Goal: Information Seeking & Learning: Learn about a topic

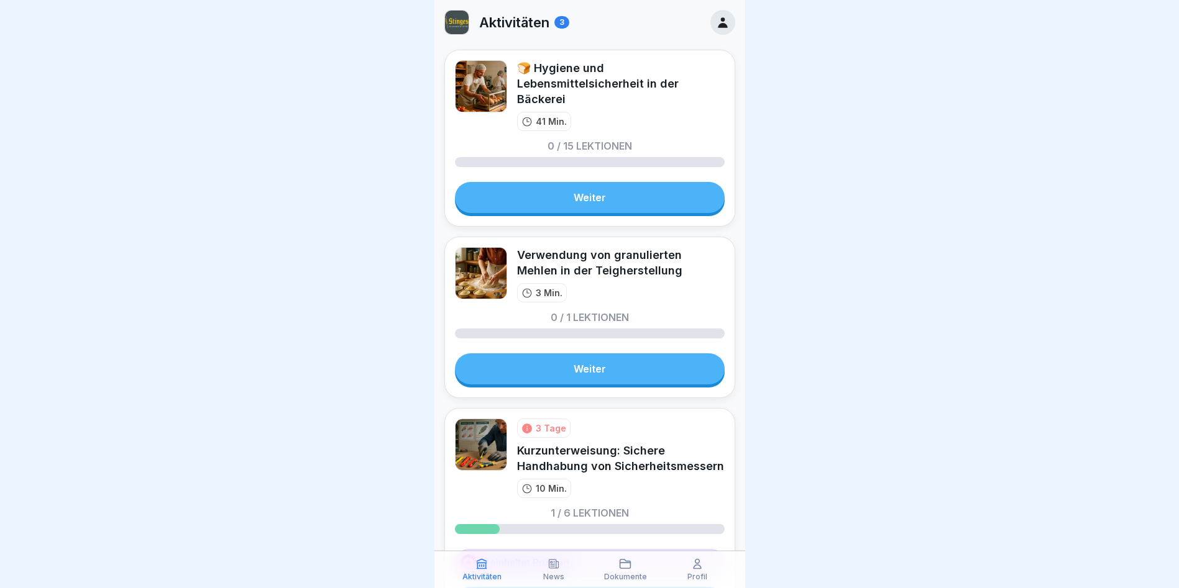
click at [632, 212] on link "Weiter" at bounding box center [590, 197] width 270 height 31
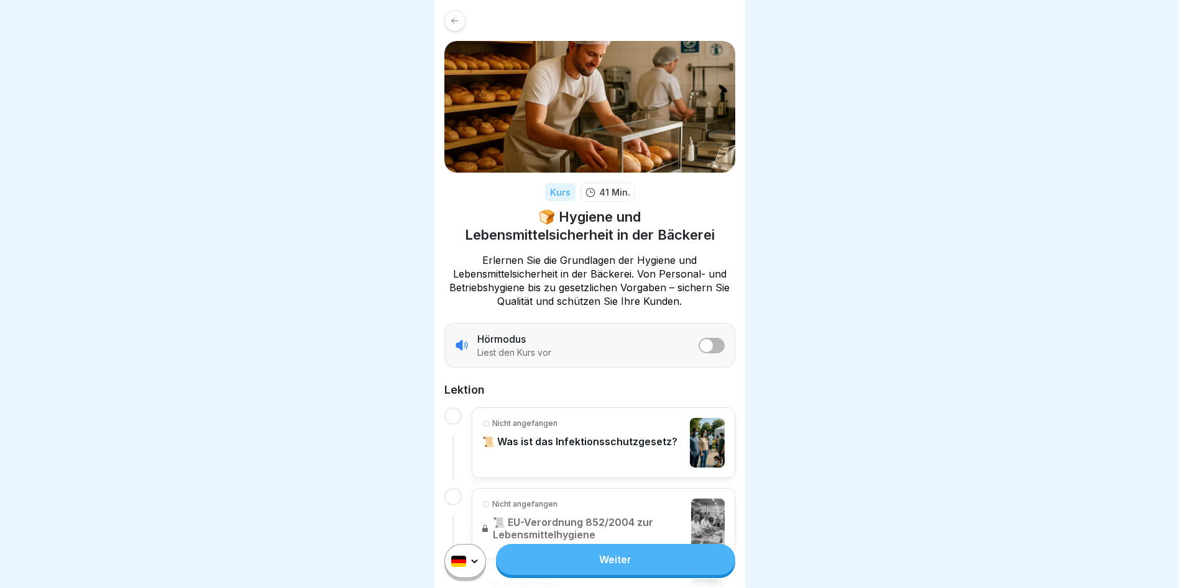
scroll to position [124, 0]
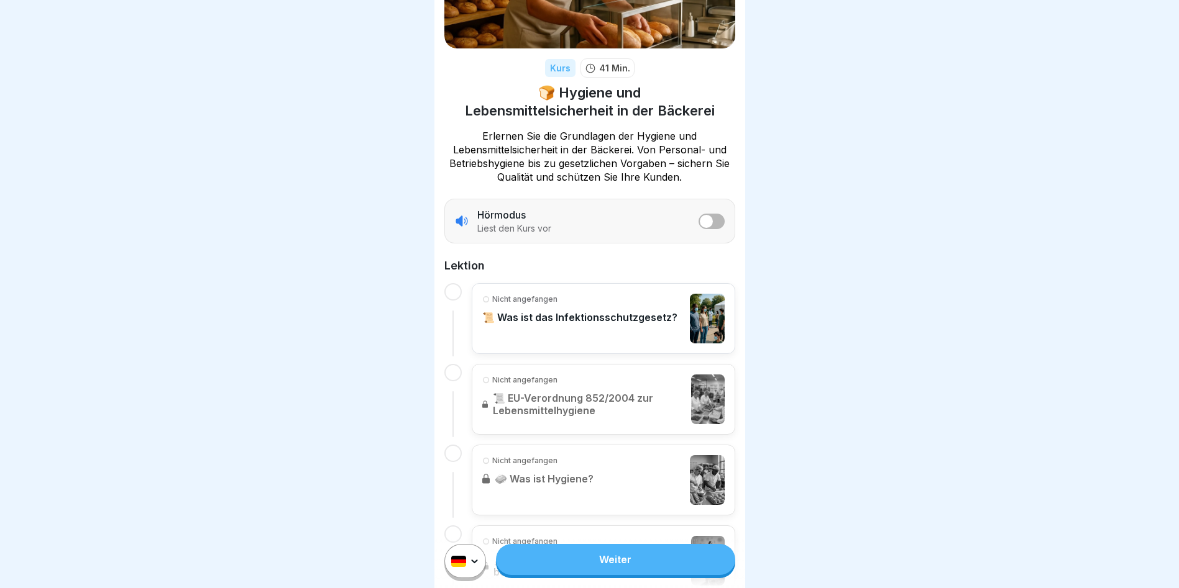
click at [631, 575] on link "Weiter" at bounding box center [615, 559] width 239 height 31
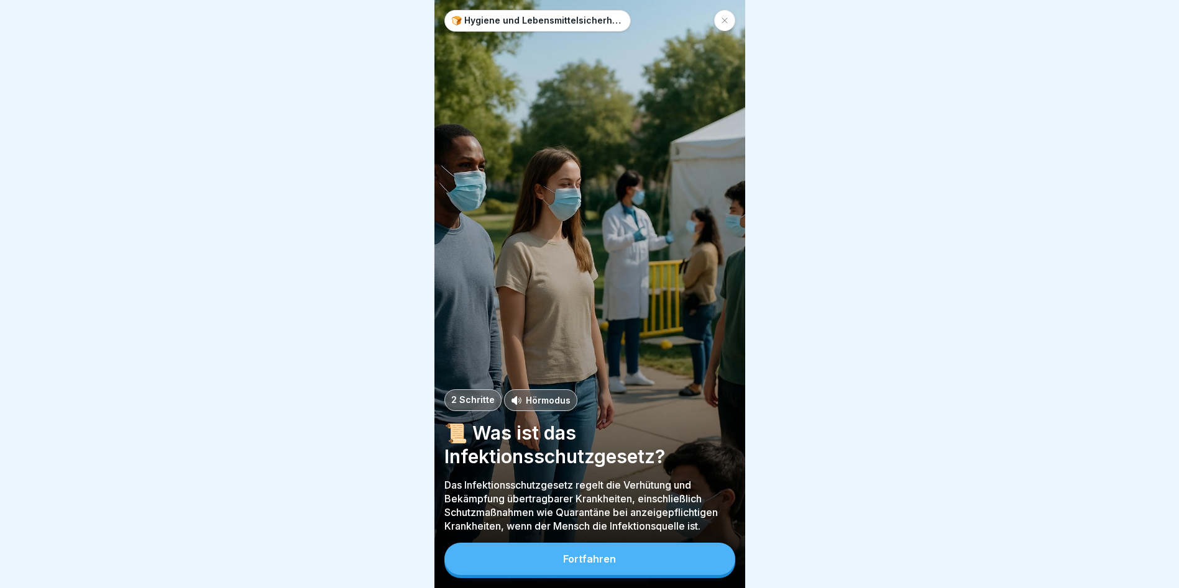
click at [623, 575] on button "Fortfahren" at bounding box center [589, 559] width 291 height 32
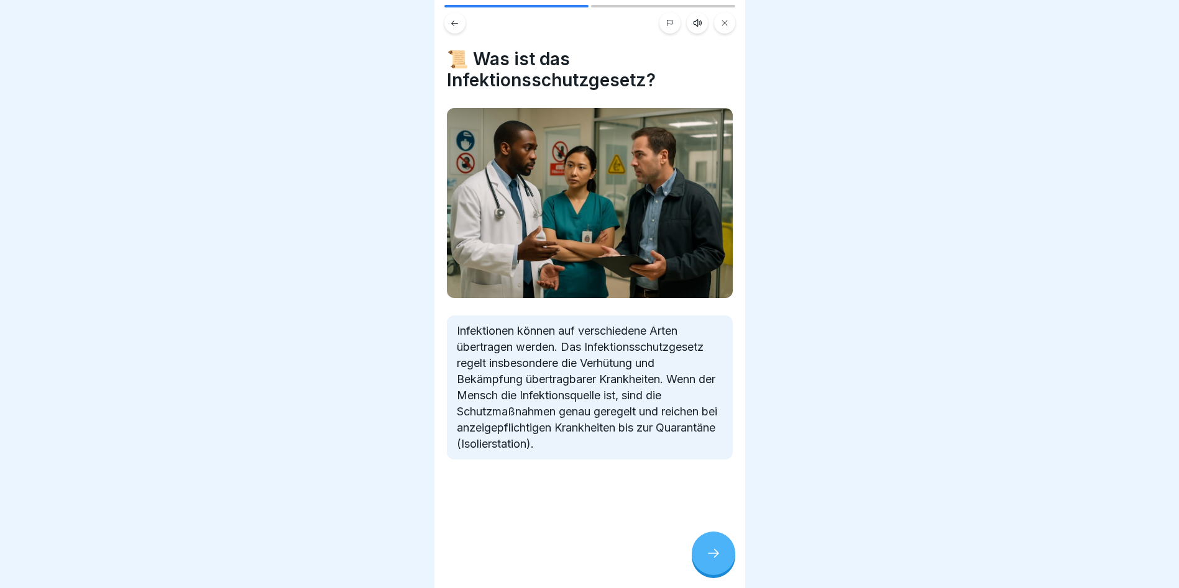
click at [703, 557] on div at bounding box center [712, 553] width 43 height 43
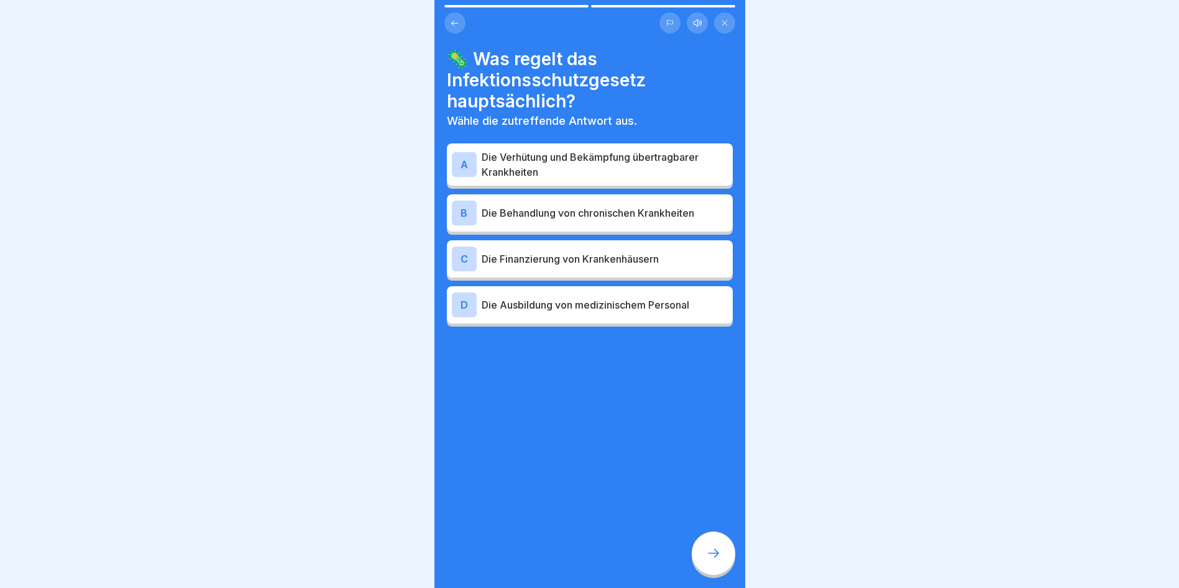
click at [706, 561] on icon at bounding box center [713, 553] width 15 height 15
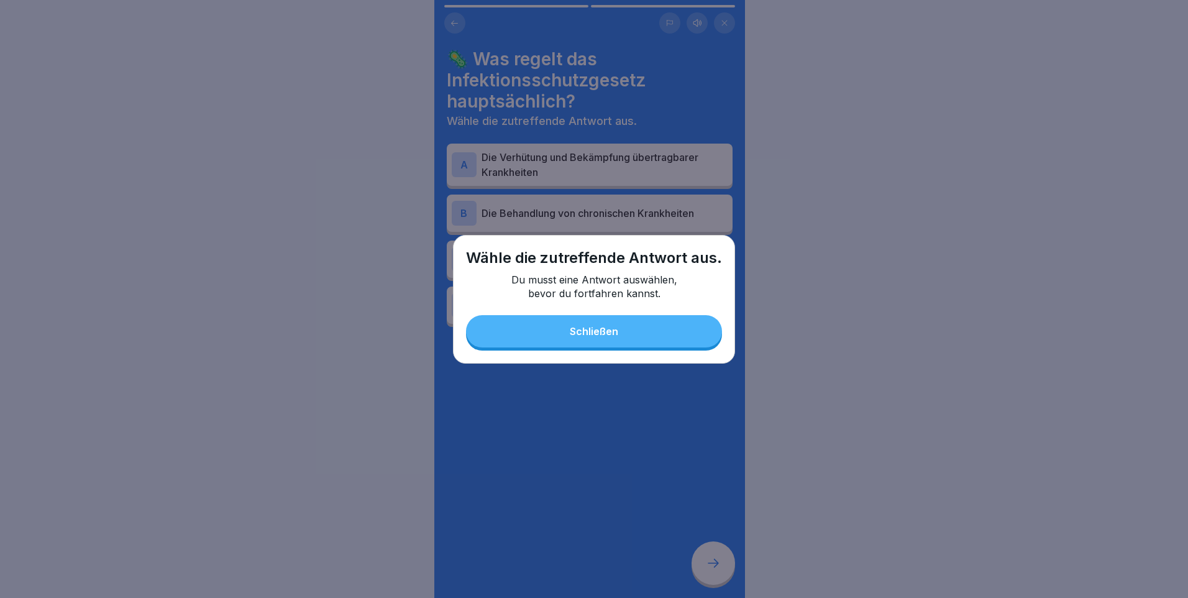
click at [609, 343] on button "Schließen" at bounding box center [594, 331] width 256 height 32
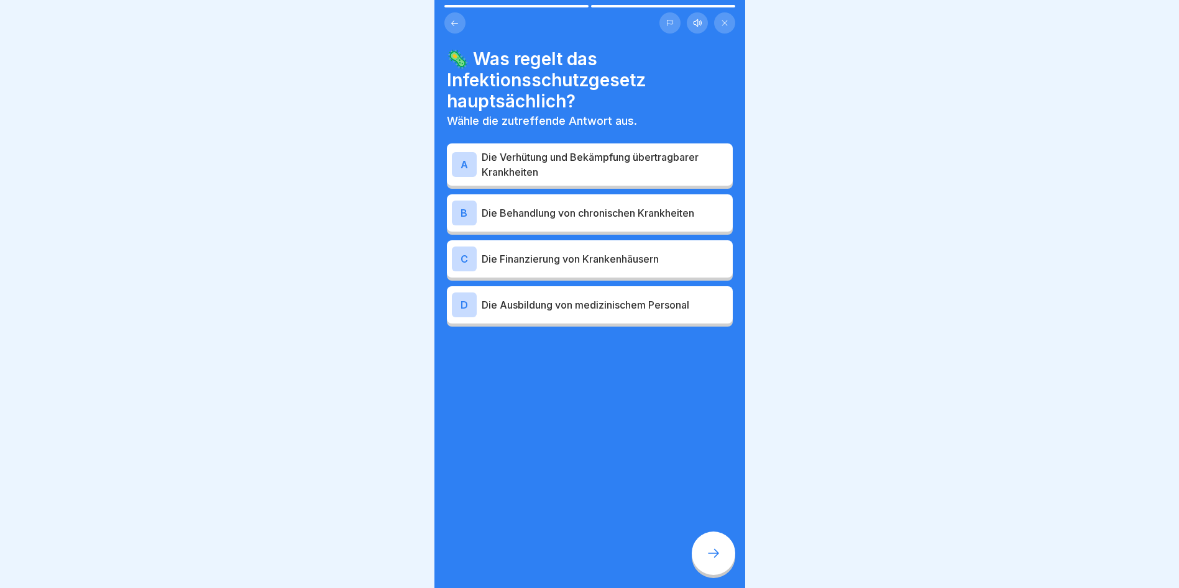
click at [581, 273] on div "C Die Finanzierung von Krankenhäusern" at bounding box center [590, 258] width 286 height 37
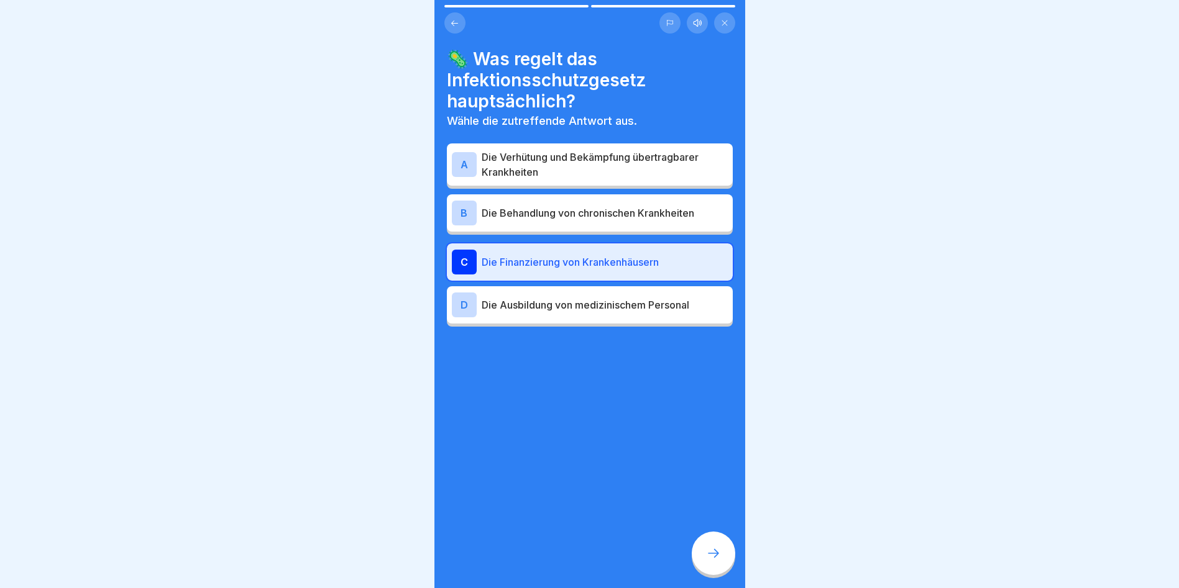
click at [716, 561] on icon at bounding box center [713, 553] width 15 height 15
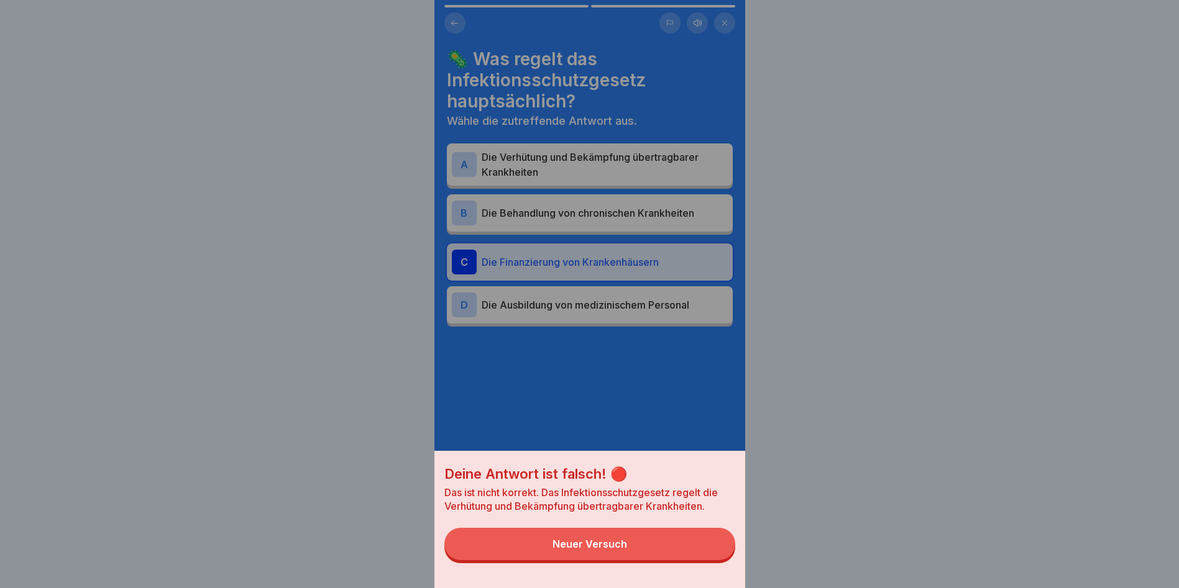
click at [700, 547] on button "Neuer Versuch" at bounding box center [589, 544] width 291 height 32
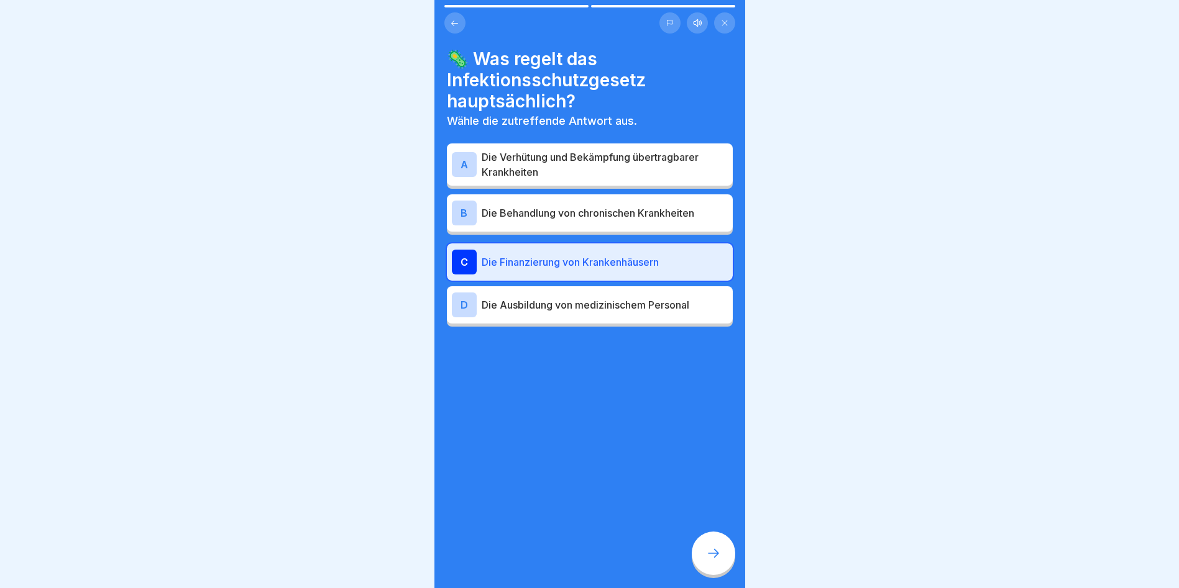
click at [601, 204] on div "B Die Behandlung von chronischen Krankheiten" at bounding box center [590, 213] width 276 height 25
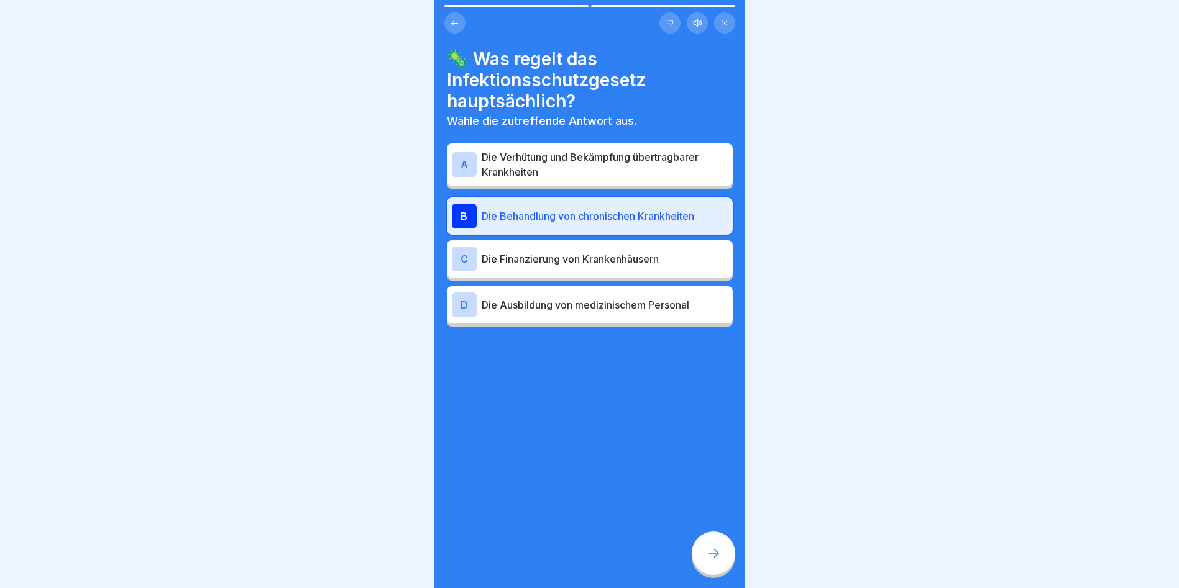
click at [590, 257] on p "Die Finanzierung von Krankenhäusern" at bounding box center [604, 259] width 246 height 15
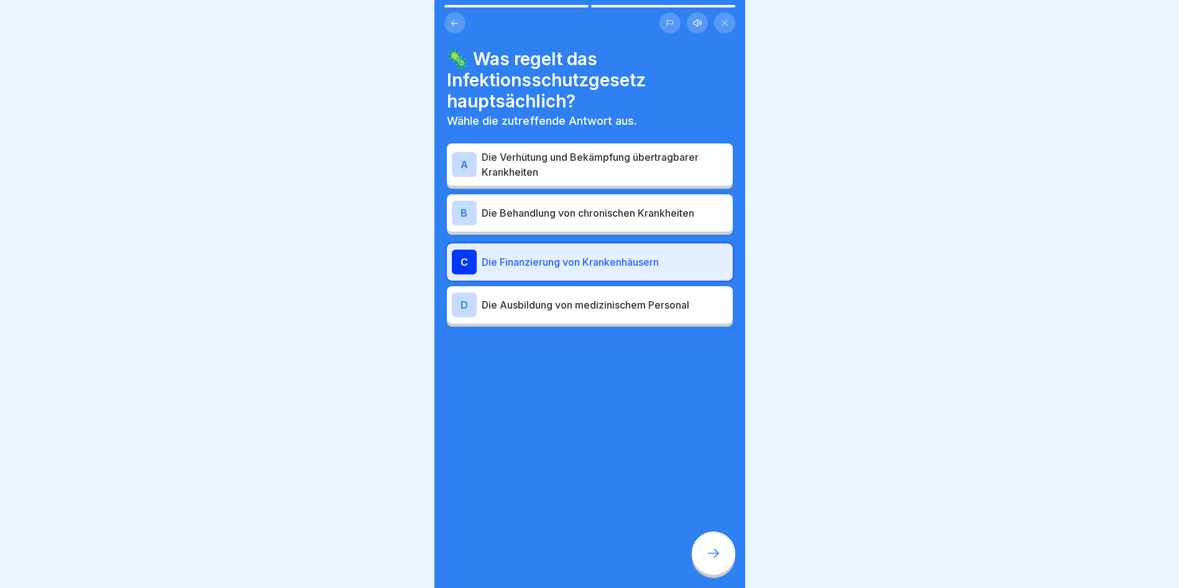
click at [580, 173] on p "Die Verhütung und Bekämpfung übertragbarer Krankheiten" at bounding box center [604, 165] width 246 height 30
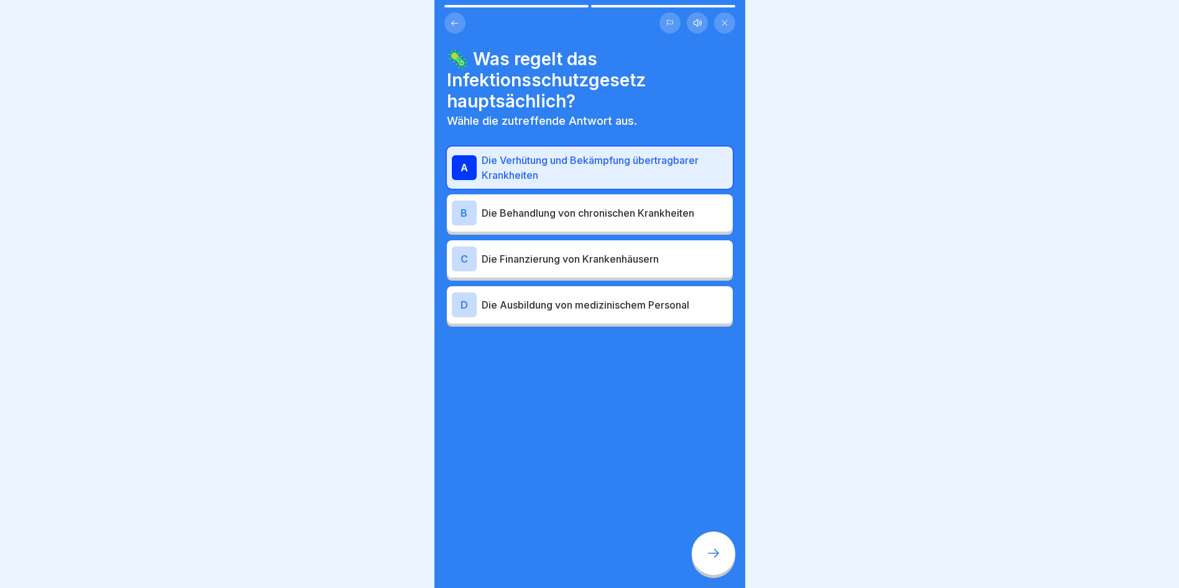
click at [714, 561] on icon at bounding box center [713, 553] width 15 height 15
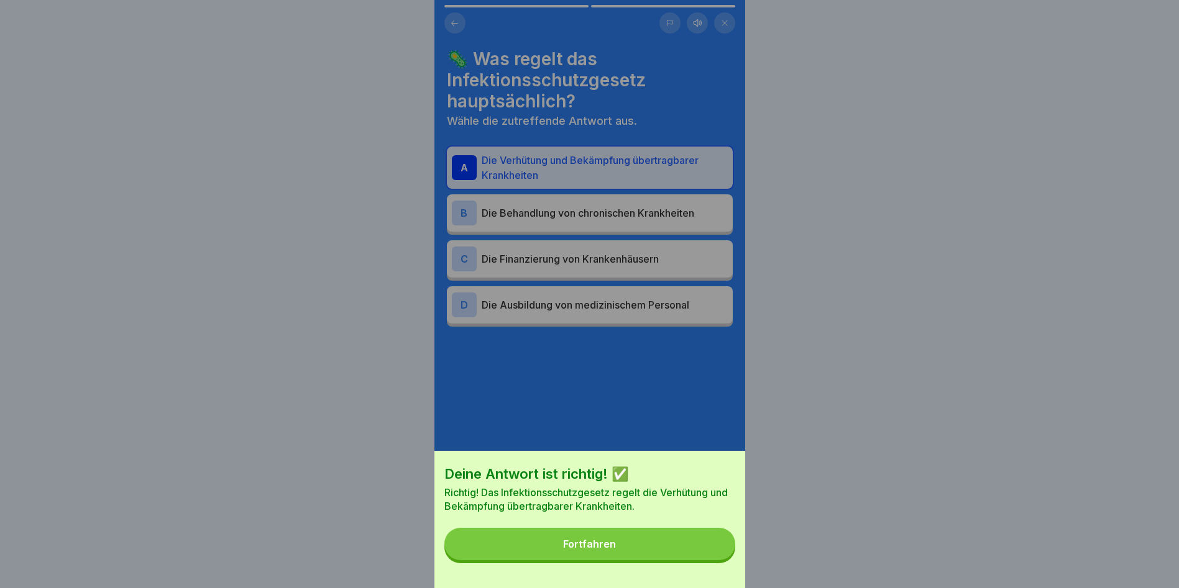
click at [643, 550] on button "Fortfahren" at bounding box center [589, 544] width 291 height 32
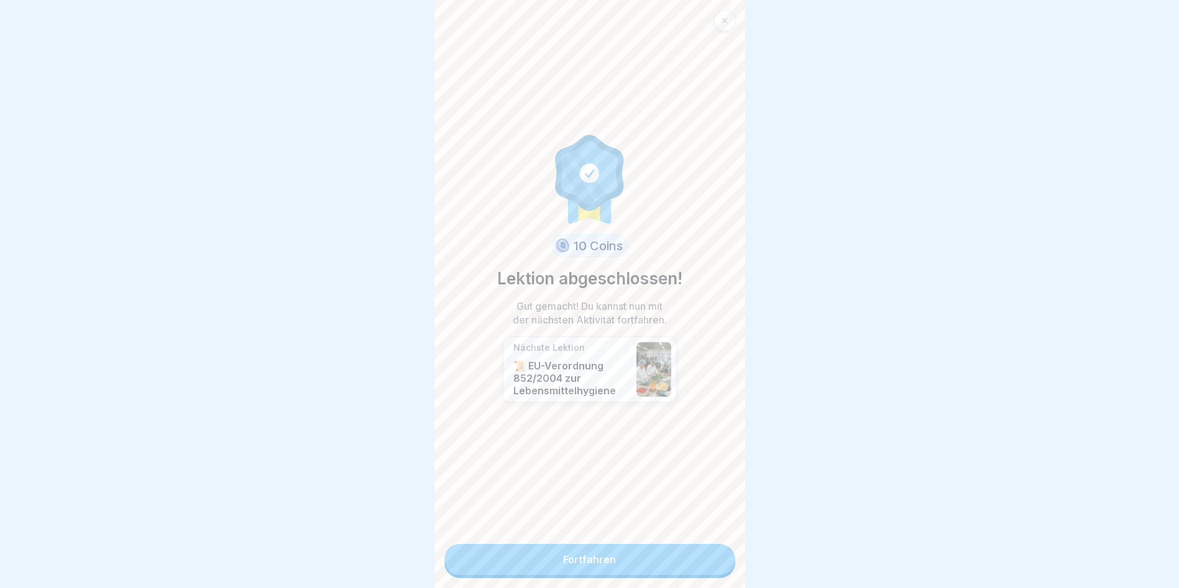
click at [577, 563] on link "Fortfahren" at bounding box center [589, 559] width 291 height 31
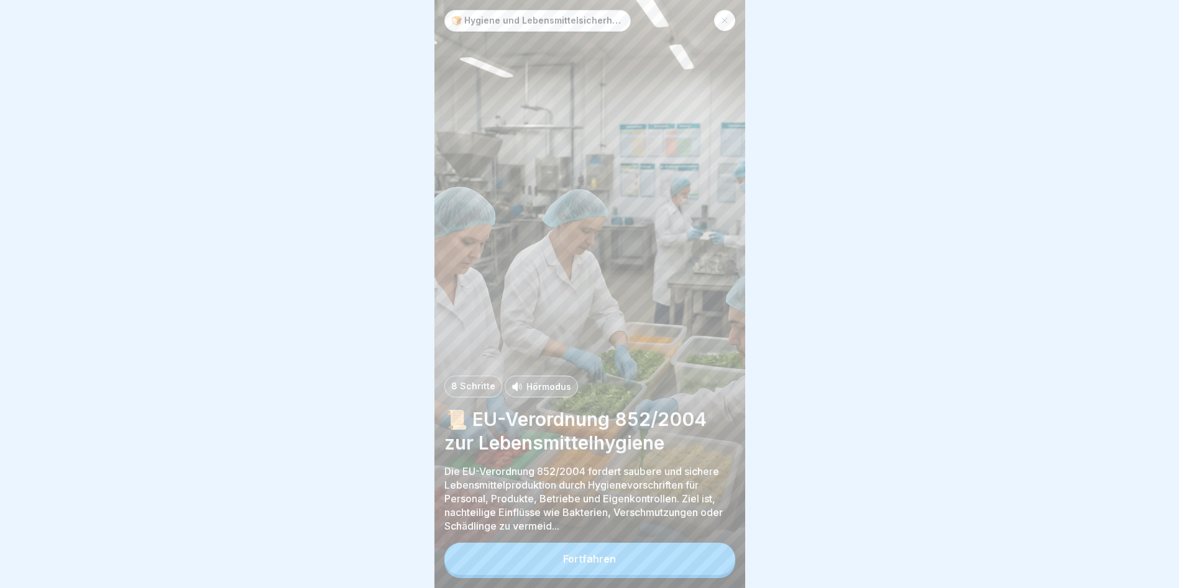
click at [575, 565] on div "Fortfahren" at bounding box center [589, 559] width 53 height 11
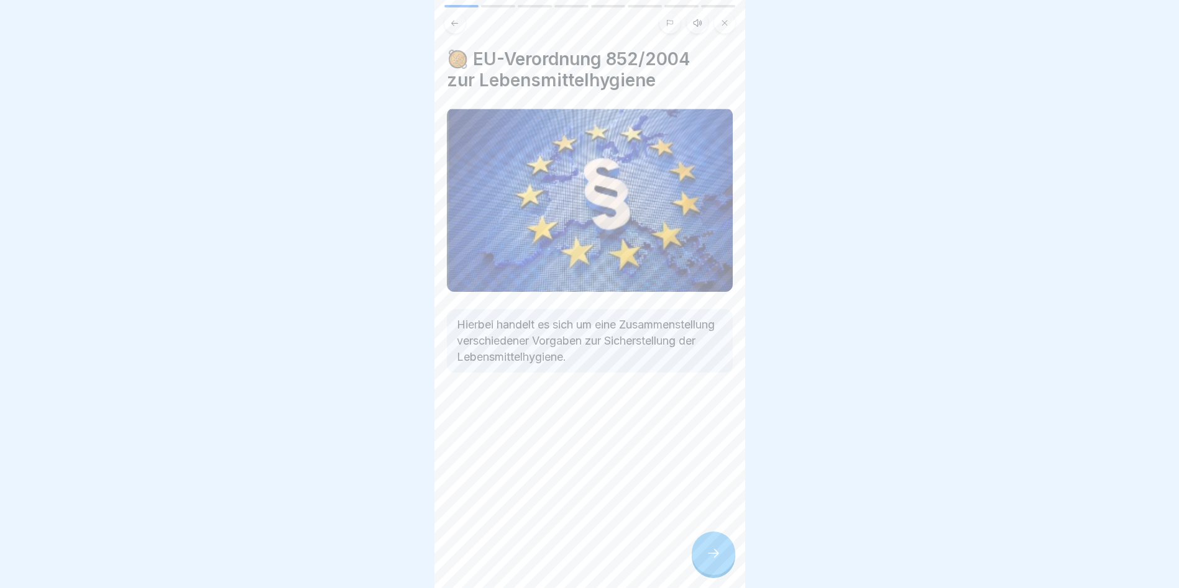
click at [449, 23] on button at bounding box center [454, 22] width 21 height 21
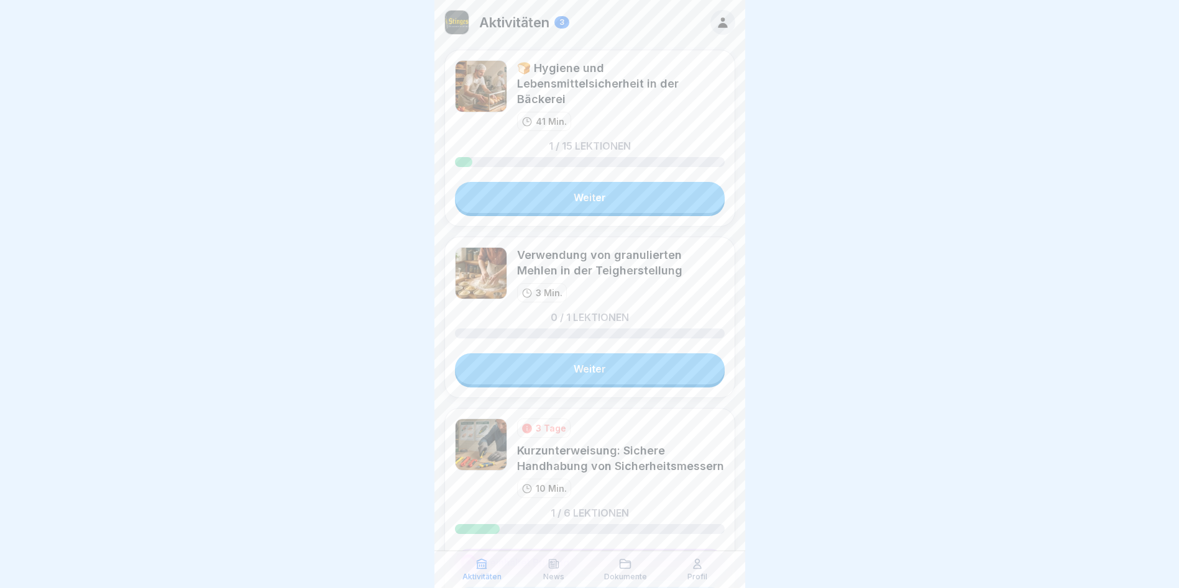
scroll to position [9, 0]
click at [469, 440] on img at bounding box center [481, 445] width 52 height 52
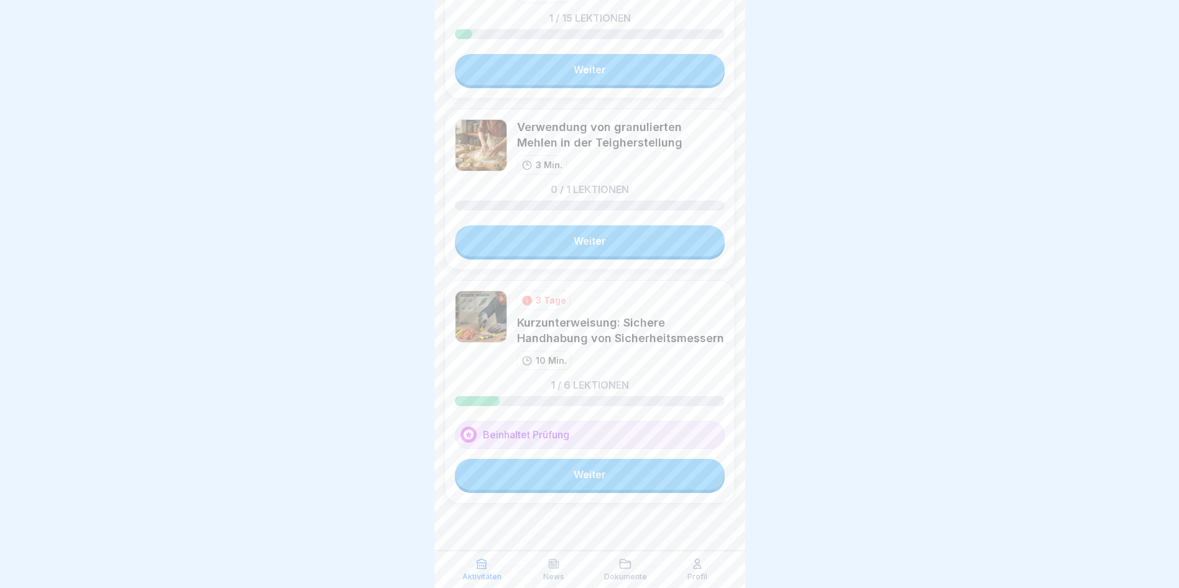
click at [575, 482] on link "Weiter" at bounding box center [590, 474] width 270 height 31
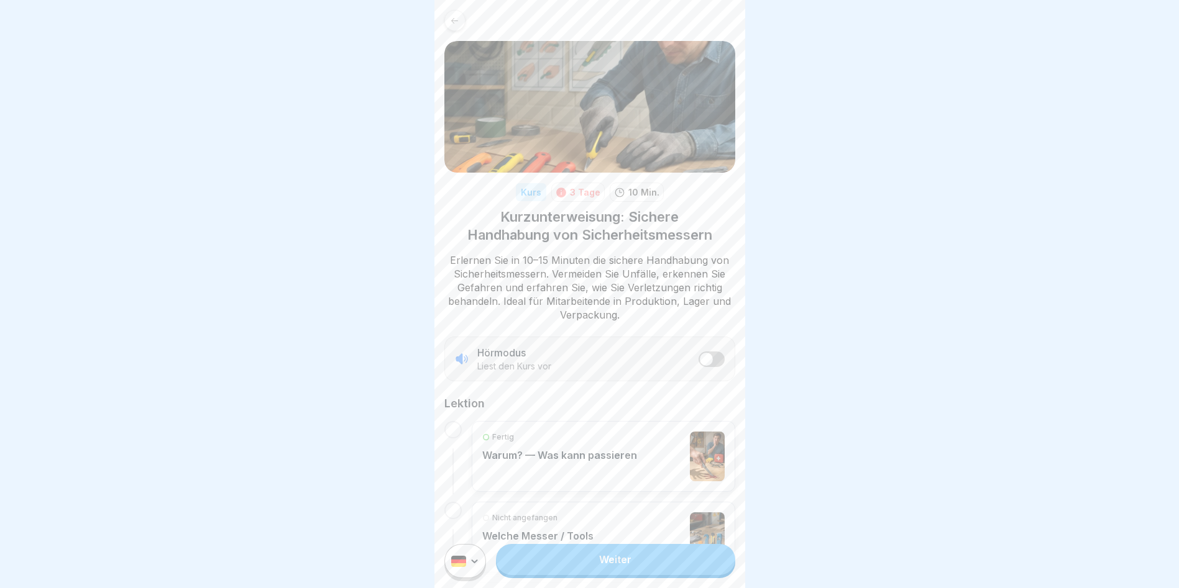
click at [579, 526] on div "Nicht angefangen Welche Messer / Tools" at bounding box center [537, 538] width 111 height 50
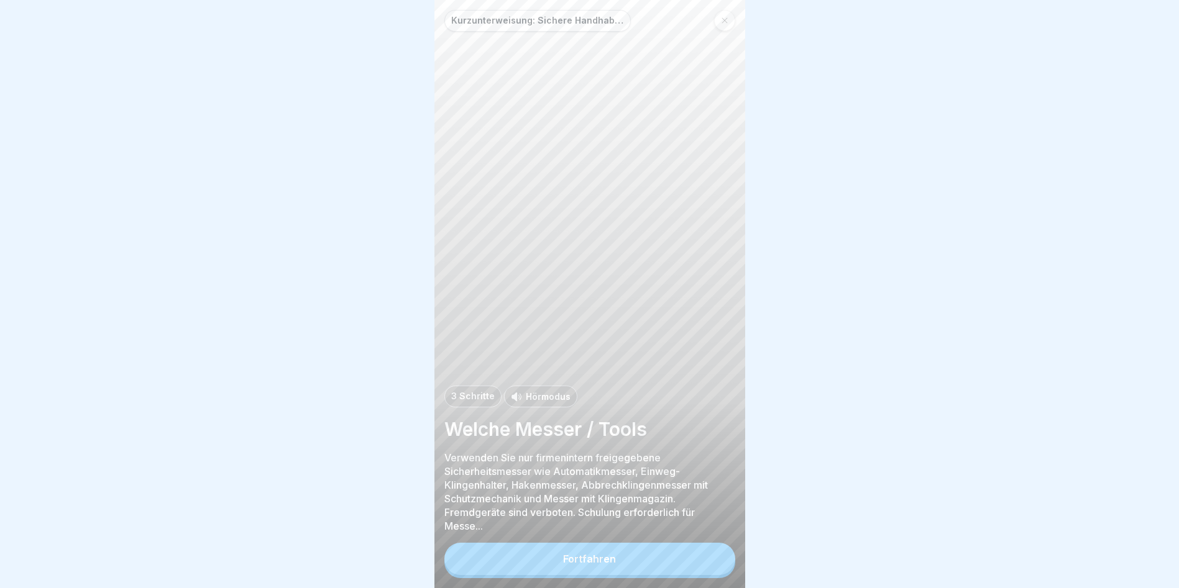
click at [596, 565] on div "Fortfahren" at bounding box center [589, 559] width 53 height 11
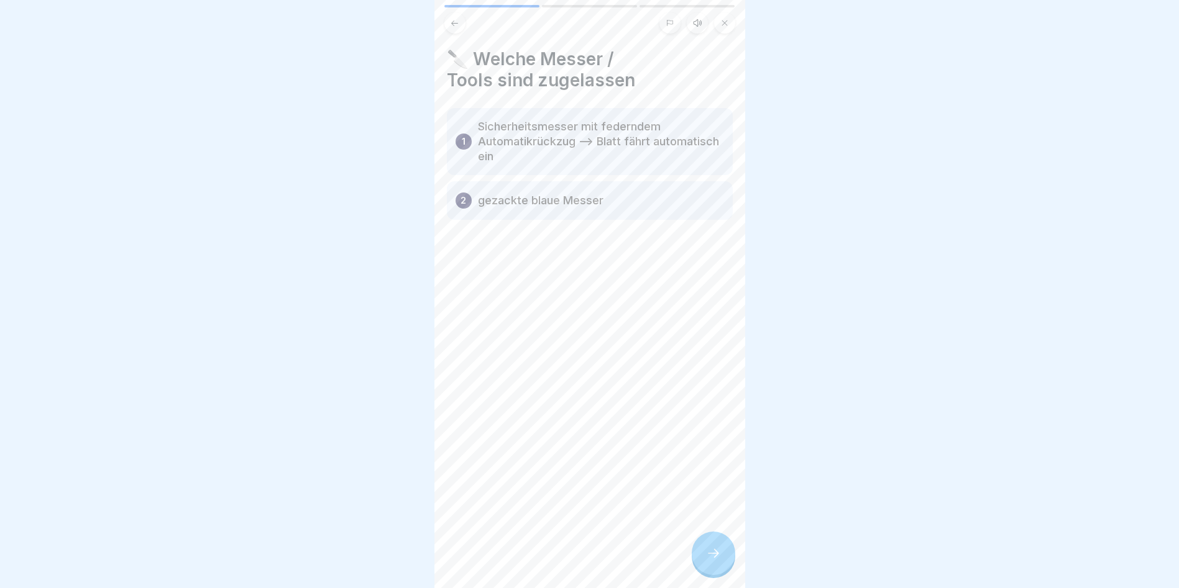
click at [586, 155] on p "Sicherheitsmesser mit federndem Automatikrückzug –> Blatt fährt automatisch ein" at bounding box center [601, 141] width 246 height 45
click at [705, 565] on div at bounding box center [712, 553] width 43 height 43
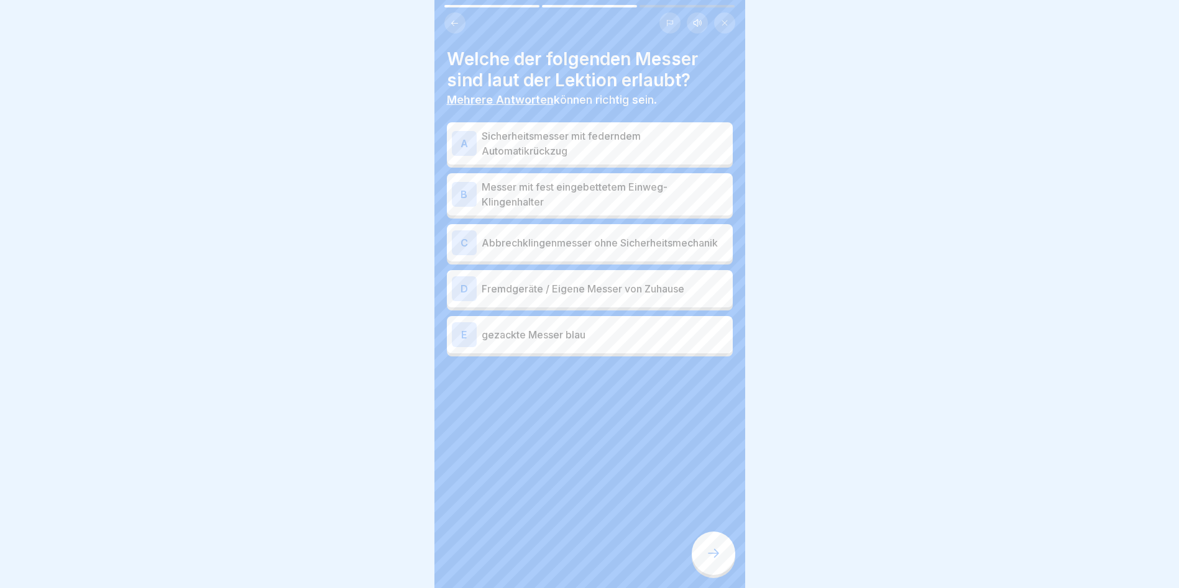
click at [595, 144] on p "Sicherheitsmesser mit federndem Automatikrückzug" at bounding box center [604, 144] width 246 height 30
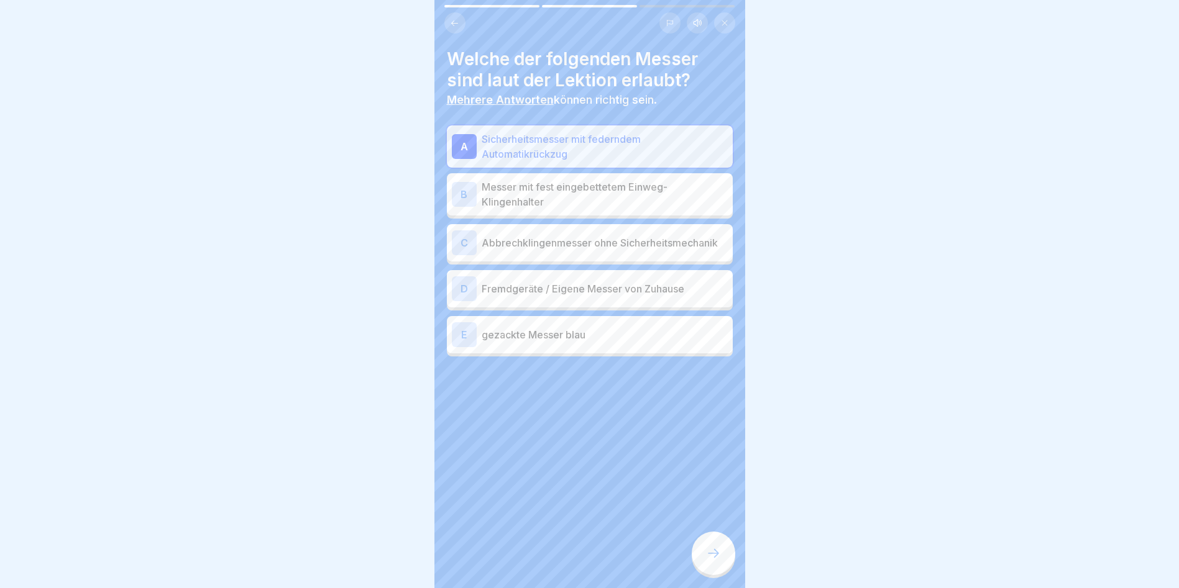
click at [541, 347] on div "E gezackte Messer blau" at bounding box center [590, 334] width 276 height 25
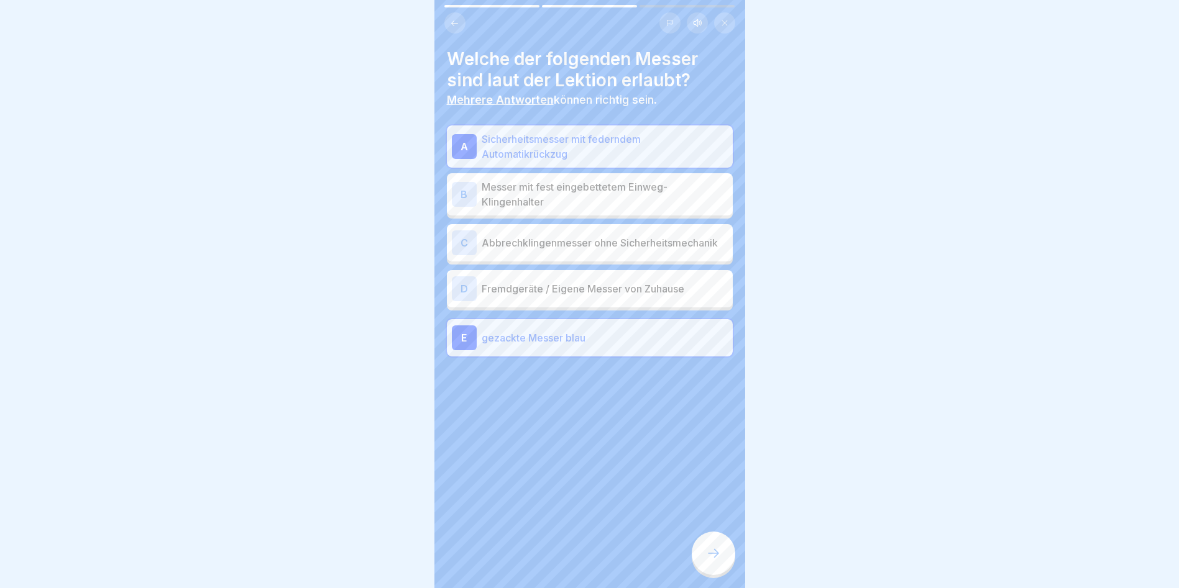
click at [711, 550] on div at bounding box center [712, 553] width 43 height 43
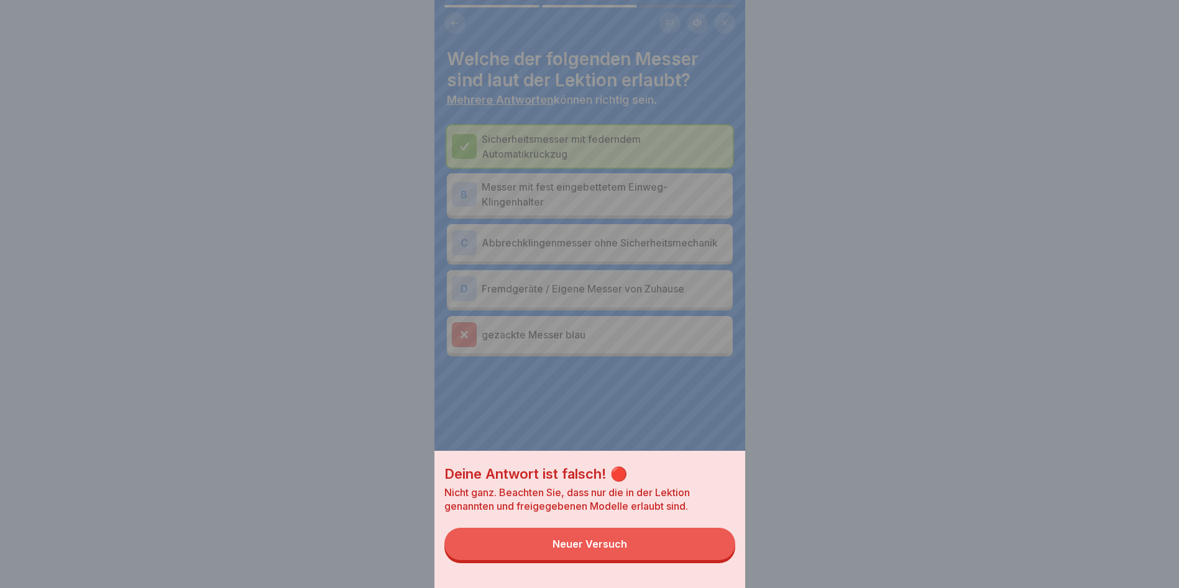
click at [672, 550] on button "Neuer Versuch" at bounding box center [589, 544] width 291 height 32
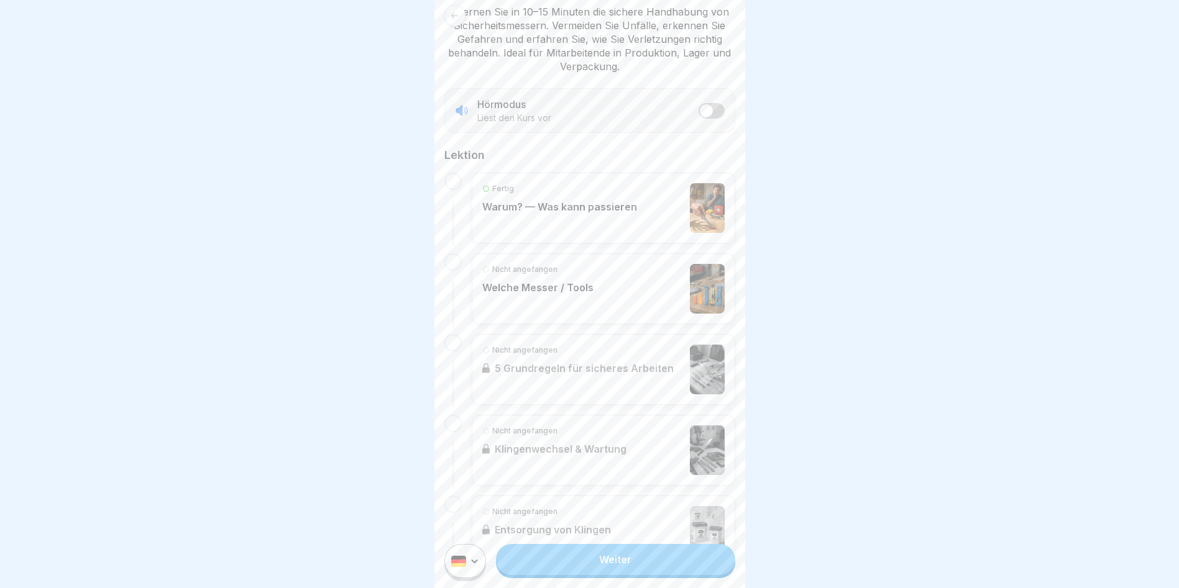
scroll to position [311, 0]
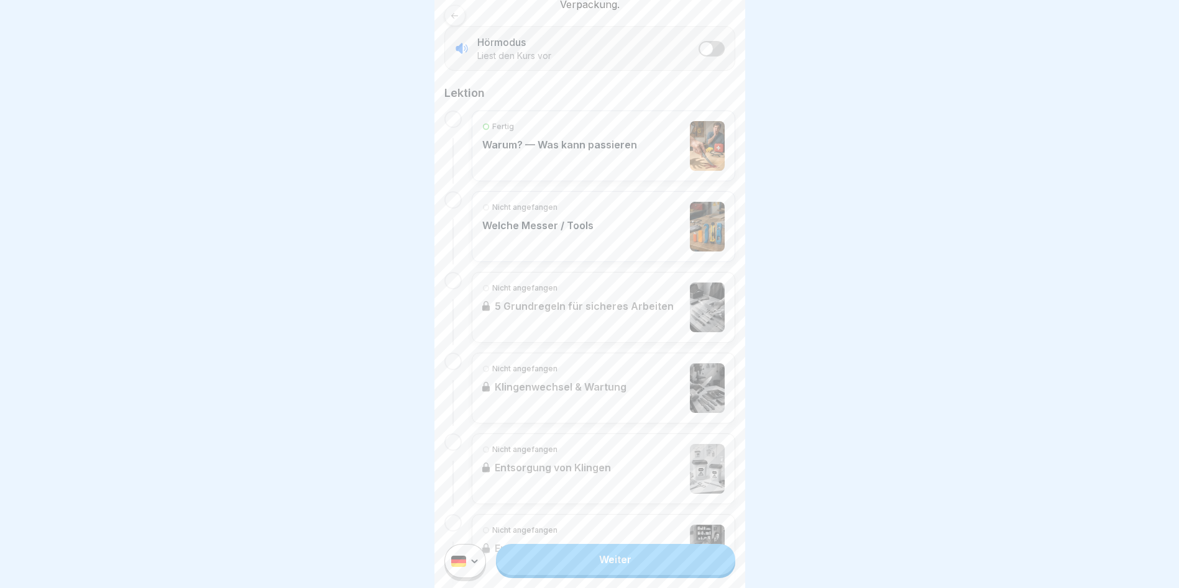
click at [550, 155] on div "Fertig Warum? — Was kann passieren" at bounding box center [559, 146] width 155 height 50
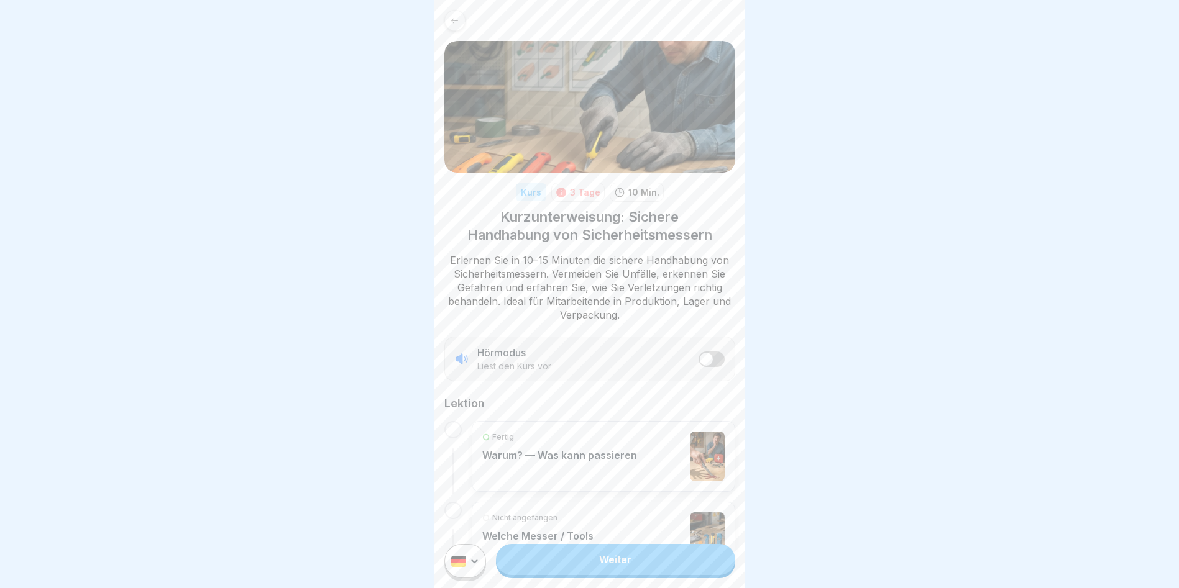
scroll to position [9, 0]
click at [558, 520] on div "Nicht angefangen Welche Messer / Tools" at bounding box center [537, 538] width 111 height 50
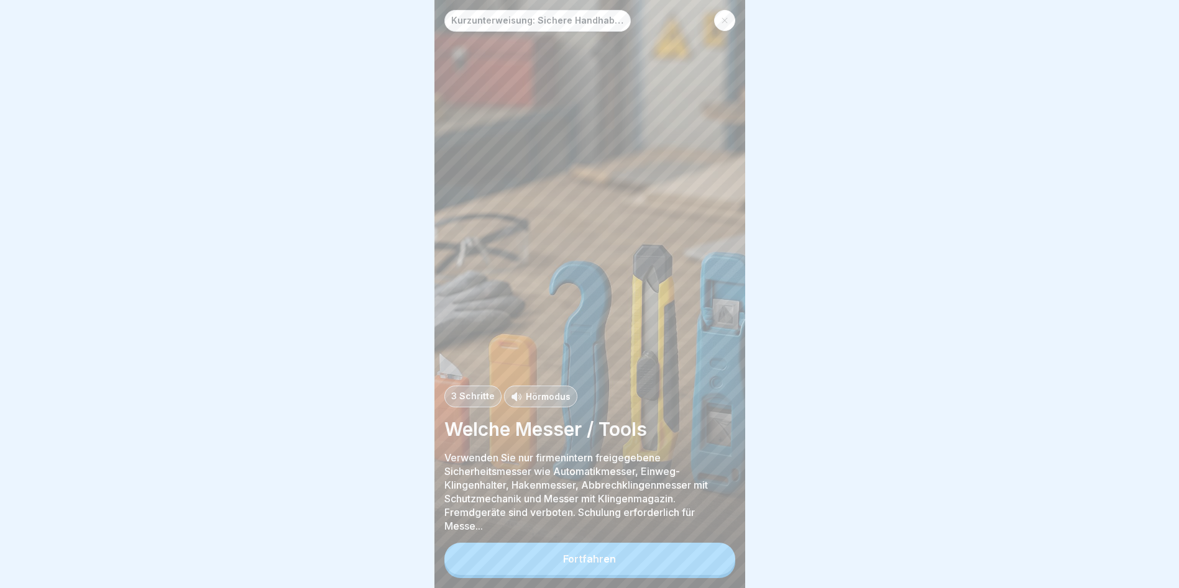
click at [566, 554] on button "Fortfahren" at bounding box center [589, 559] width 291 height 32
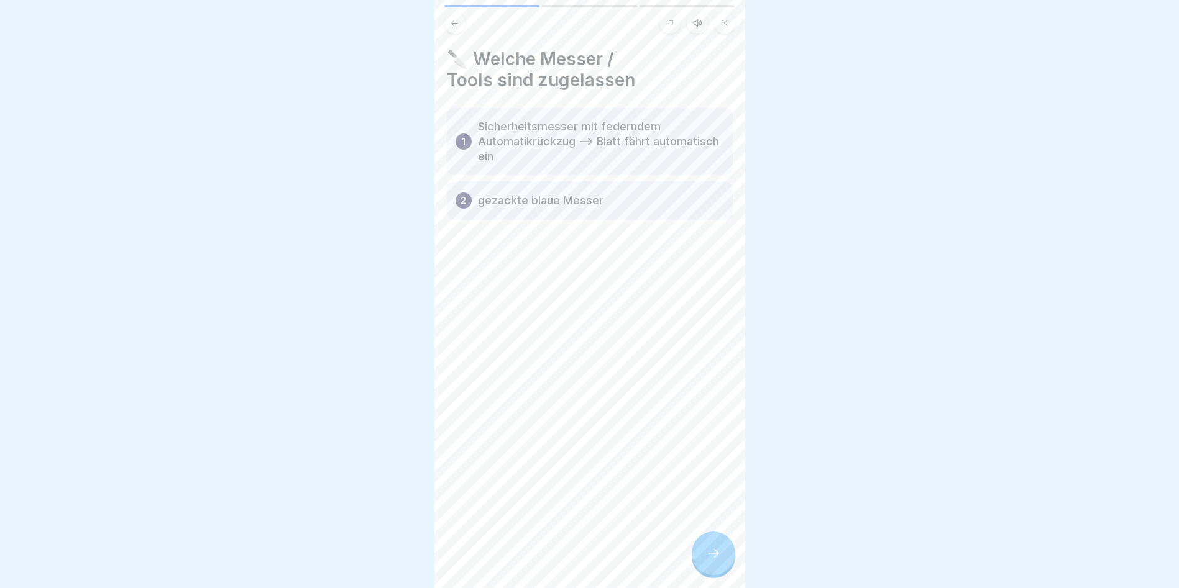
click at [596, 170] on div "1 Sicherheitsmesser mit federndem Automatikrückzug –> Blatt fährt automatisch e…" at bounding box center [590, 141] width 286 height 67
click at [555, 205] on p "gezackte blaue Messer" at bounding box center [540, 200] width 125 height 15
click at [711, 572] on div at bounding box center [712, 553] width 43 height 43
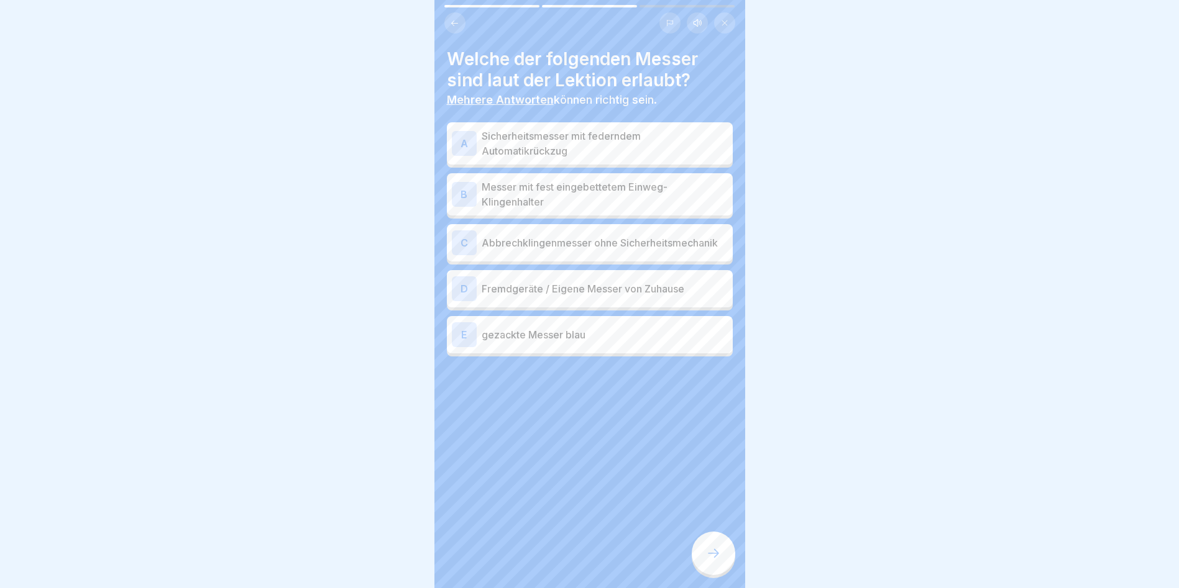
click at [530, 142] on p "Sicherheitsmesser mit federndem Automatikrückzug" at bounding box center [604, 144] width 246 height 30
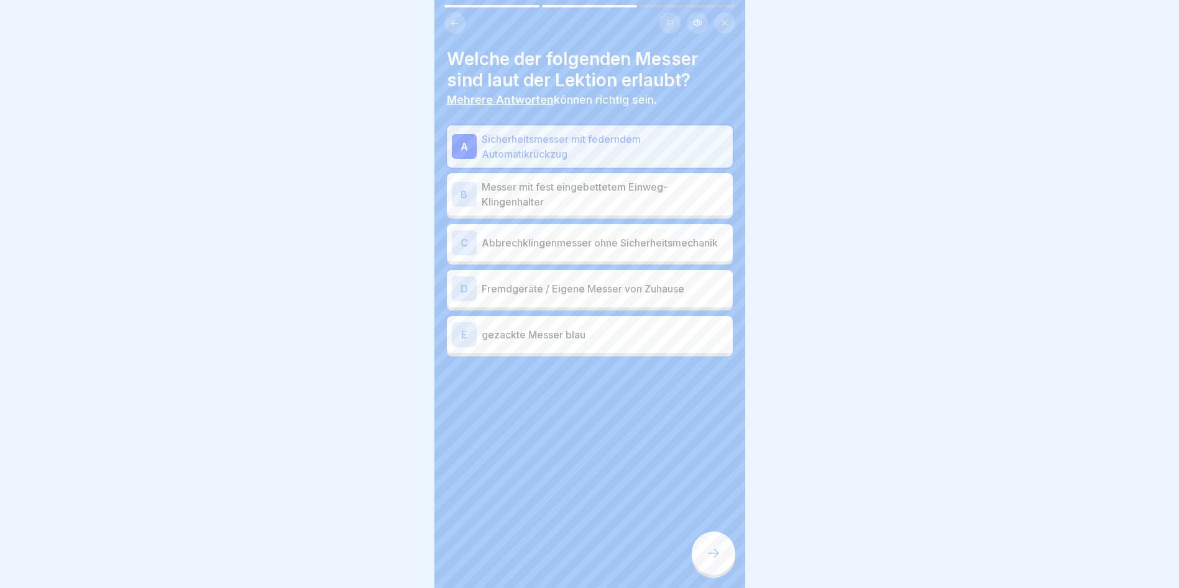
click at [710, 570] on div at bounding box center [712, 553] width 43 height 43
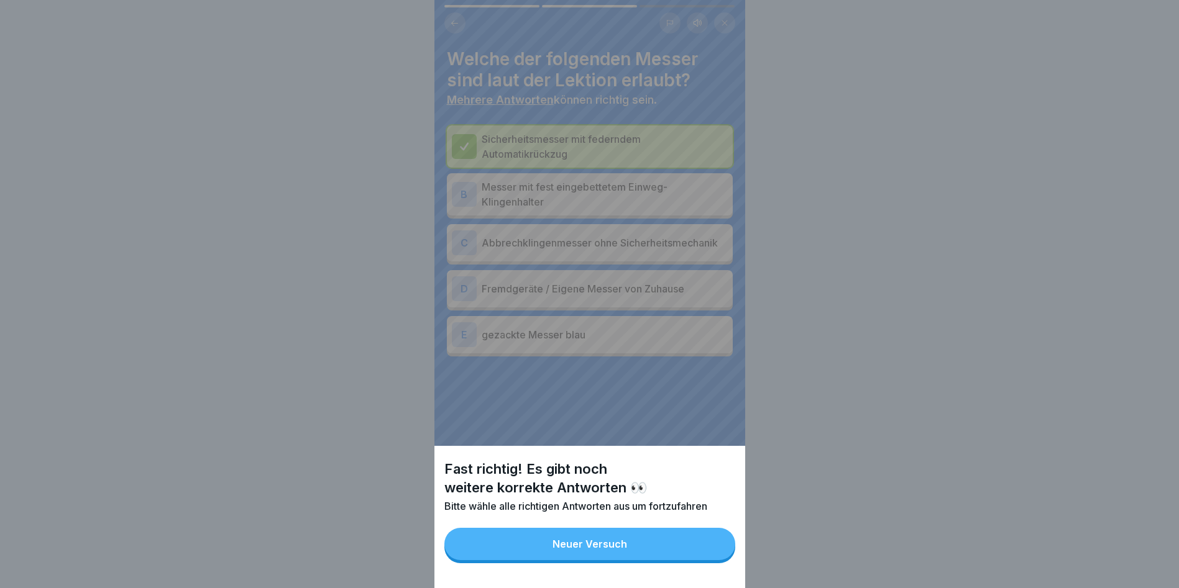
click at [698, 552] on button "Neuer Versuch" at bounding box center [589, 544] width 291 height 32
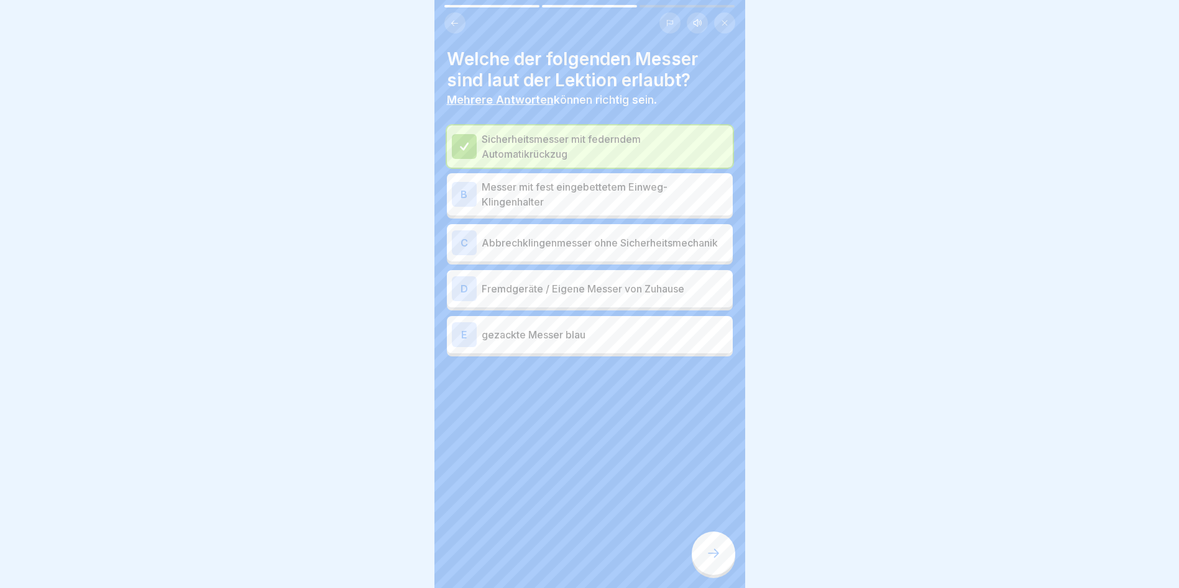
click at [554, 308] on div "D Fremdgeräte / Eigene Messer von Zuhause" at bounding box center [590, 288] width 286 height 37
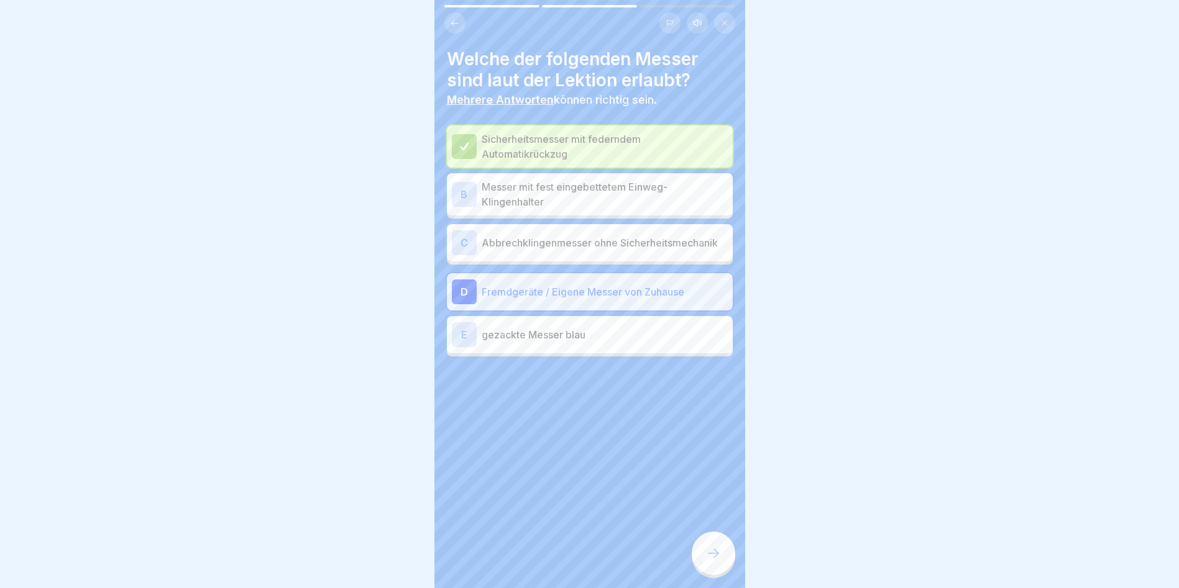
click at [566, 304] on div "D Fremdgeräte / Eigene Messer von Zuhause" at bounding box center [590, 292] width 276 height 25
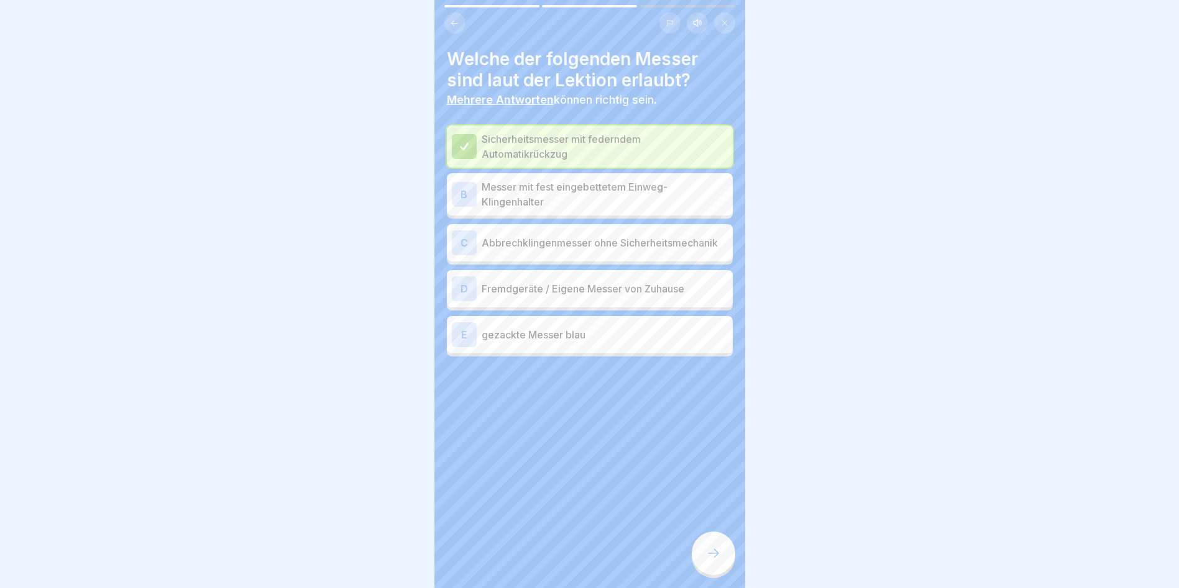
click at [579, 347] on div "E gezackte Messer blau" at bounding box center [590, 334] width 276 height 25
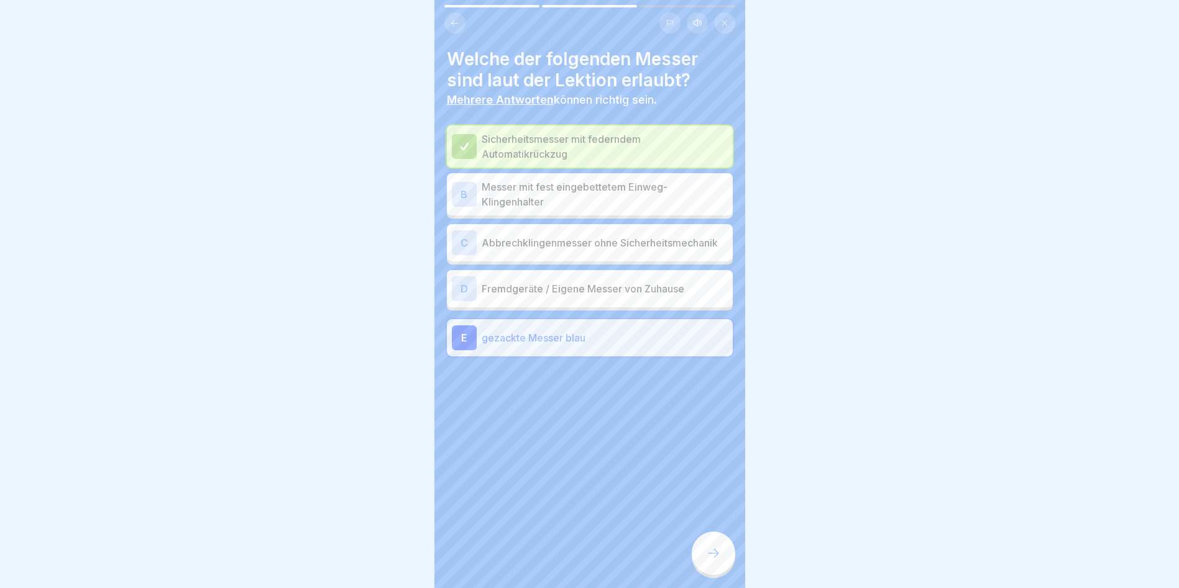
click at [697, 567] on div at bounding box center [712, 553] width 43 height 43
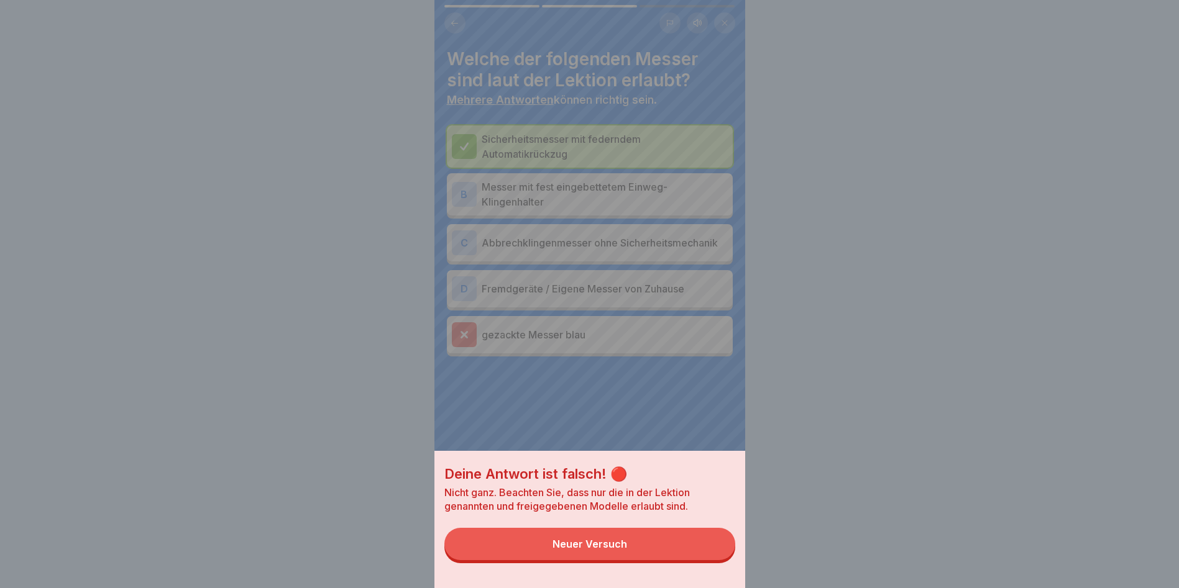
click at [695, 560] on button "Neuer Versuch" at bounding box center [589, 544] width 291 height 32
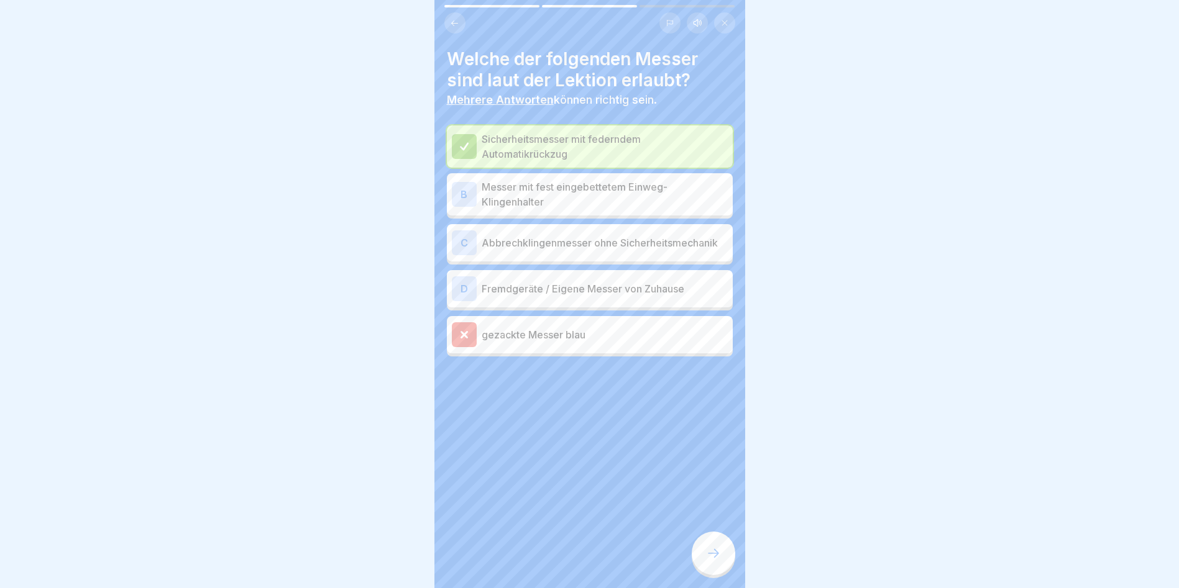
click at [534, 138] on p "Sicherheitsmesser mit federndem Automatikrückzug" at bounding box center [604, 147] width 246 height 30
click at [547, 160] on p "Sicherheitsmesser mit federndem Automatikrückzug" at bounding box center [604, 147] width 246 height 30
click at [539, 195] on p "Messer mit fest eingebettetem Einweg-Klingenhalter" at bounding box center [604, 195] width 246 height 30
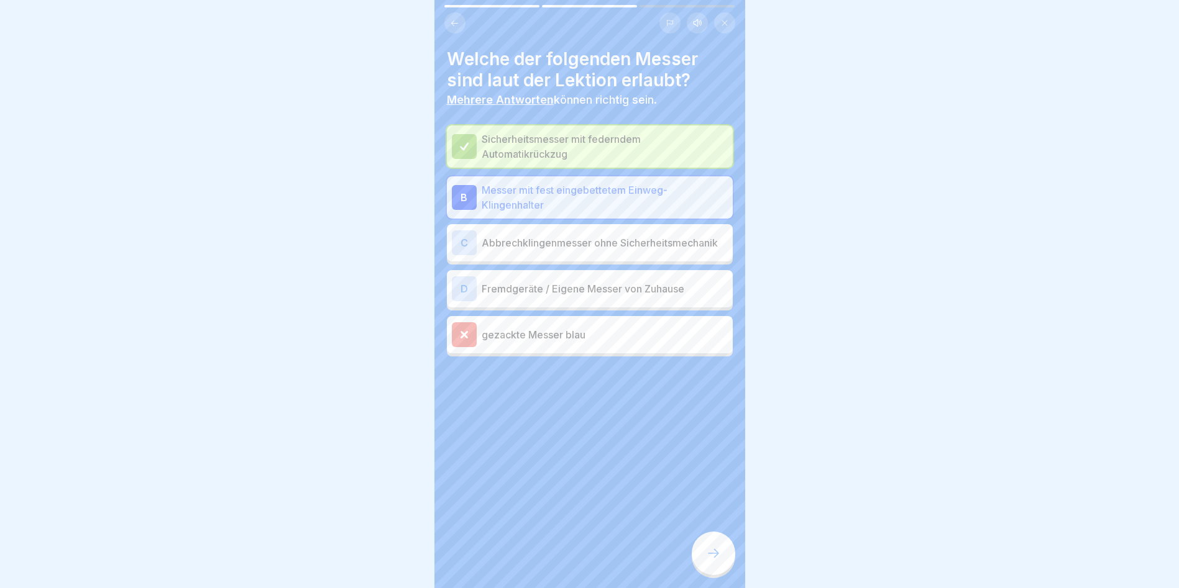
click at [721, 552] on div at bounding box center [712, 553] width 43 height 43
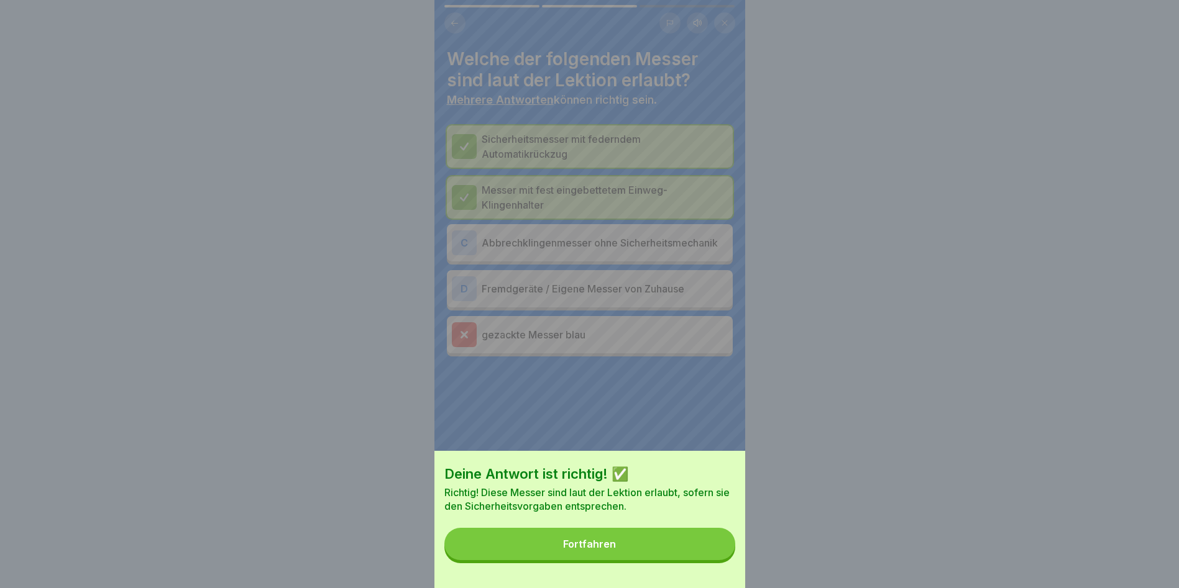
click at [621, 556] on button "Fortfahren" at bounding box center [589, 544] width 291 height 32
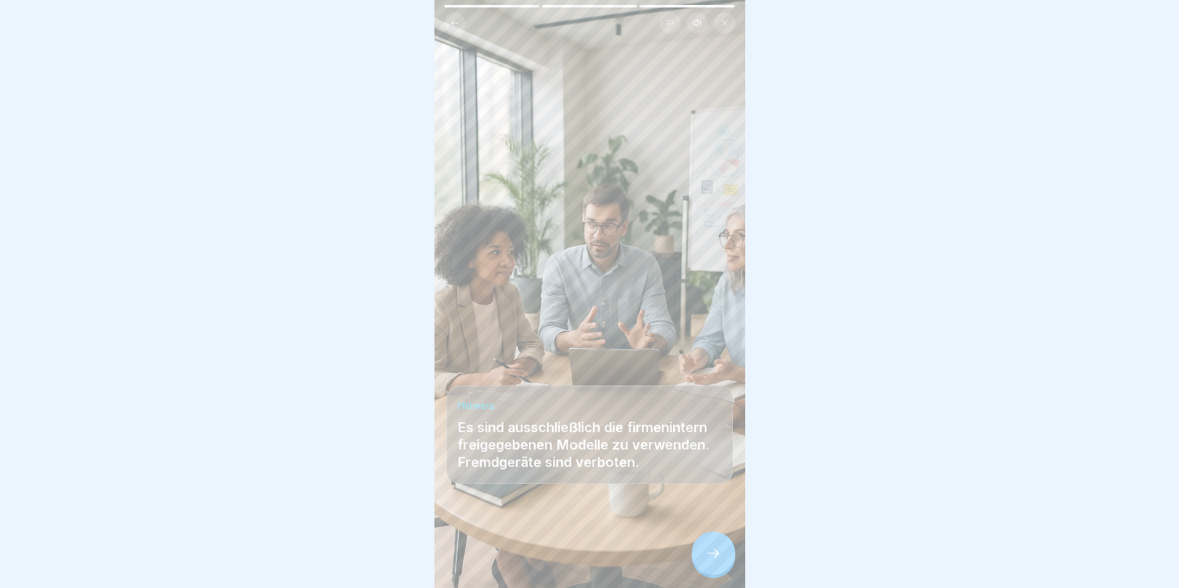
click at [693, 577] on div at bounding box center [590, 551] width 286 height 75
click at [713, 561] on icon at bounding box center [713, 553] width 15 height 15
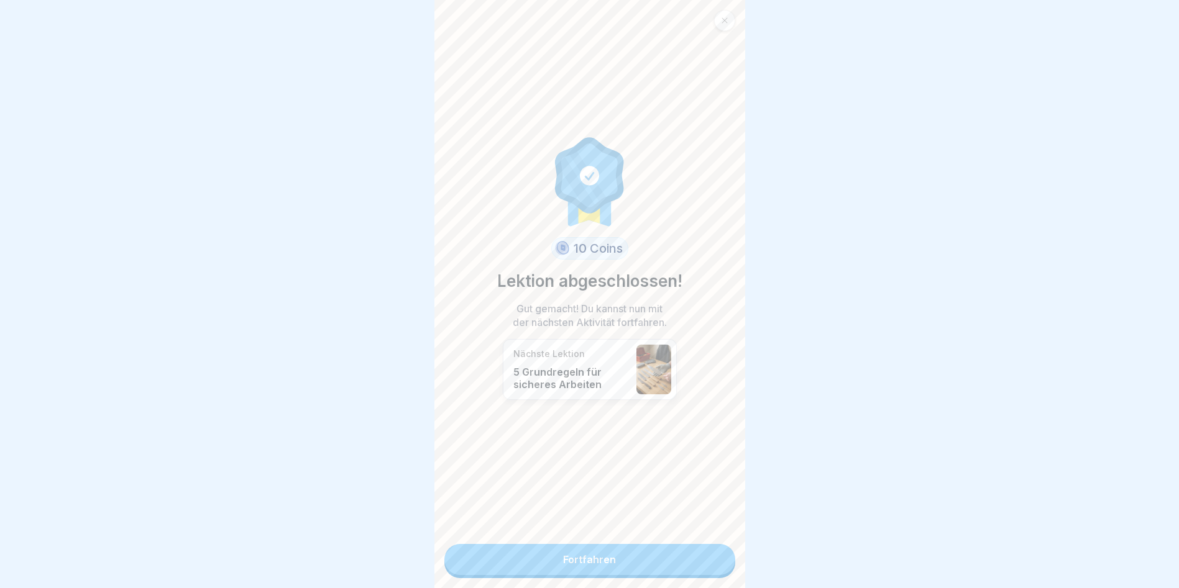
click at [694, 565] on link "Fortfahren" at bounding box center [589, 559] width 291 height 31
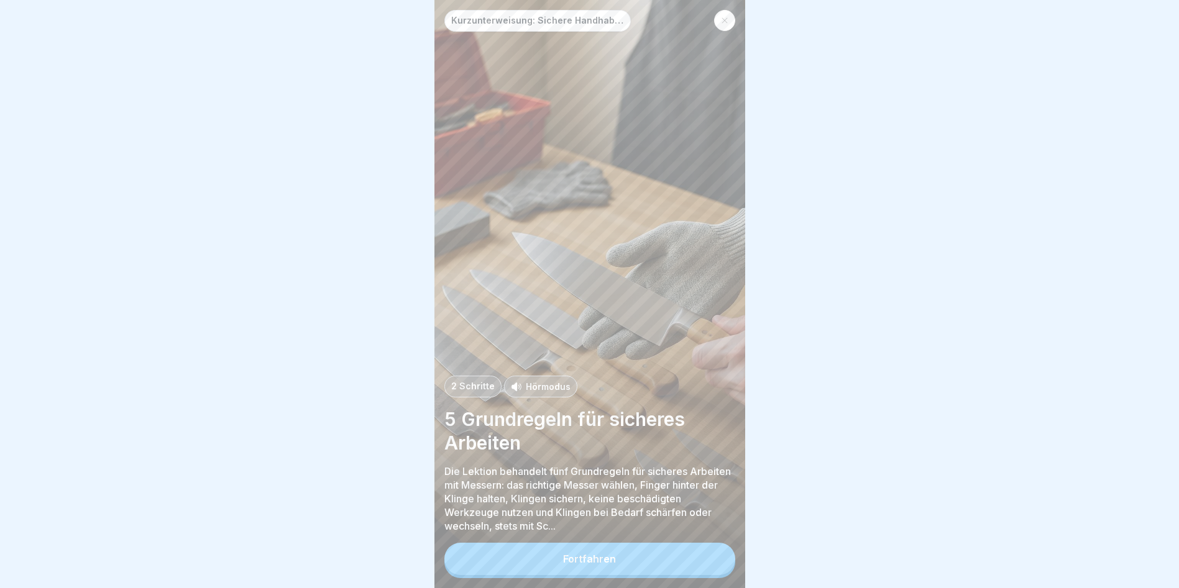
click at [690, 564] on button "Fortfahren" at bounding box center [589, 559] width 291 height 32
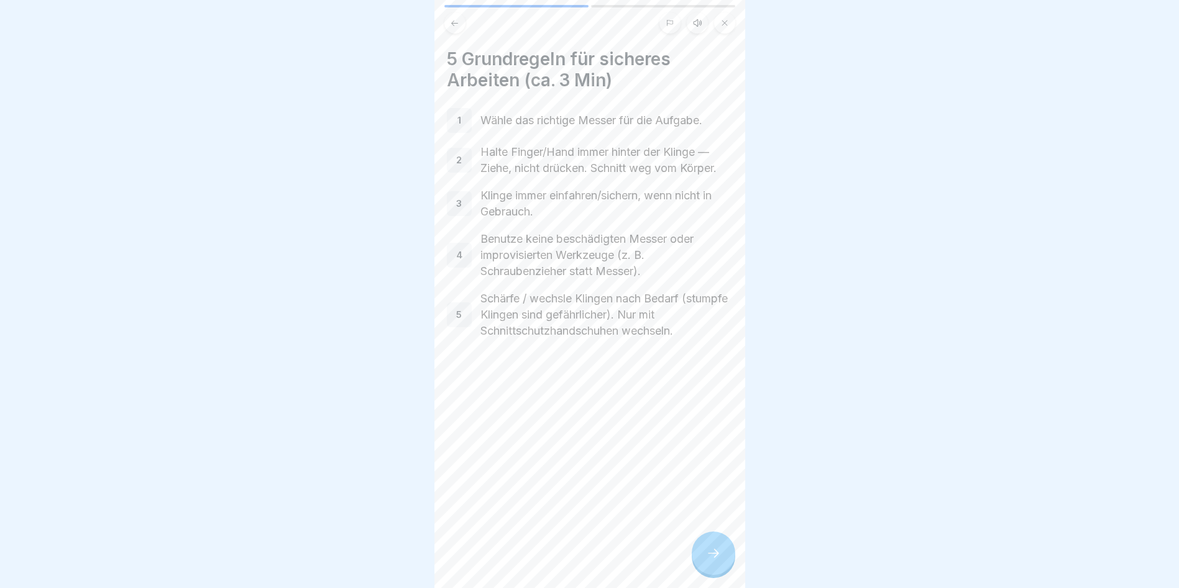
click at [563, 122] on p "Wähle das richtige Messer für die Aufgabe." at bounding box center [606, 120] width 252 height 16
click at [709, 588] on div "5 Grundregeln für sicheres Arbeiten (ca. 3 Min) 1 Wähle das richtige Messer für…" at bounding box center [589, 294] width 311 height 588
click at [708, 575] on div at bounding box center [712, 553] width 43 height 43
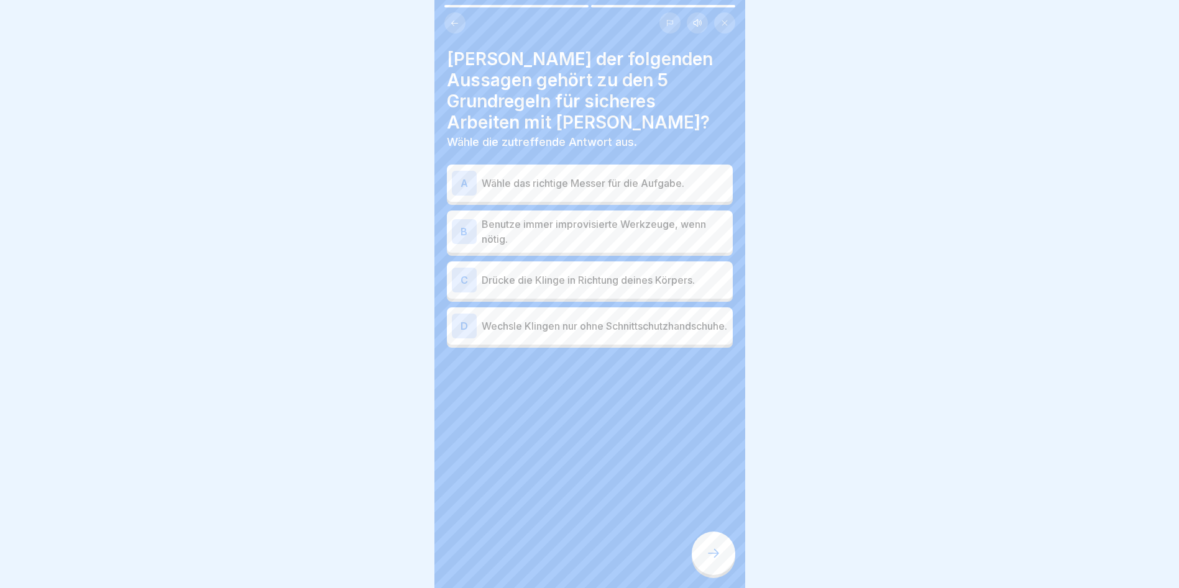
click at [599, 176] on p "Wähle das richtige Messer für die Aufgabe." at bounding box center [604, 183] width 246 height 15
click at [716, 552] on div at bounding box center [712, 553] width 43 height 43
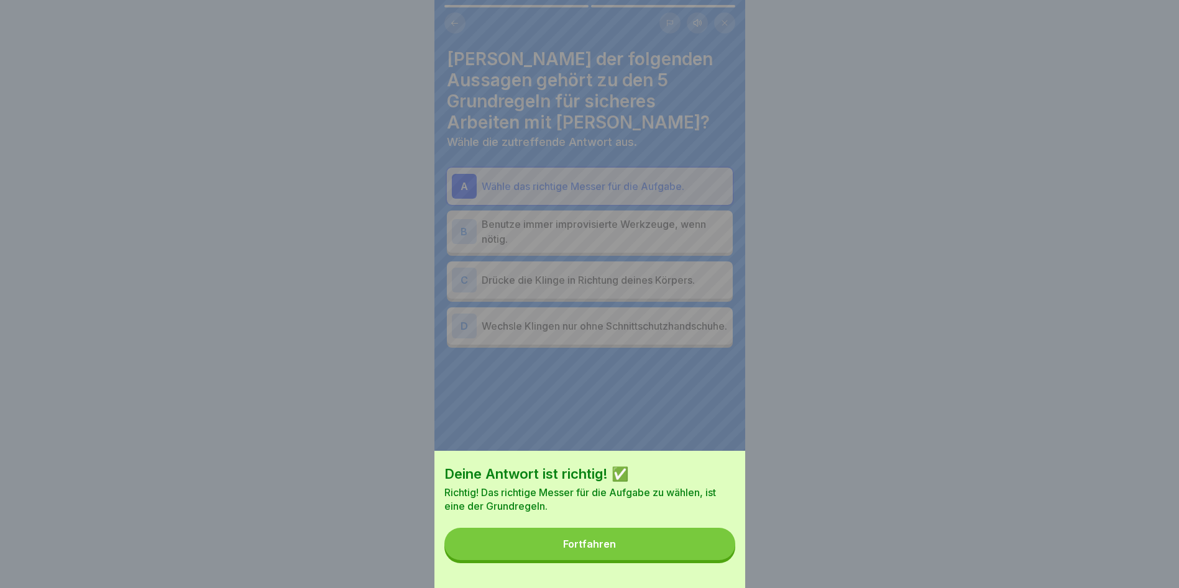
click at [716, 552] on button "Fortfahren" at bounding box center [589, 544] width 291 height 32
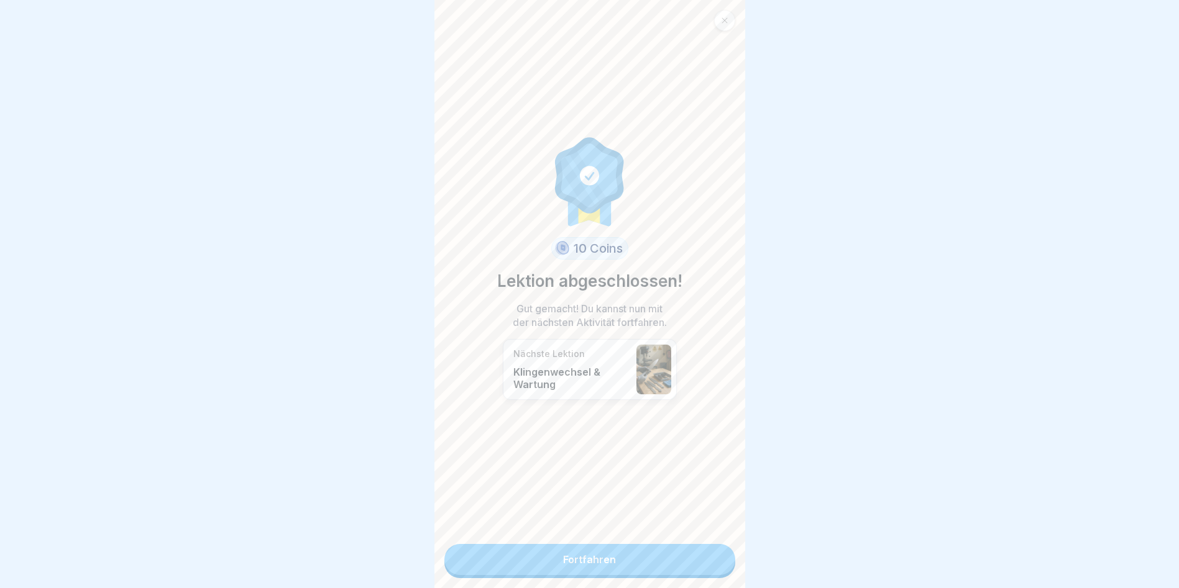
click at [716, 552] on link "Fortfahren" at bounding box center [589, 559] width 291 height 31
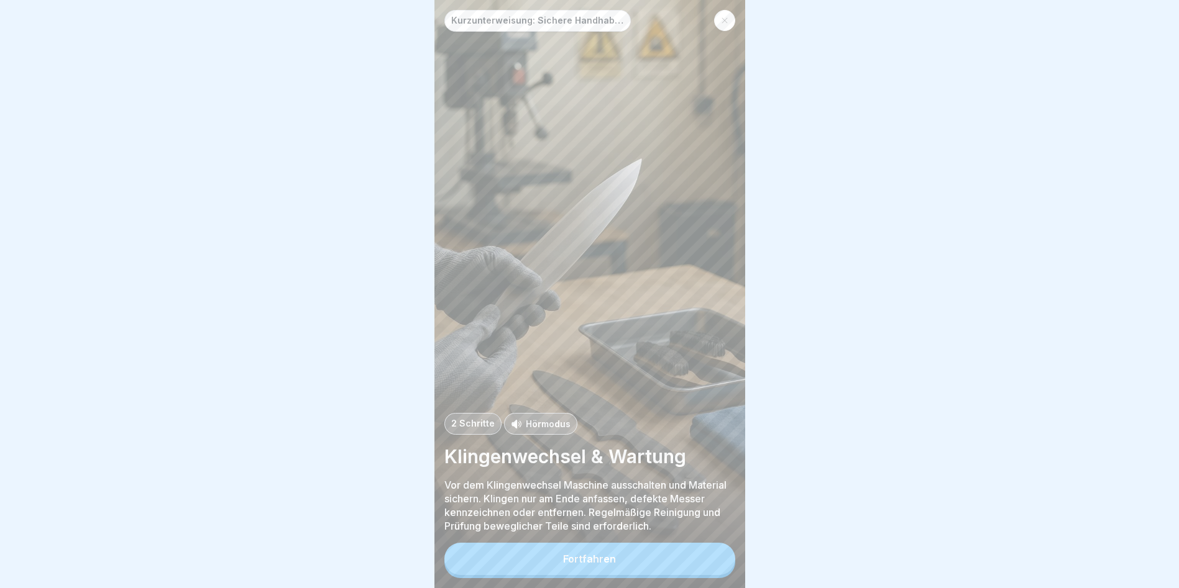
click at [716, 552] on div "Fortfahren" at bounding box center [589, 560] width 291 height 35
click at [614, 561] on button "Fortfahren" at bounding box center [589, 559] width 291 height 32
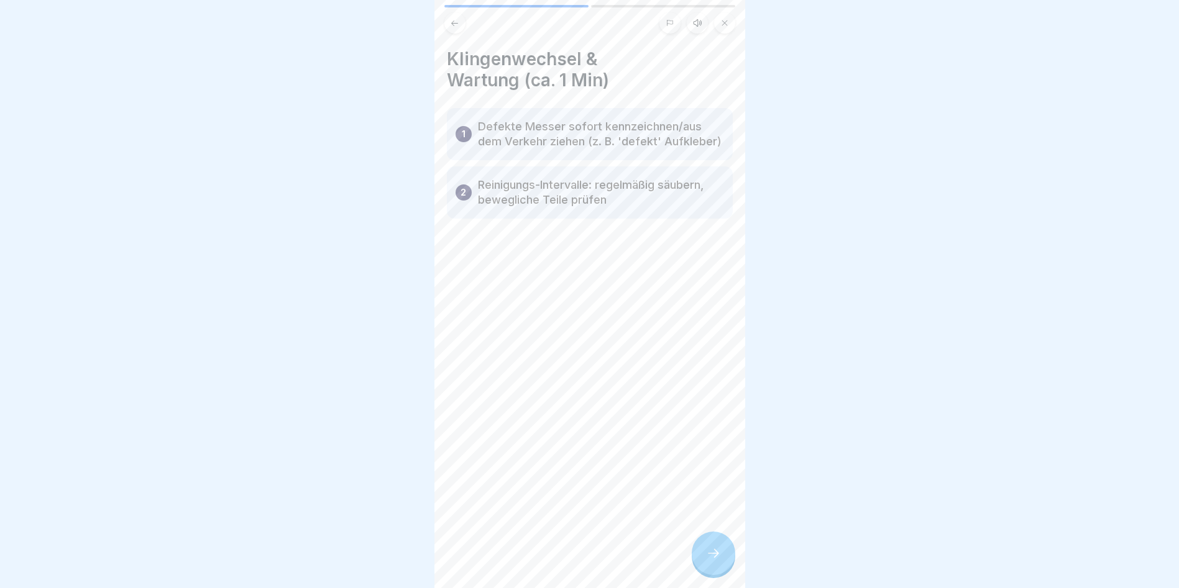
click at [719, 555] on icon at bounding box center [713, 553] width 15 height 15
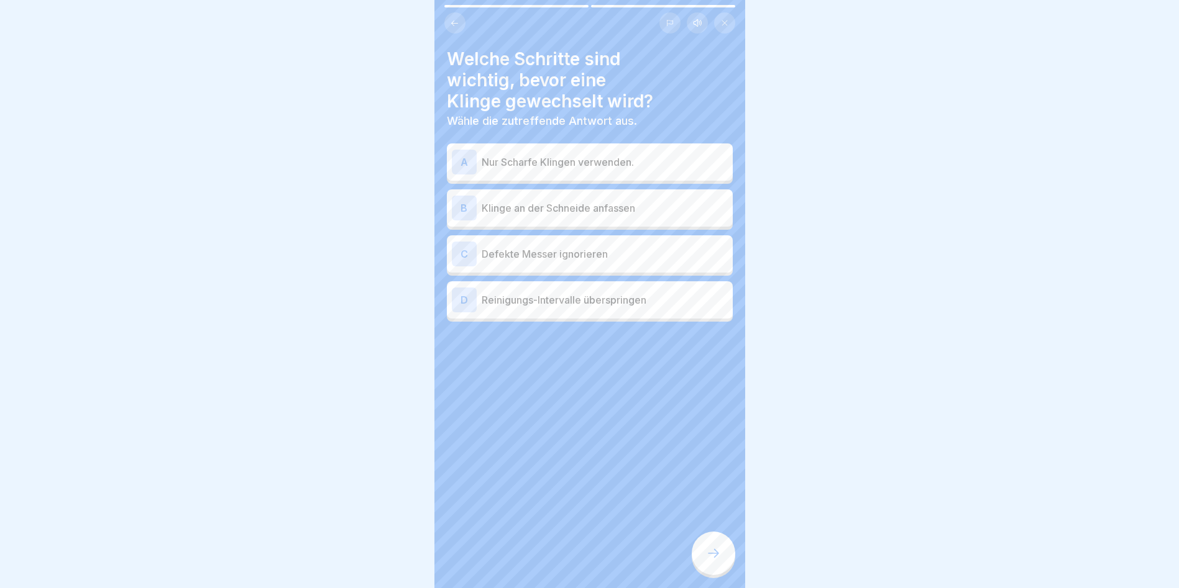
click at [581, 163] on div "A Nur Scharfe Klingen verwenden." at bounding box center [590, 162] width 276 height 25
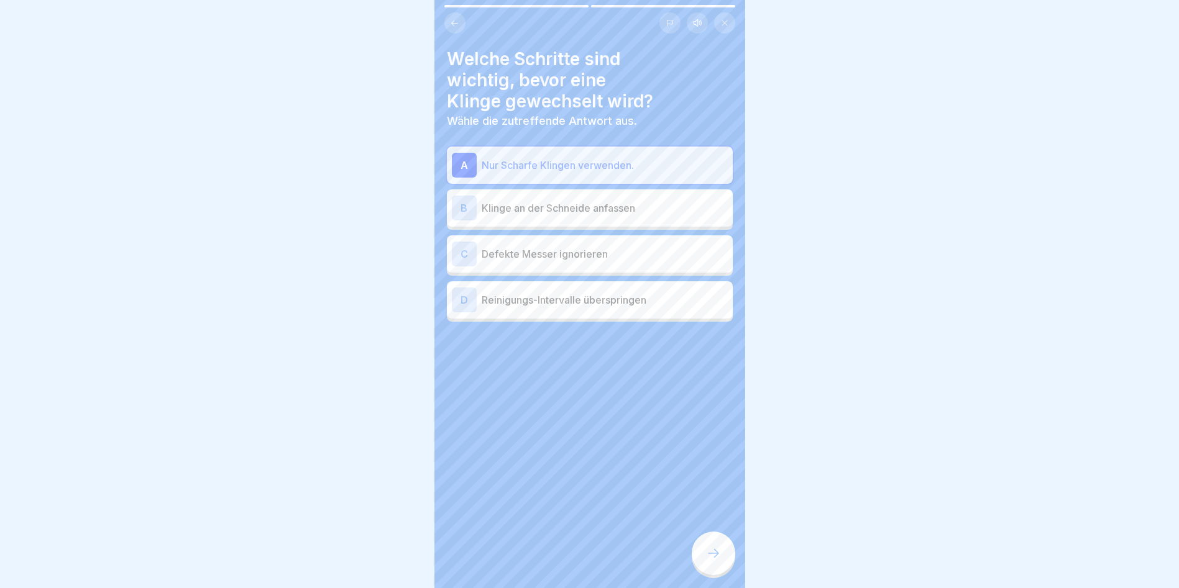
click at [580, 162] on p "Nur Scharfe Klingen verwenden." at bounding box center [604, 165] width 246 height 15
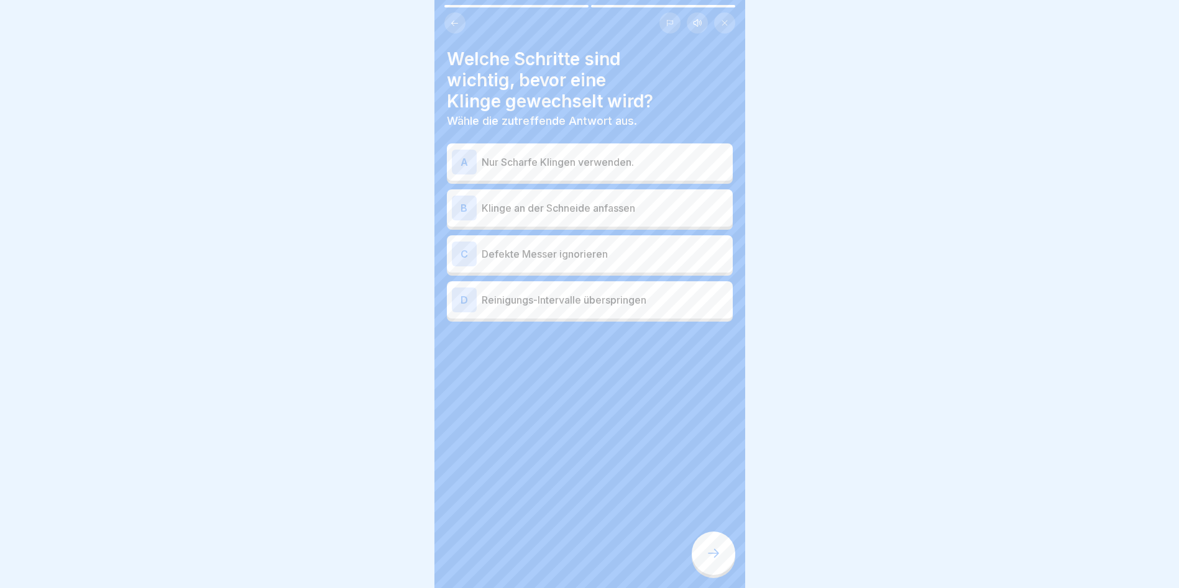
click at [580, 162] on div "A Nur Scharfe Klingen verwenden." at bounding box center [590, 162] width 276 height 25
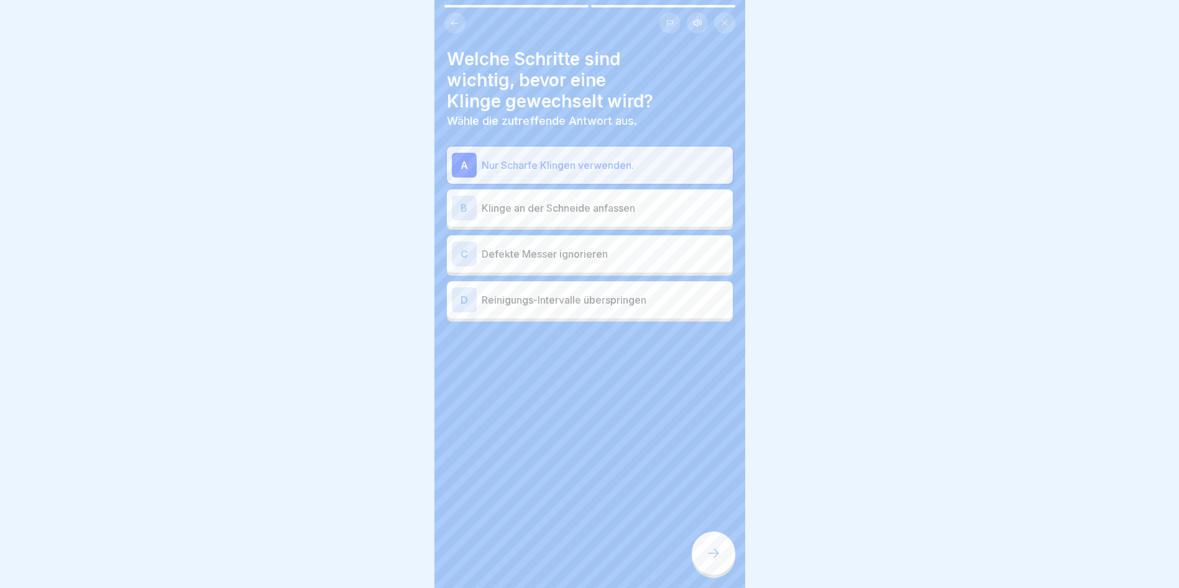
click at [601, 201] on p "Klinge an der Schneide anfassen" at bounding box center [604, 208] width 246 height 15
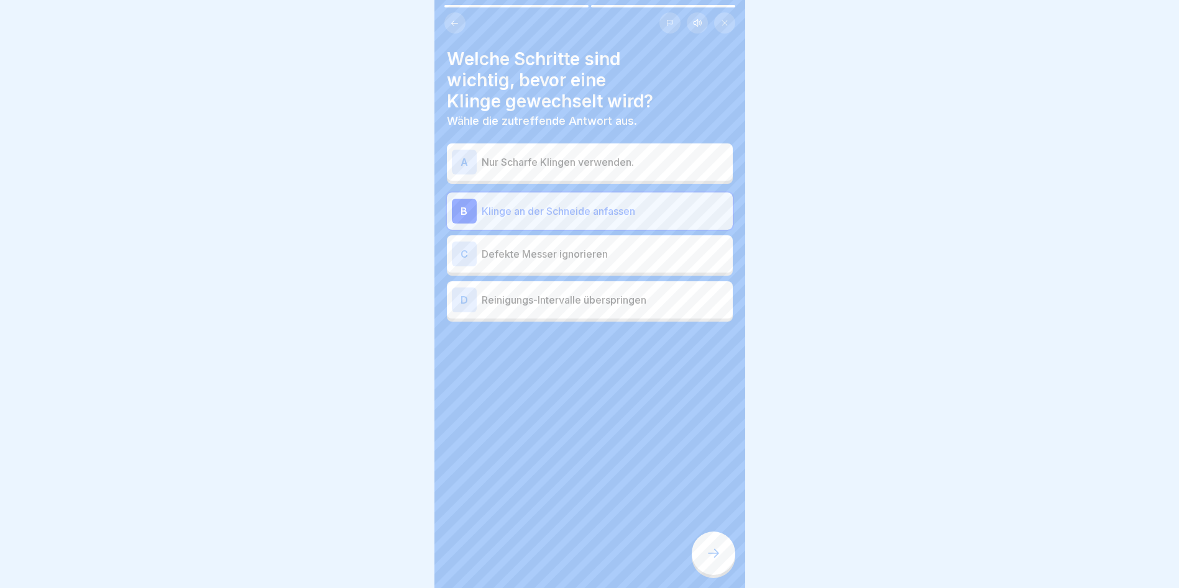
click at [601, 204] on p "Klinge an der Schneide anfassen" at bounding box center [604, 211] width 246 height 15
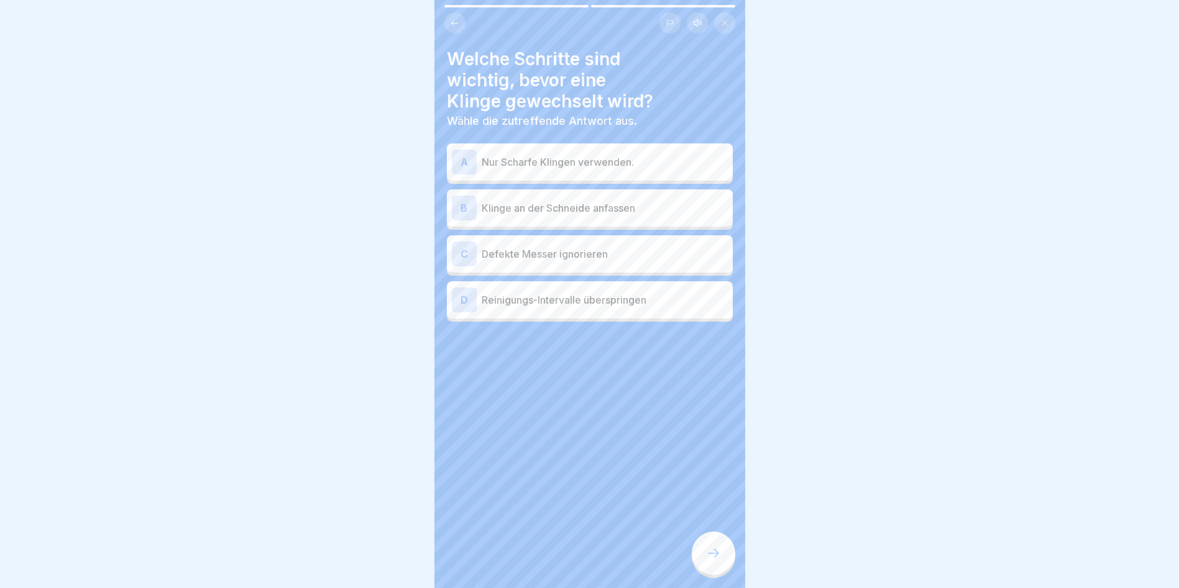
click at [596, 160] on div "A Nur Scharfe Klingen verwenden." at bounding box center [590, 162] width 276 height 25
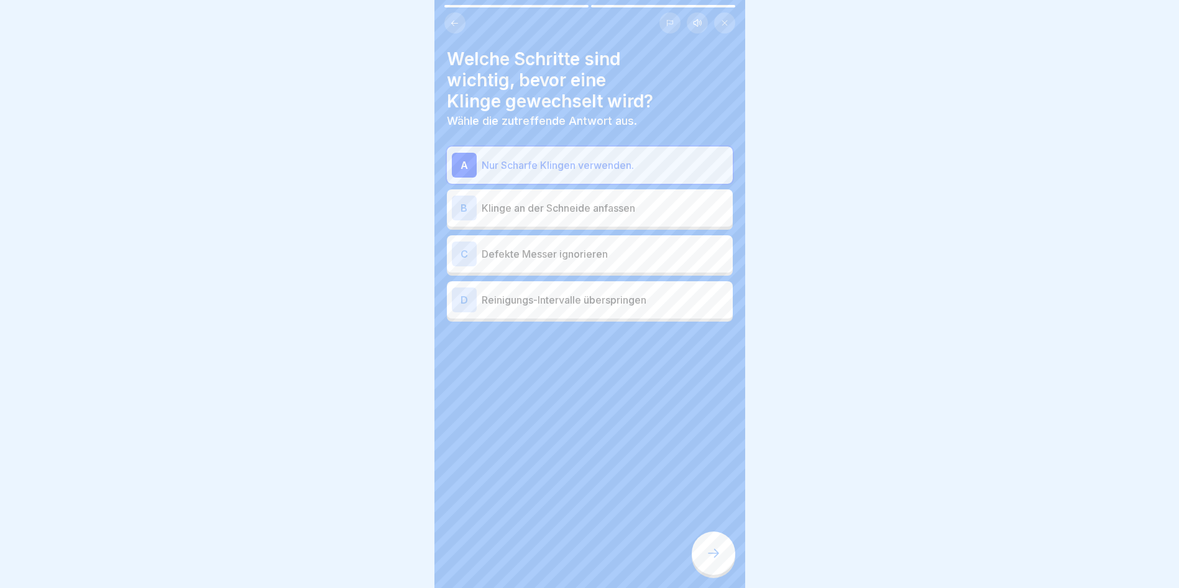
click at [710, 555] on icon at bounding box center [713, 553] width 15 height 15
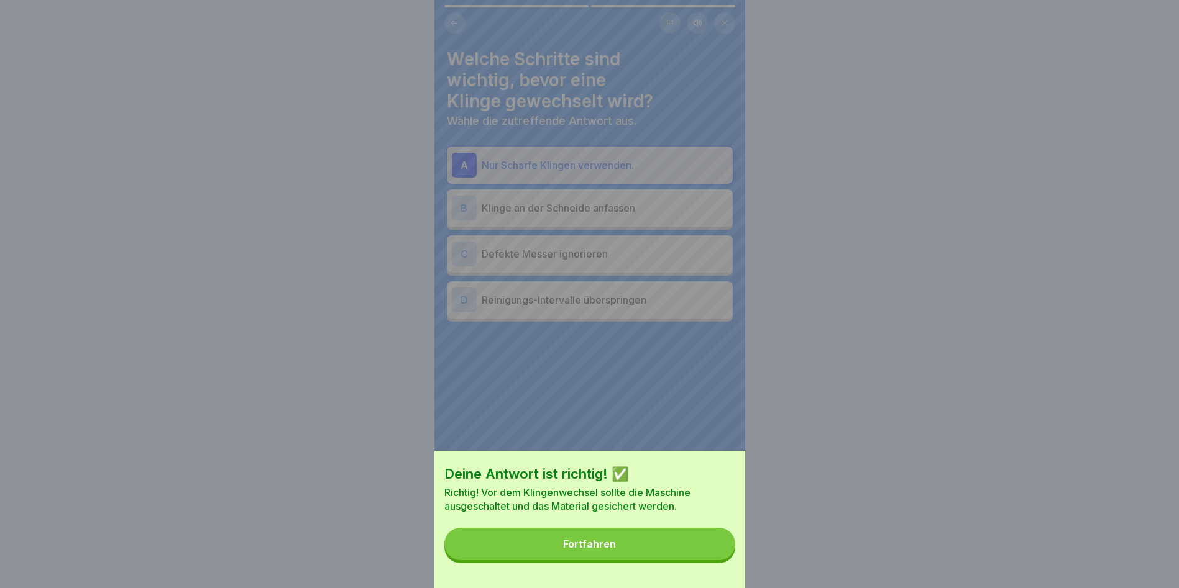
click at [711, 551] on button "Fortfahren" at bounding box center [589, 544] width 291 height 32
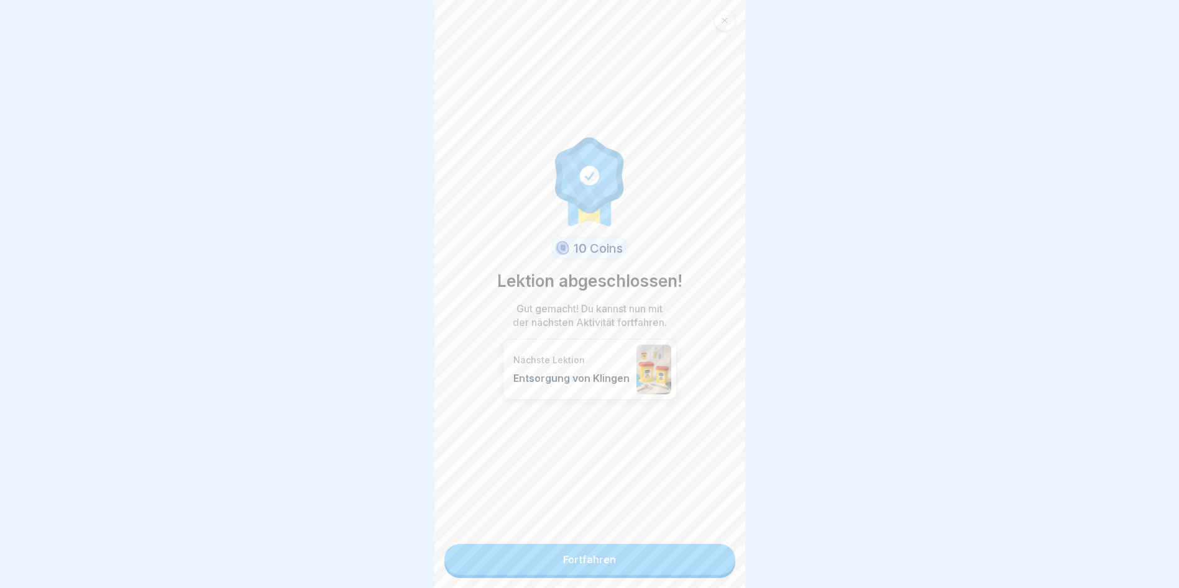
click at [690, 553] on link "Fortfahren" at bounding box center [589, 559] width 291 height 31
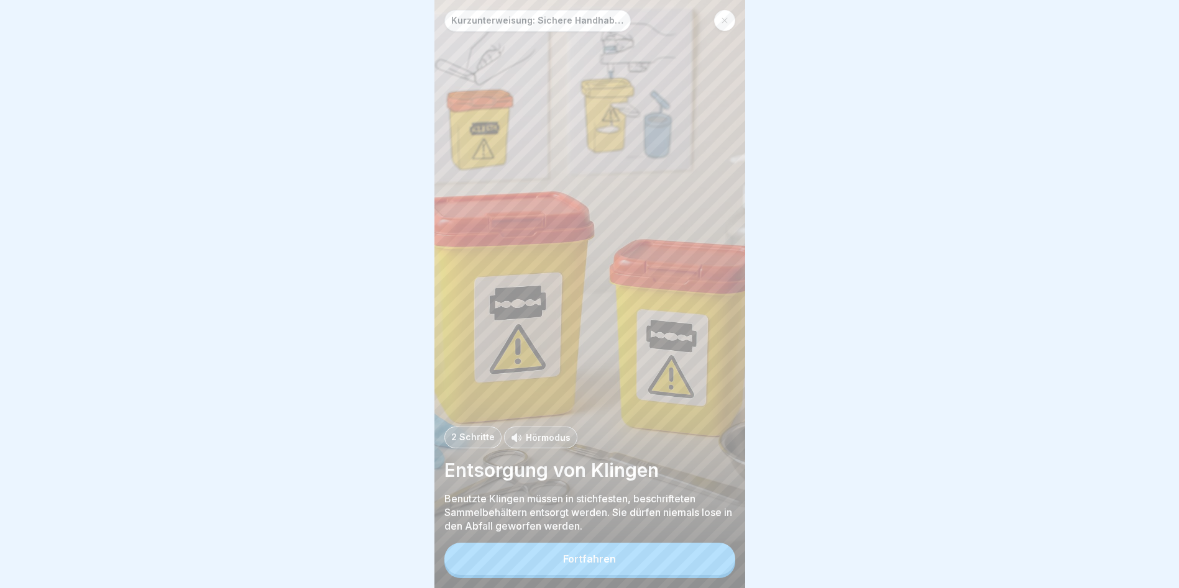
click at [632, 544] on div "Kurzunterweisung: Sichere Handhabung von Sicherheitsmessern 2 Schritte Hörmodus…" at bounding box center [589, 294] width 311 height 588
click at [632, 552] on div "Fortfahren" at bounding box center [589, 560] width 291 height 35
click at [624, 571] on button "Fortfahren" at bounding box center [589, 559] width 291 height 32
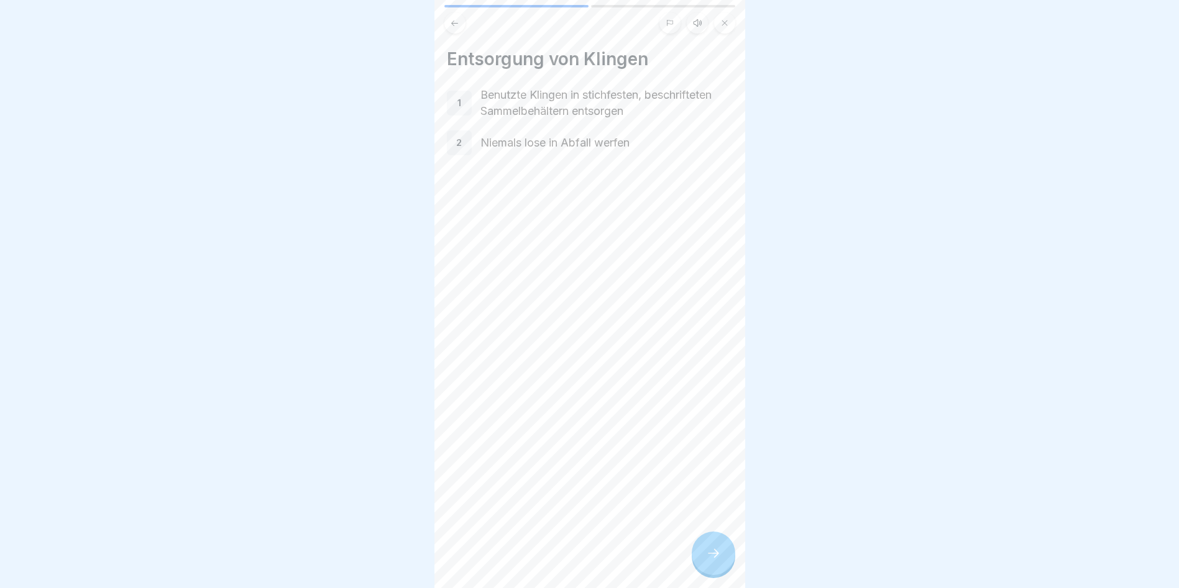
click at [706, 561] on icon at bounding box center [713, 553] width 15 height 15
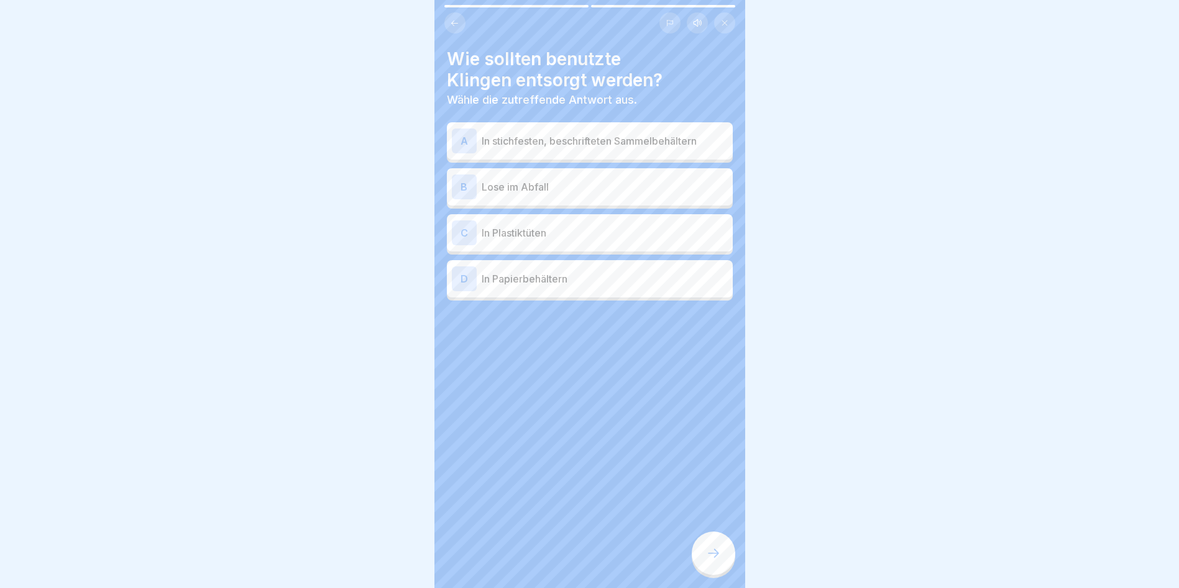
click at [589, 152] on div "A In stichfesten, beschrifteten Sammelbehältern" at bounding box center [590, 141] width 276 height 25
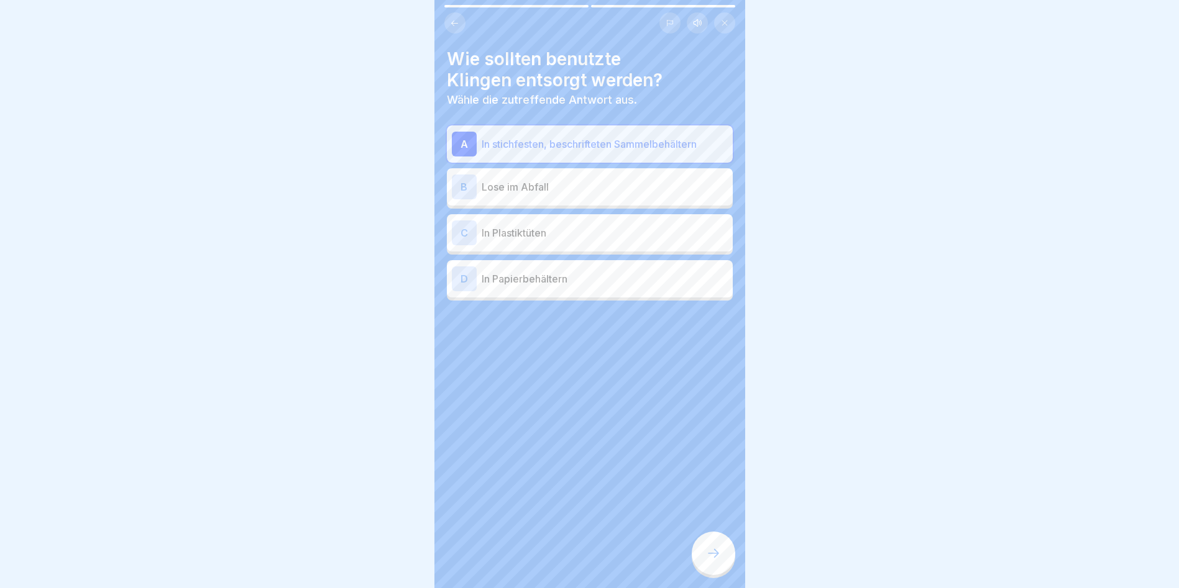
click at [711, 558] on icon at bounding box center [713, 553] width 15 height 15
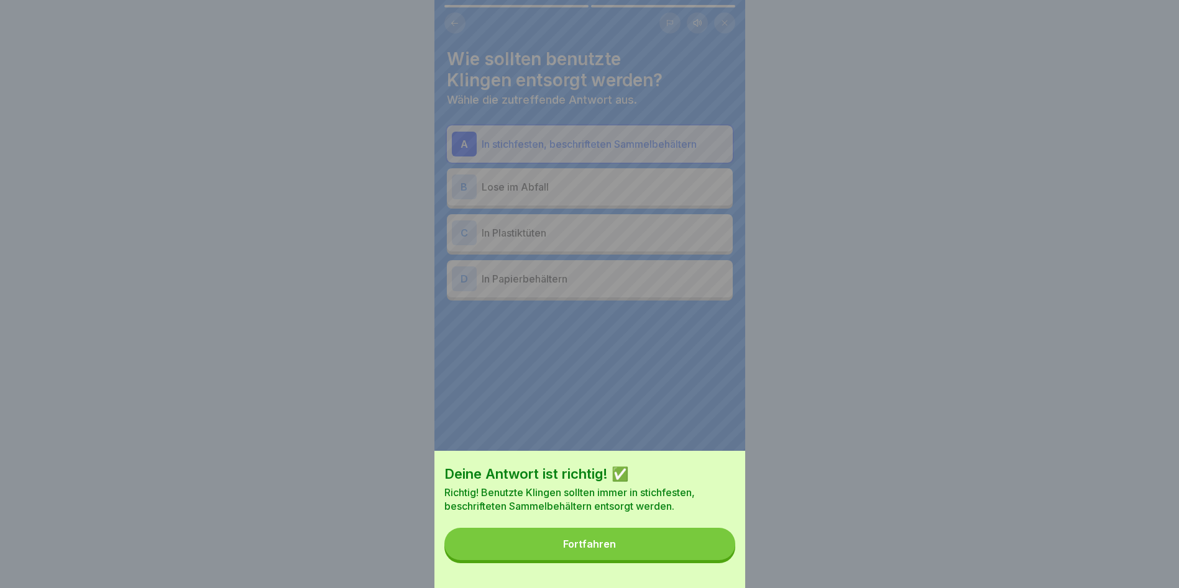
click at [619, 560] on button "Fortfahren" at bounding box center [589, 544] width 291 height 32
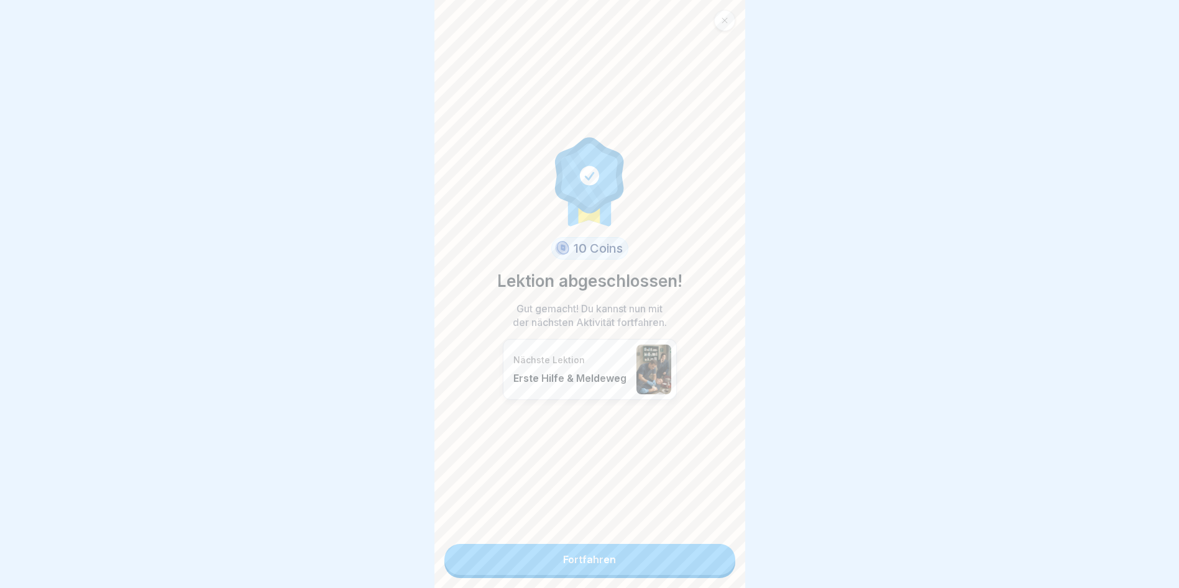
click at [614, 568] on link "Fortfahren" at bounding box center [589, 559] width 291 height 31
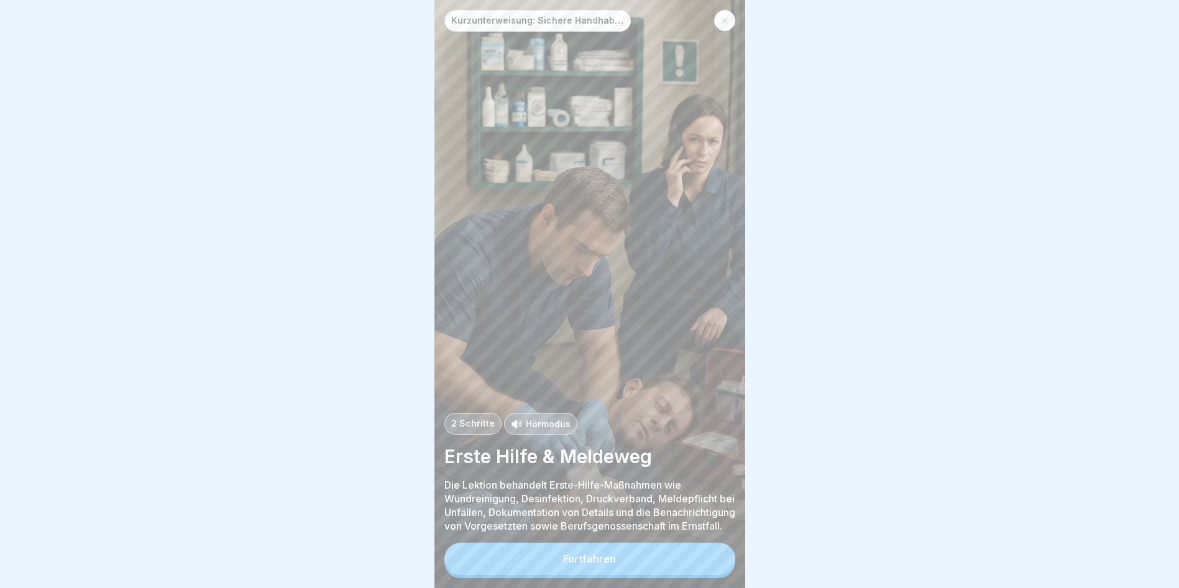
click at [647, 575] on button "Fortfahren" at bounding box center [589, 559] width 291 height 32
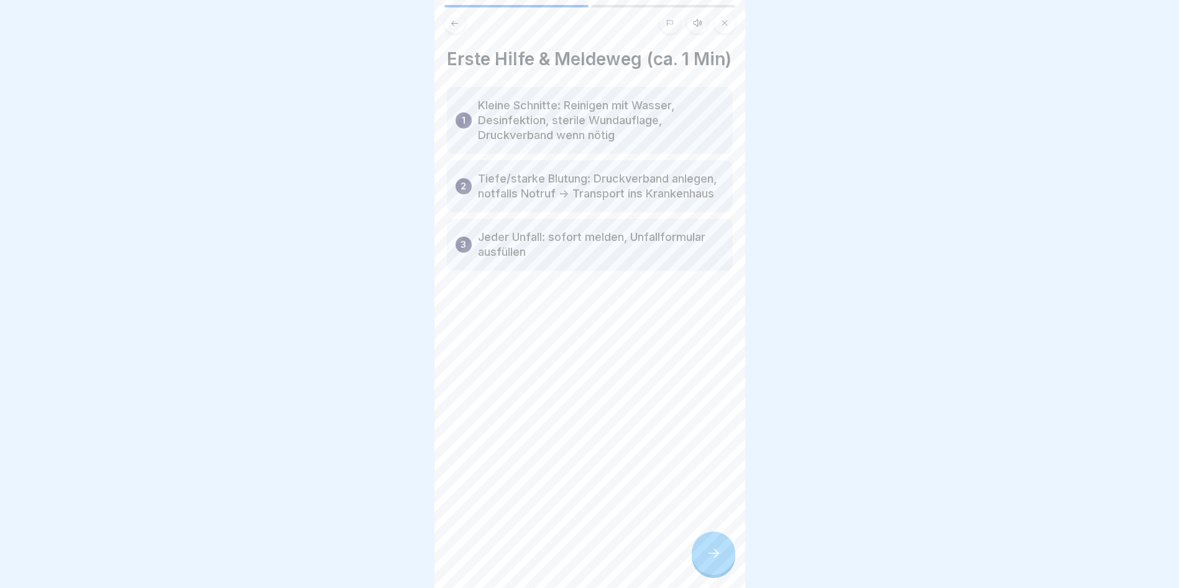
click at [723, 563] on div at bounding box center [712, 553] width 43 height 43
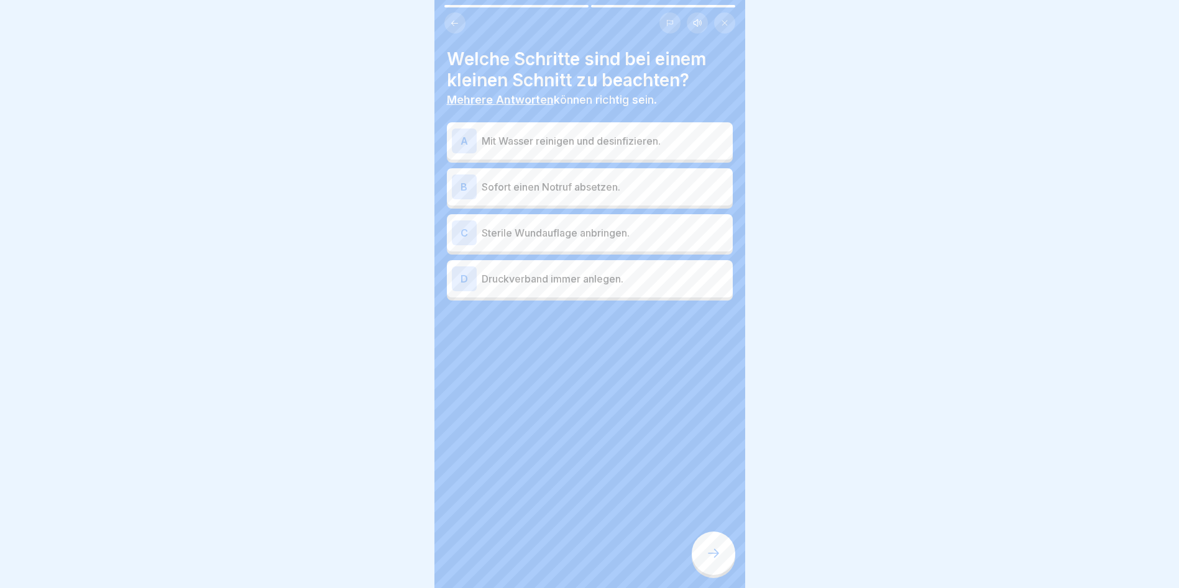
click at [583, 155] on div "A Mit Wasser reinigen und desinfizieren." at bounding box center [590, 140] width 286 height 37
click at [610, 253] on div "A Mit Wasser reinigen und desinfizieren. B Sofort einen Notruf absetzen. C Ster…" at bounding box center [590, 212] width 286 height 175
click at [608, 247] on div "C Sterile Wundauflage anbringen." at bounding box center [590, 232] width 286 height 37
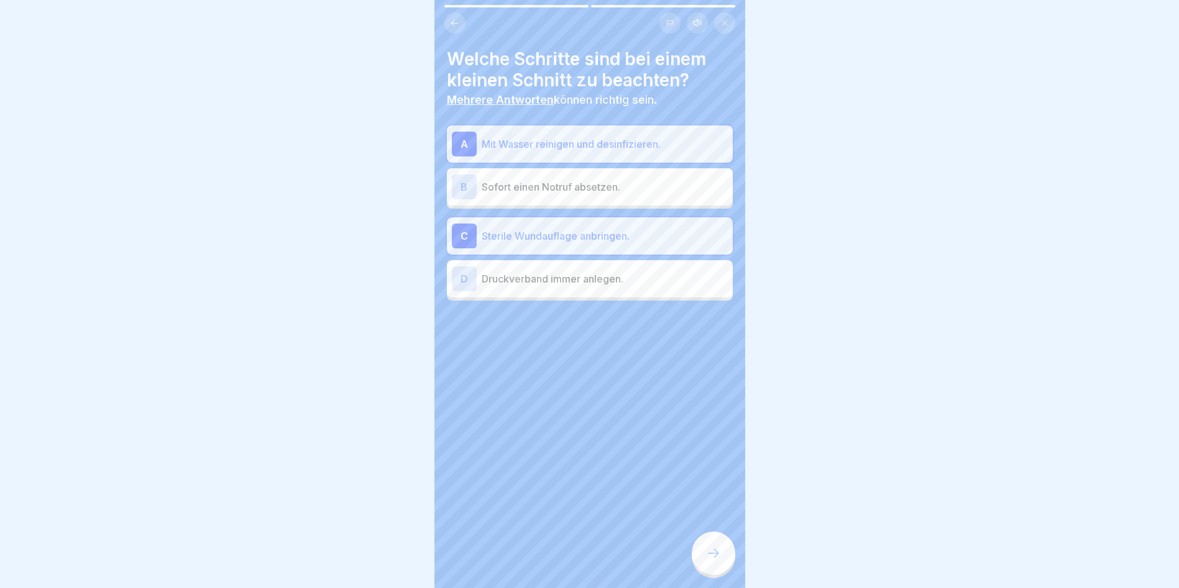
click at [708, 557] on icon at bounding box center [713, 553] width 15 height 15
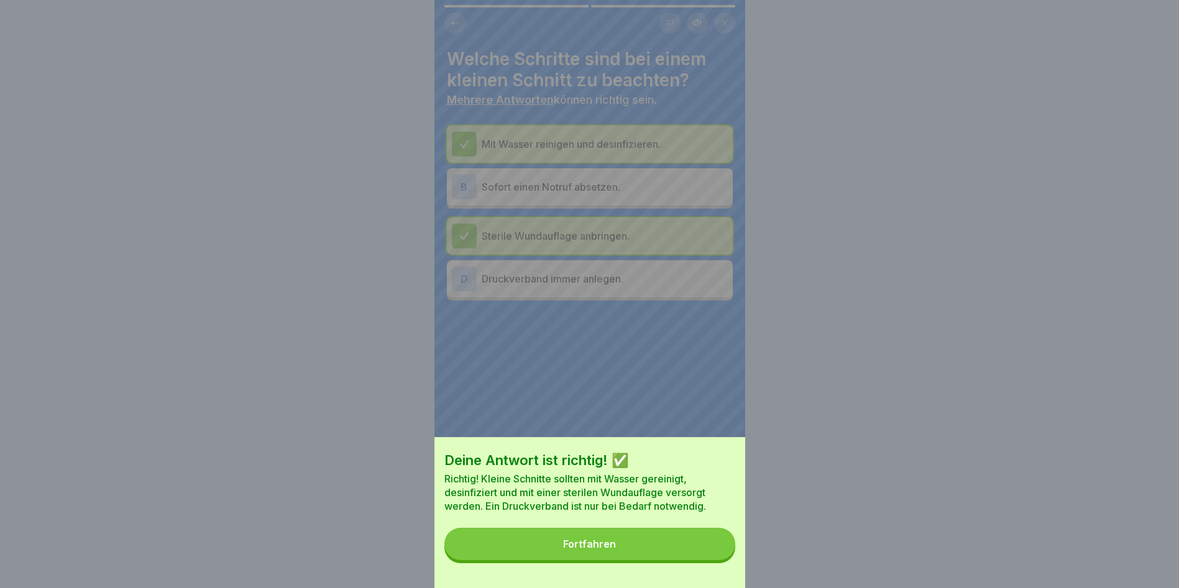
click at [680, 542] on button "Fortfahren" at bounding box center [589, 544] width 291 height 32
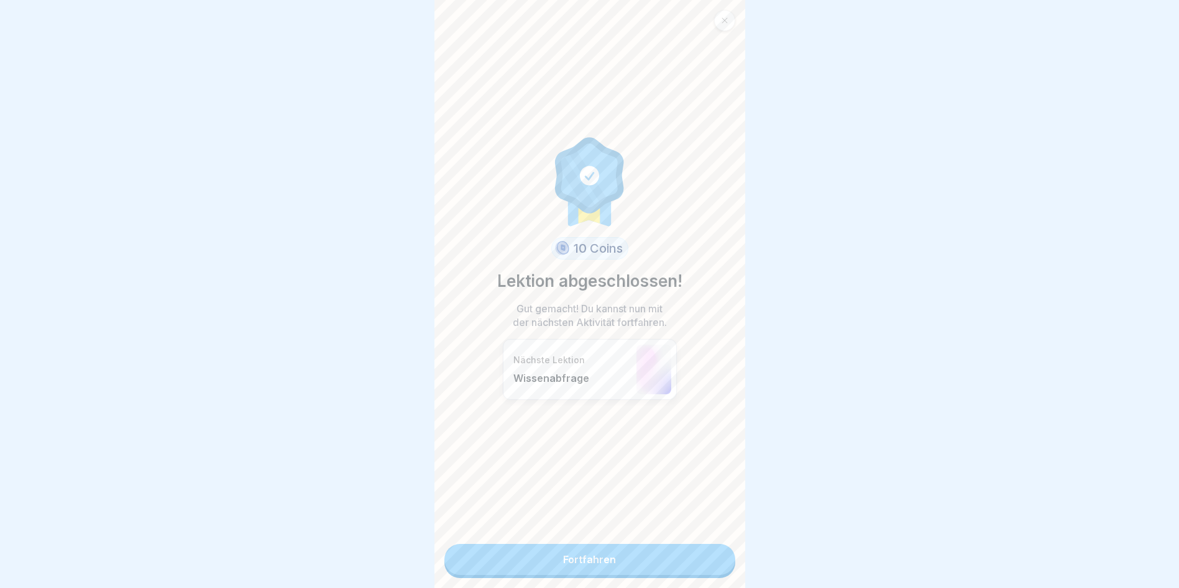
click at [565, 560] on link "Fortfahren" at bounding box center [589, 559] width 291 height 31
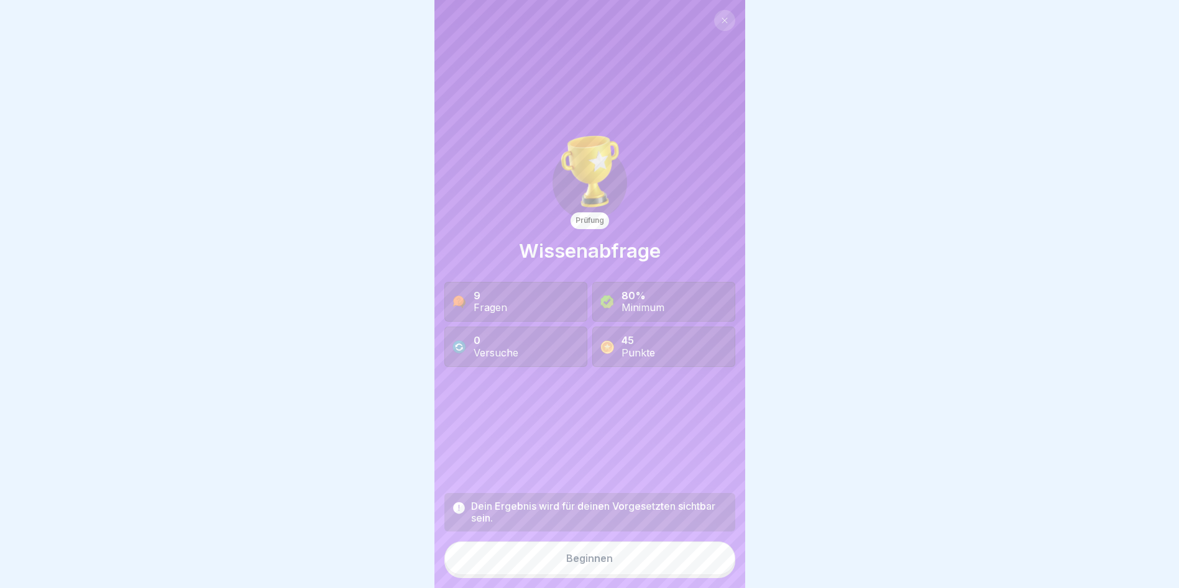
click at [572, 564] on div "Beginnen" at bounding box center [589, 558] width 47 height 11
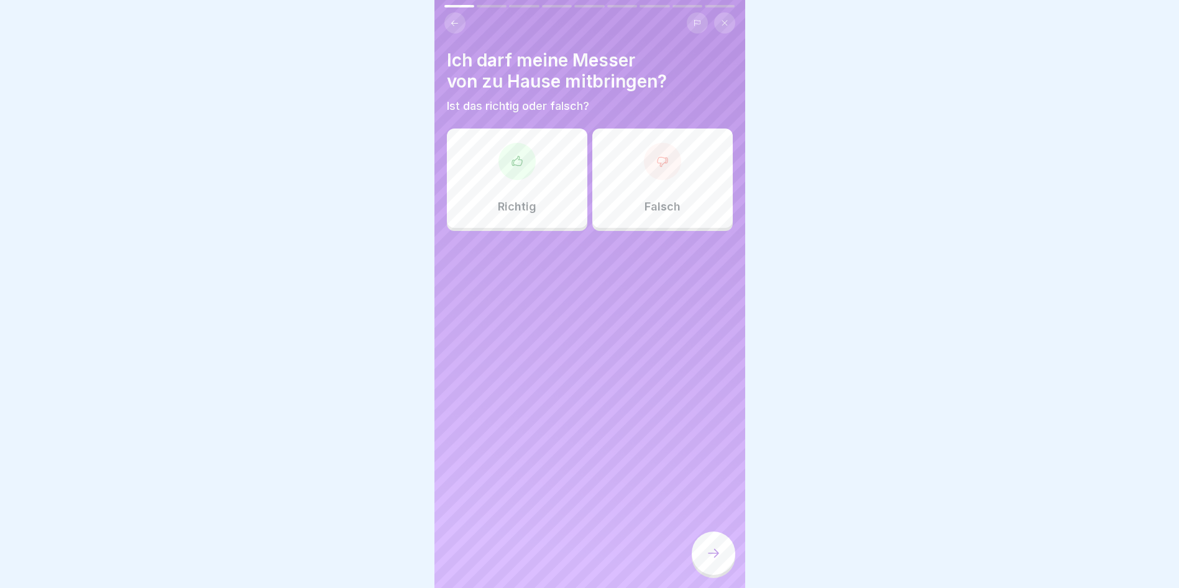
click at [631, 189] on div "Falsch" at bounding box center [662, 178] width 140 height 99
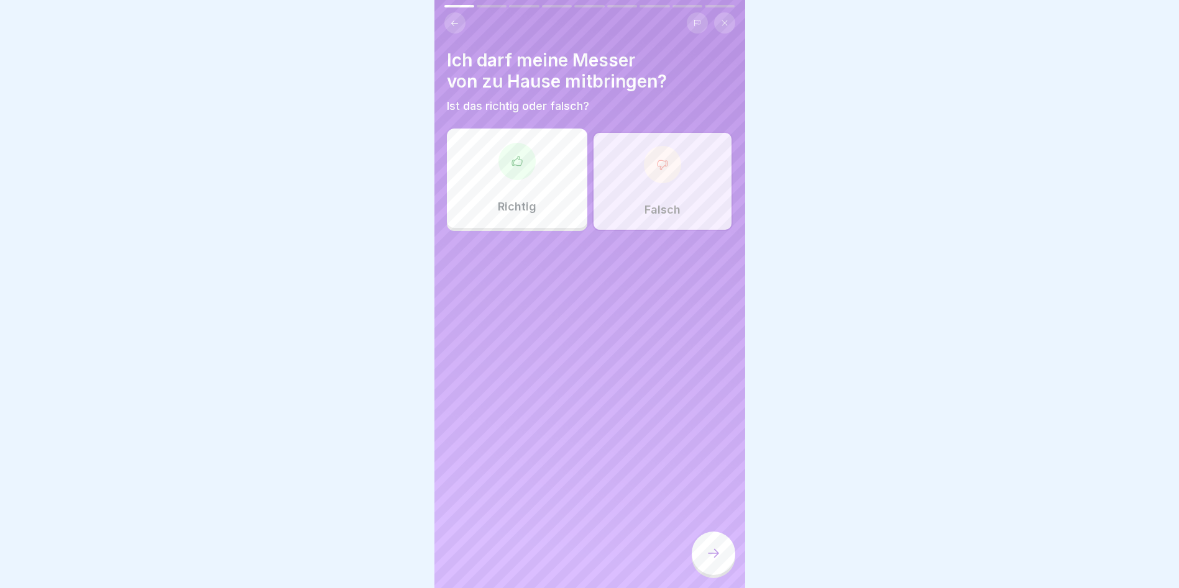
click at [712, 561] on icon at bounding box center [713, 553] width 15 height 15
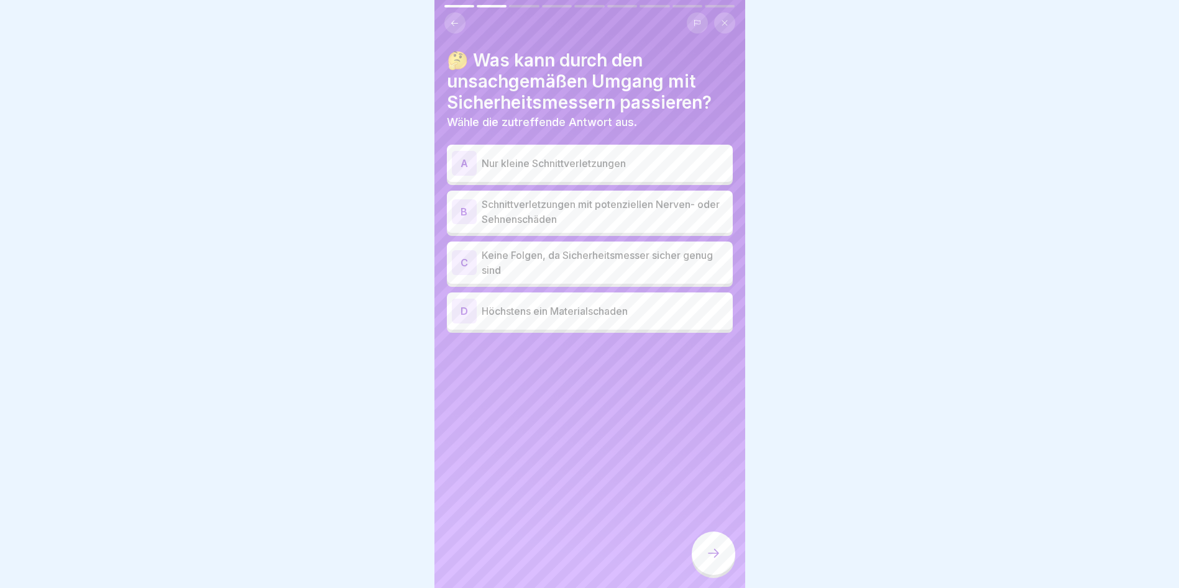
click at [609, 210] on p "Schnittverletzungen mit potenziellen Nerven- oder Sehnenschäden" at bounding box center [604, 212] width 246 height 30
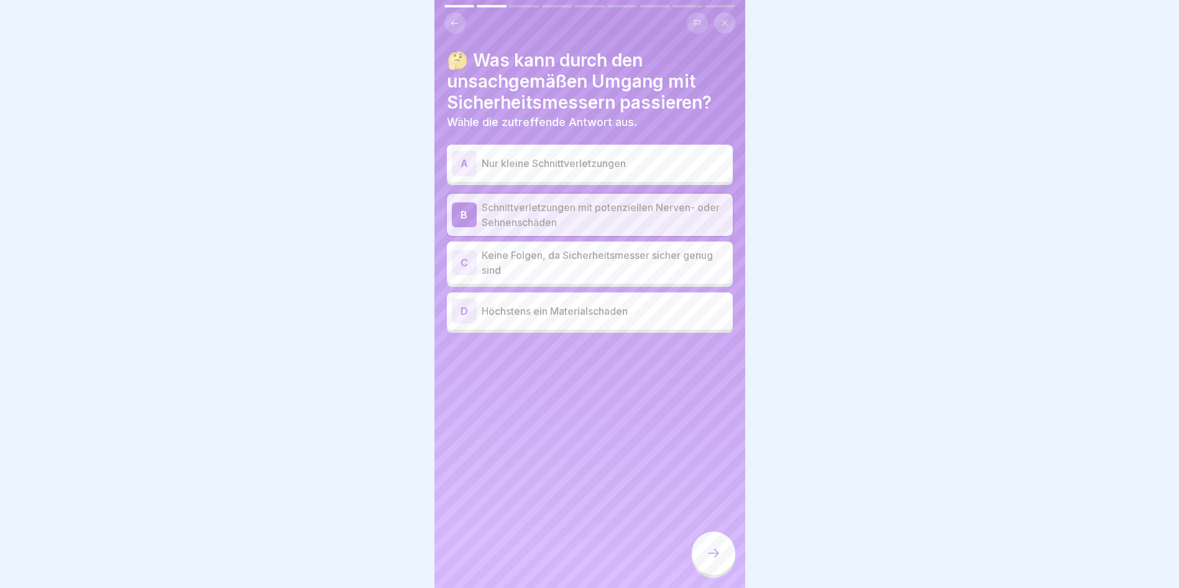
click at [608, 170] on p "Nur kleine Schnittverletzungen" at bounding box center [604, 163] width 246 height 15
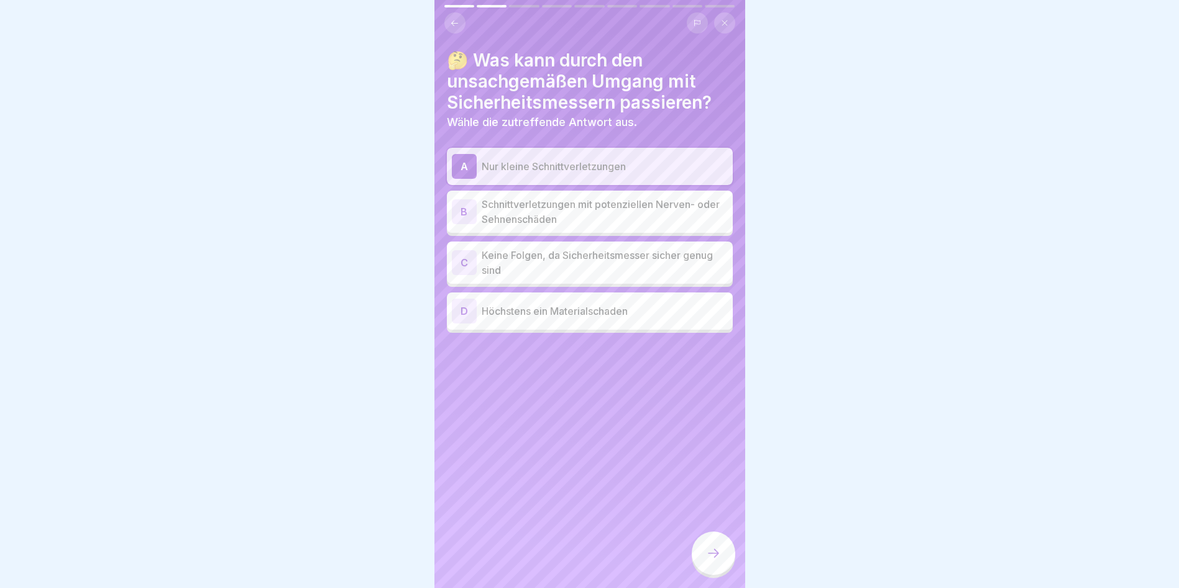
click at [609, 219] on p "Schnittverletzungen mit potenziellen Nerven- oder Sehnenschäden" at bounding box center [604, 212] width 246 height 30
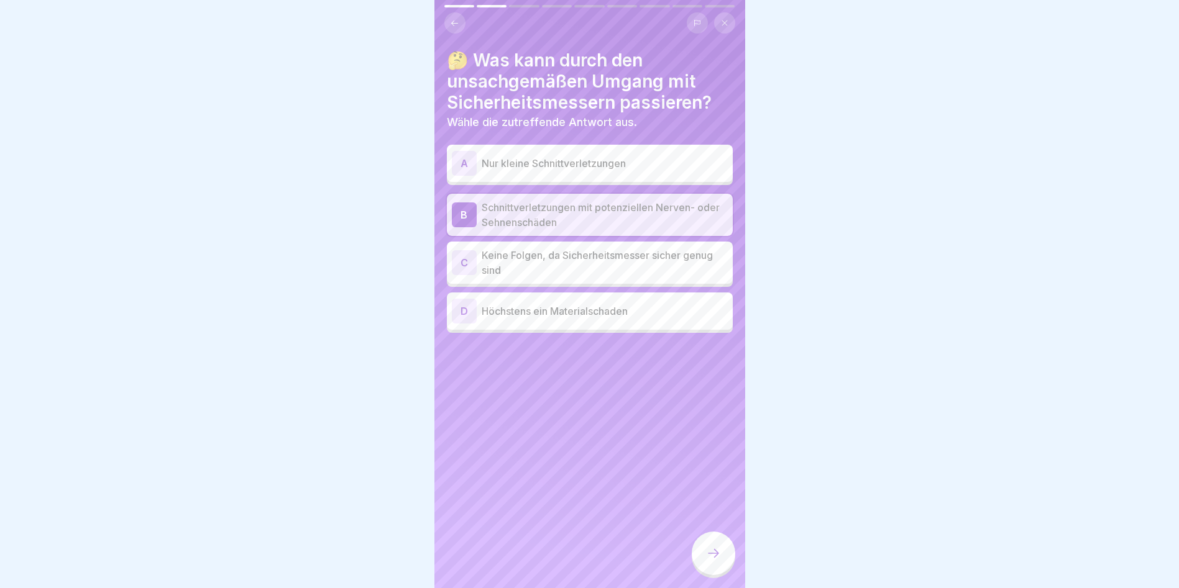
click at [714, 558] on icon at bounding box center [713, 553] width 11 height 9
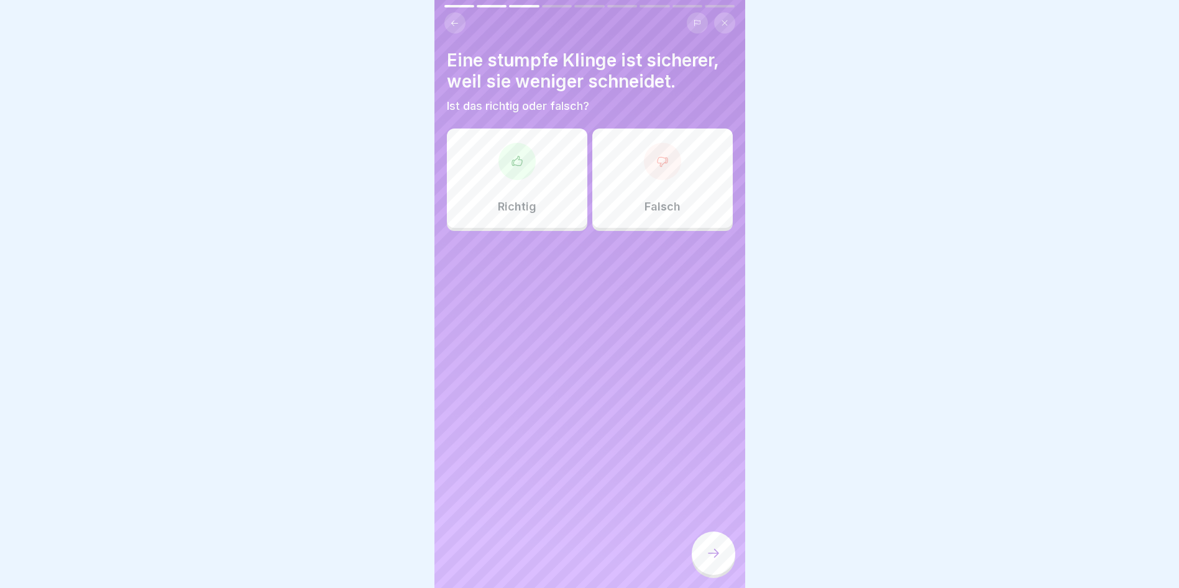
click at [651, 196] on div "Falsch" at bounding box center [662, 178] width 140 height 99
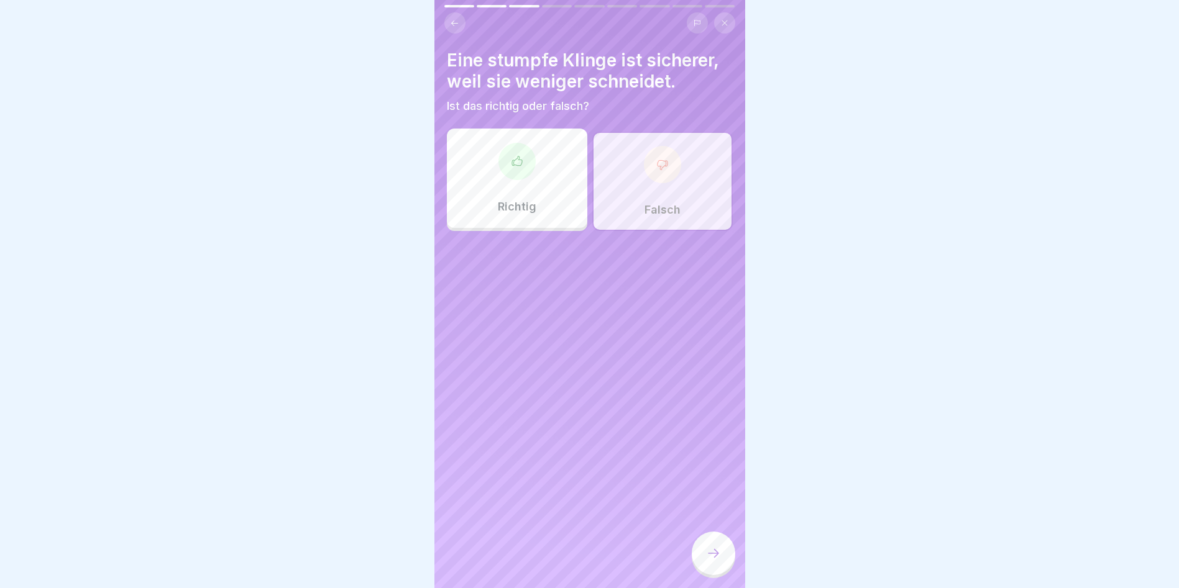
click at [711, 550] on div at bounding box center [712, 553] width 43 height 43
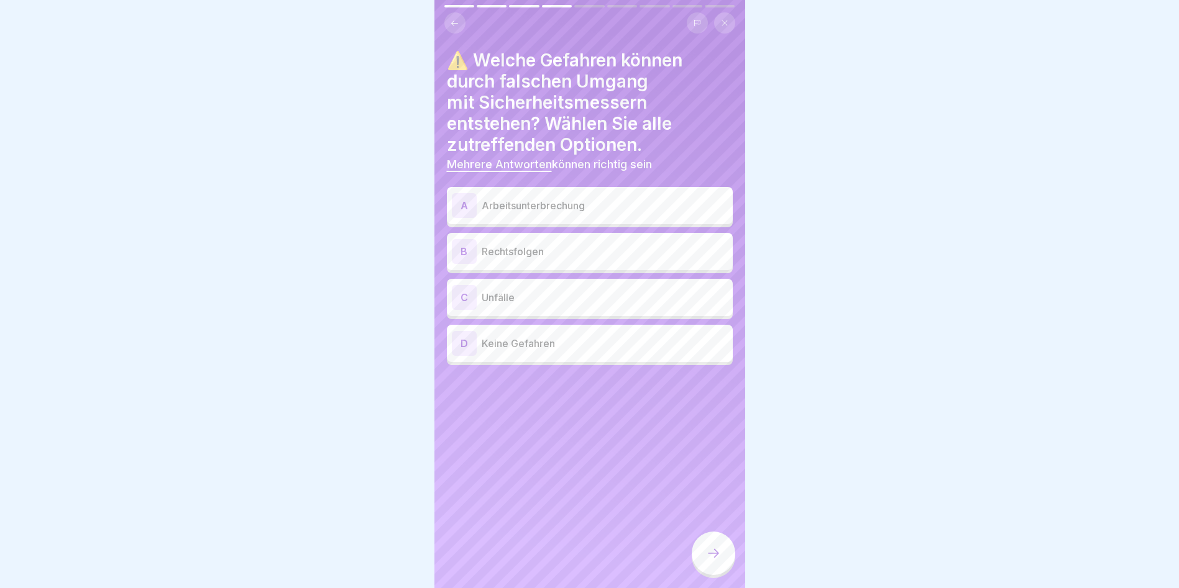
click at [545, 297] on p "Unfälle" at bounding box center [604, 297] width 246 height 15
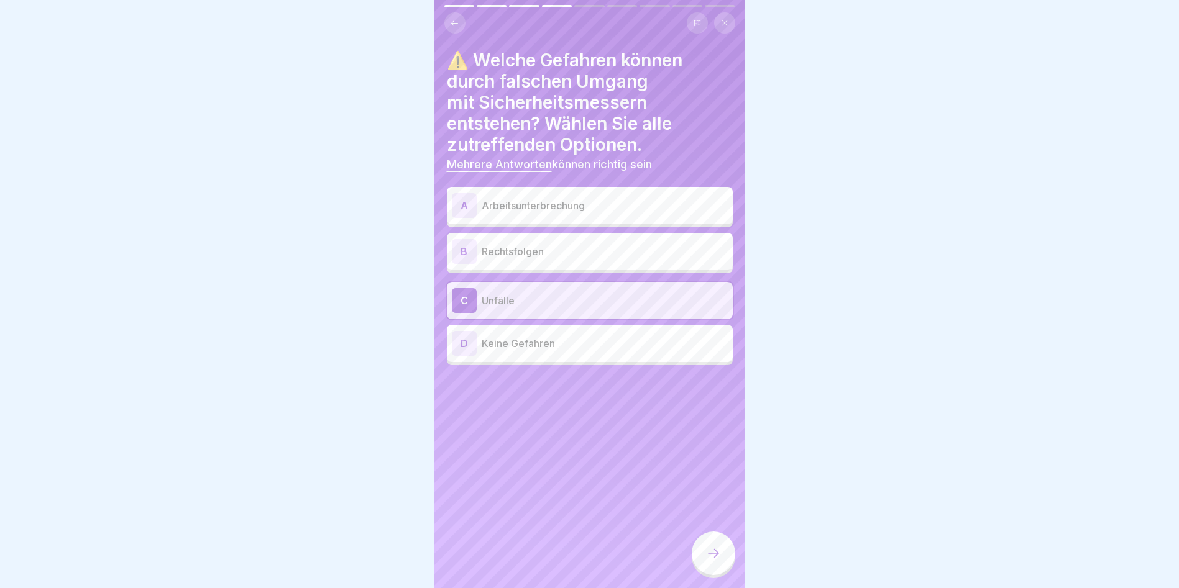
click at [697, 556] on div at bounding box center [712, 553] width 43 height 43
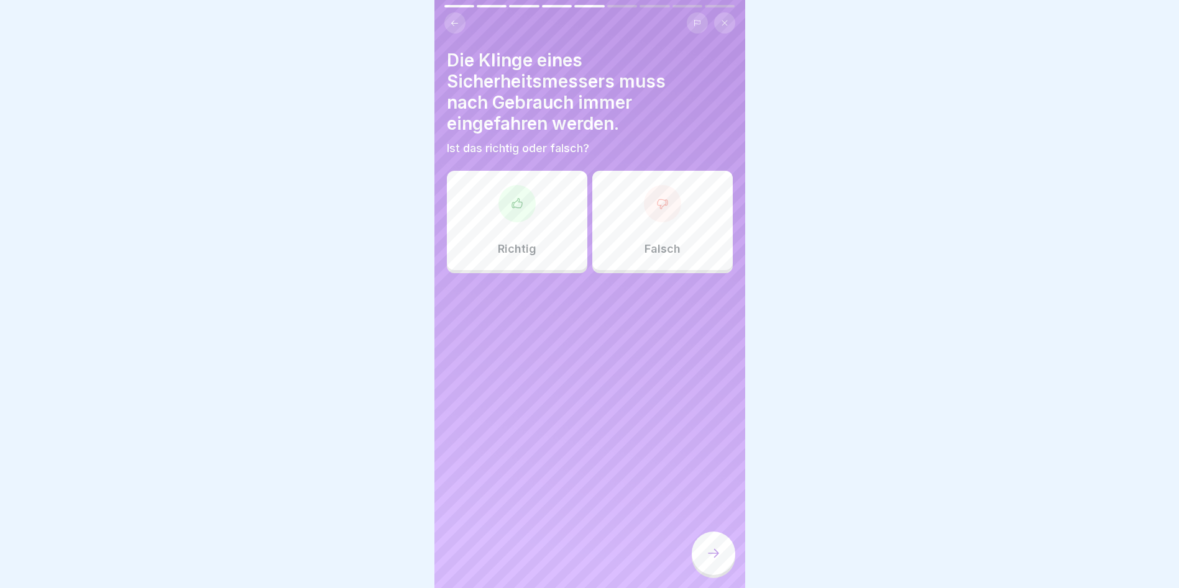
click at [554, 252] on div "Richtig" at bounding box center [517, 220] width 140 height 99
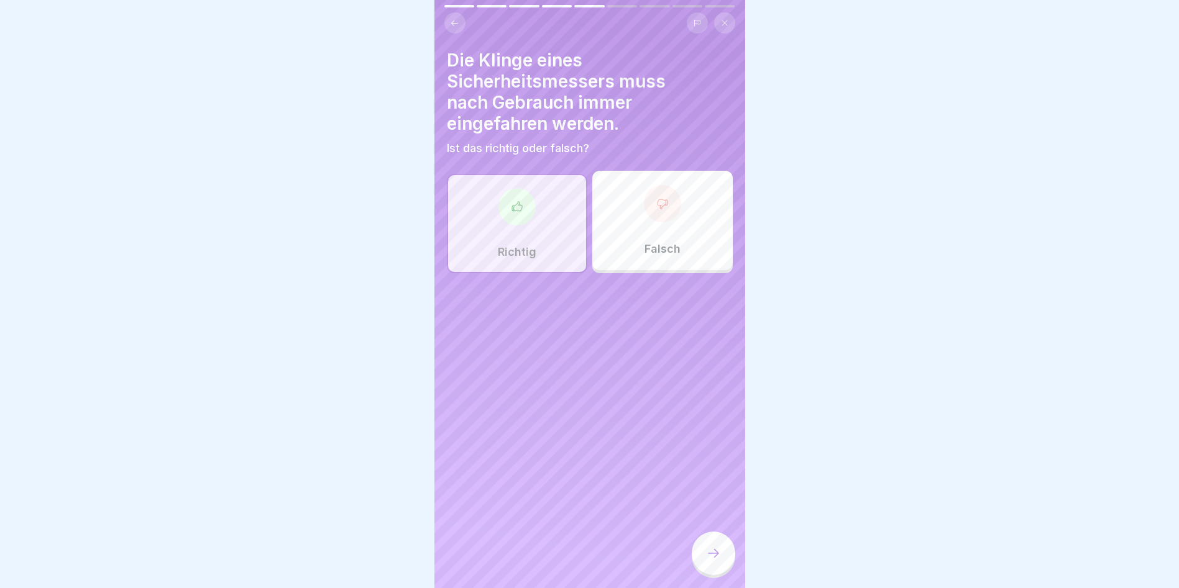
click at [709, 554] on div at bounding box center [712, 553] width 43 height 43
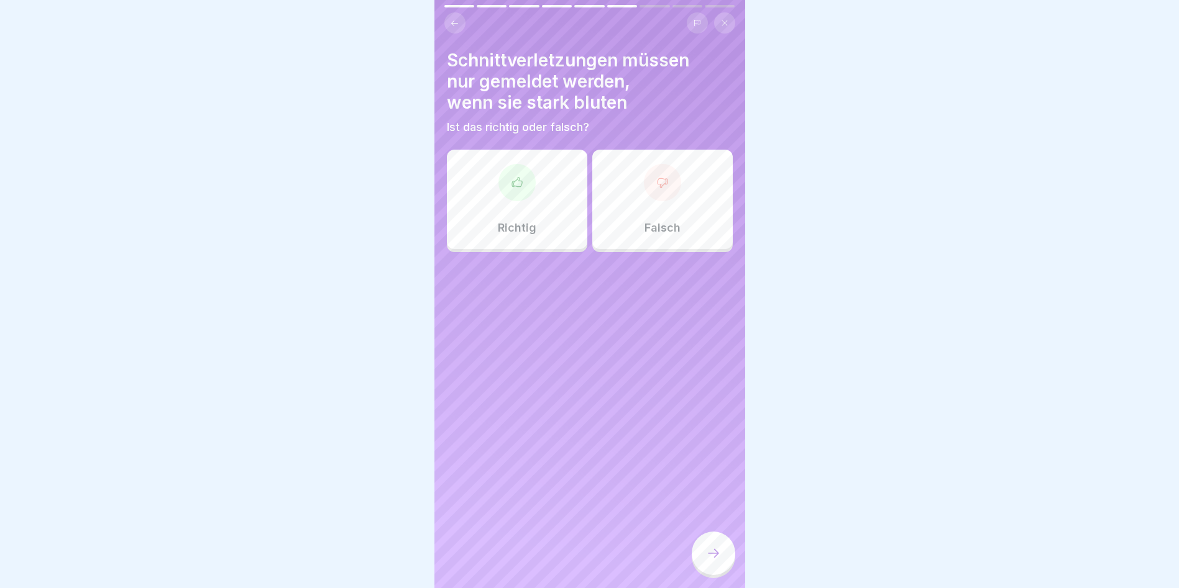
click at [622, 223] on div "Falsch" at bounding box center [662, 199] width 140 height 99
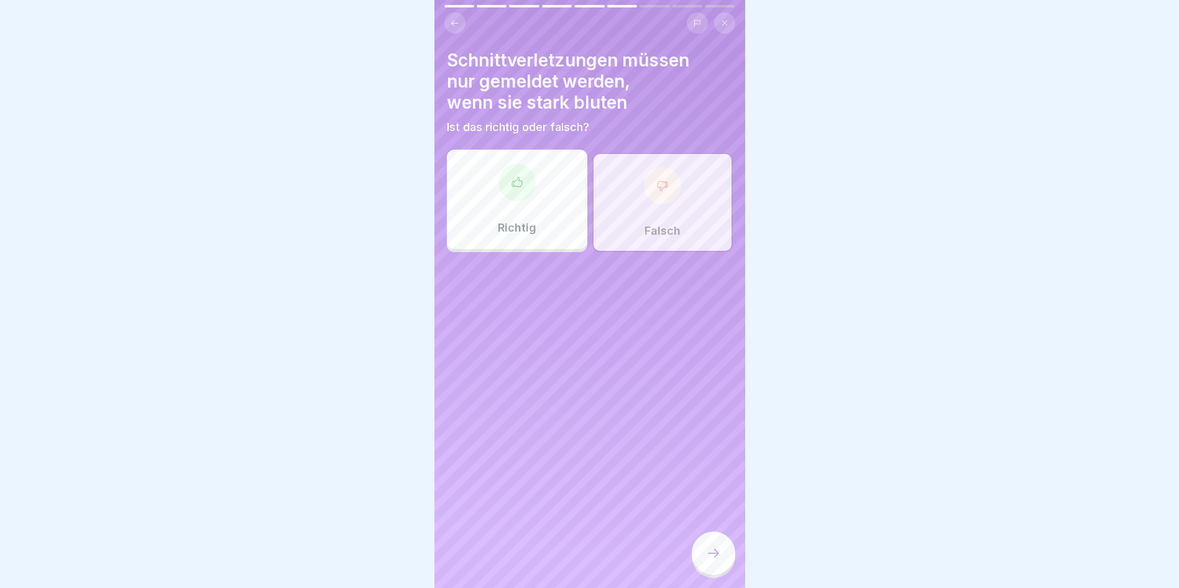
click at [693, 549] on div at bounding box center [712, 555] width 43 height 47
click at [706, 551] on div at bounding box center [712, 553] width 43 height 43
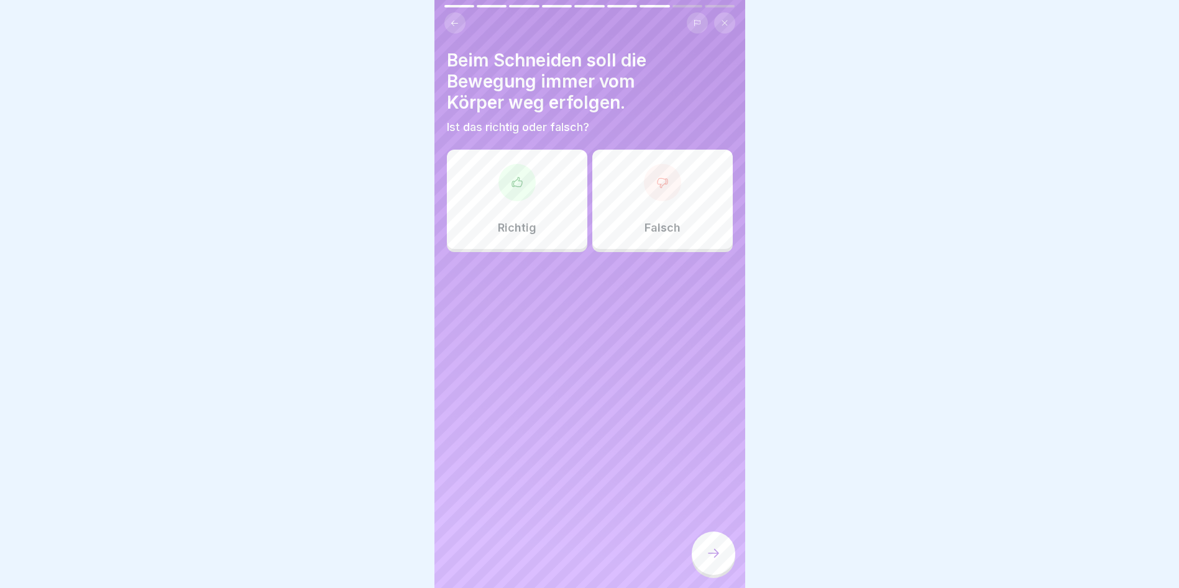
click at [555, 230] on div "Richtig" at bounding box center [517, 199] width 140 height 99
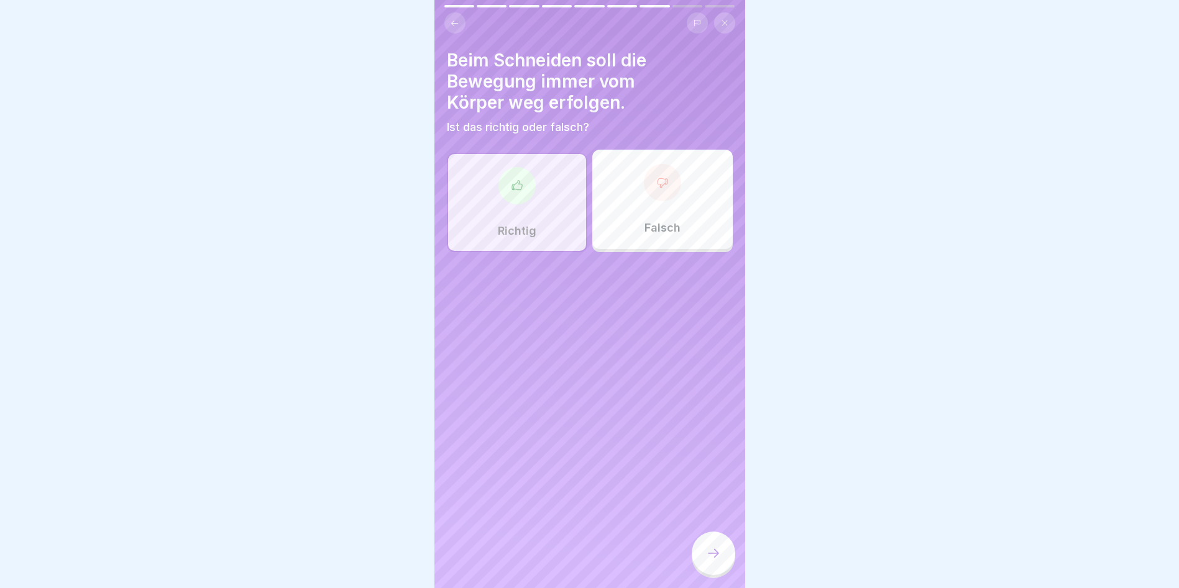
click at [706, 561] on icon at bounding box center [713, 553] width 15 height 15
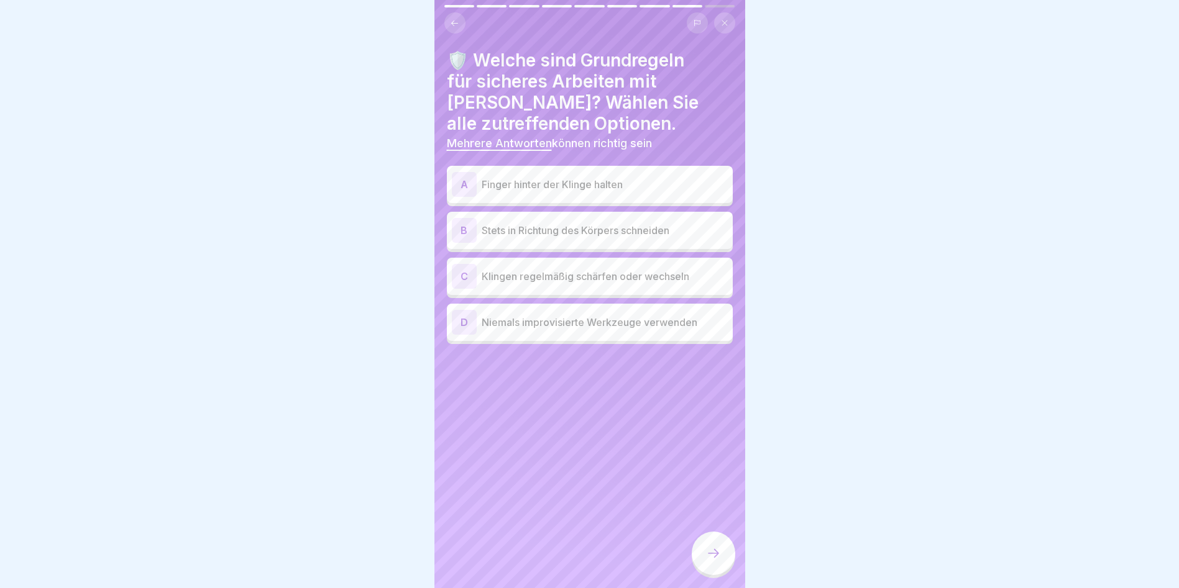
click at [527, 284] on div "C Klingen regelmäßig schärfen oder wechseln" at bounding box center [590, 276] width 276 height 25
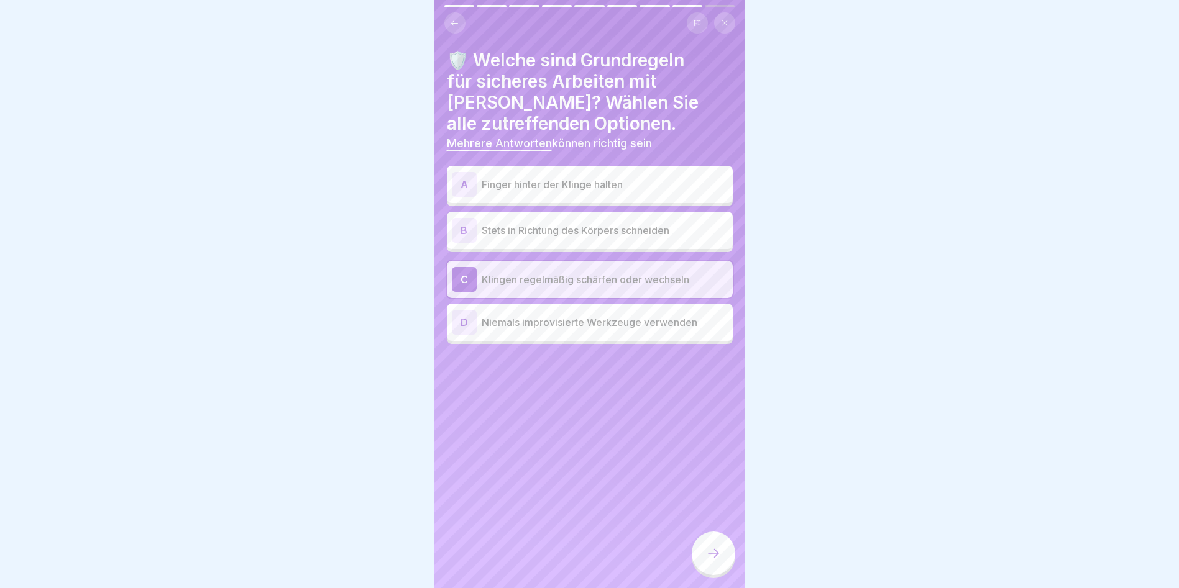
click at [548, 175] on div "A Finger hinter der Klinge halten" at bounding box center [590, 184] width 276 height 25
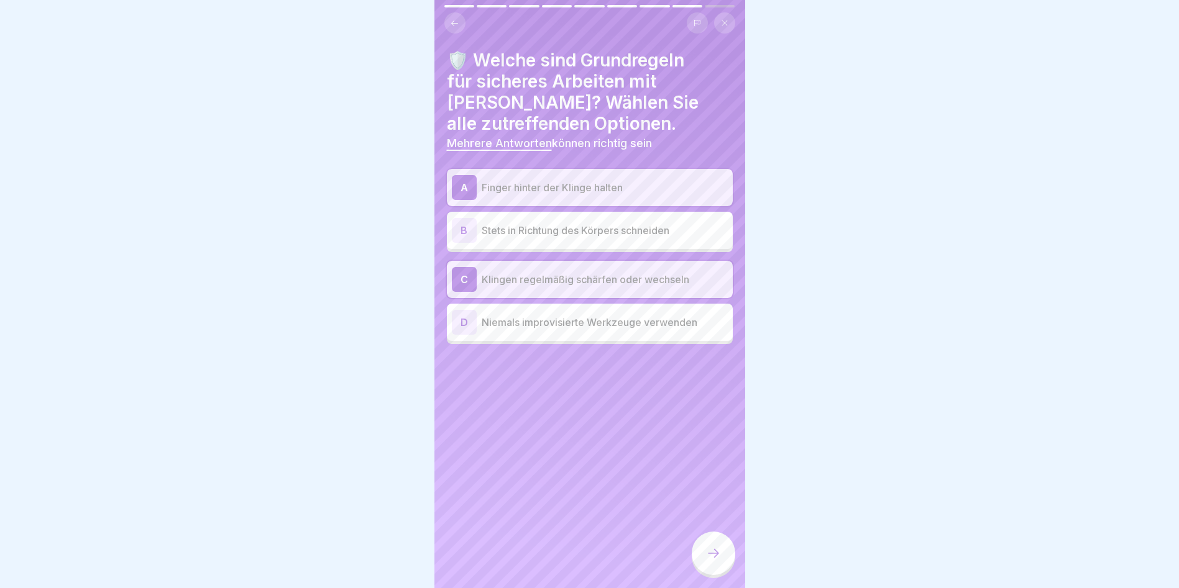
click at [555, 337] on div "D Niemals improvisierte Werkzeuge verwenden" at bounding box center [590, 322] width 286 height 37
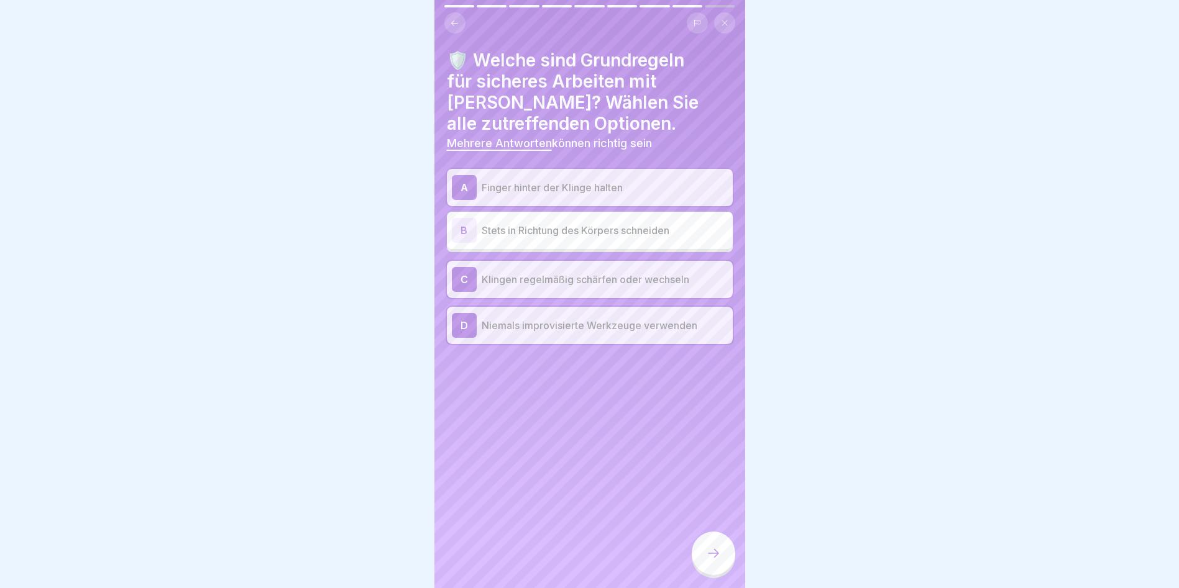
click at [559, 189] on p "Finger hinter der Klinge halten" at bounding box center [604, 187] width 246 height 15
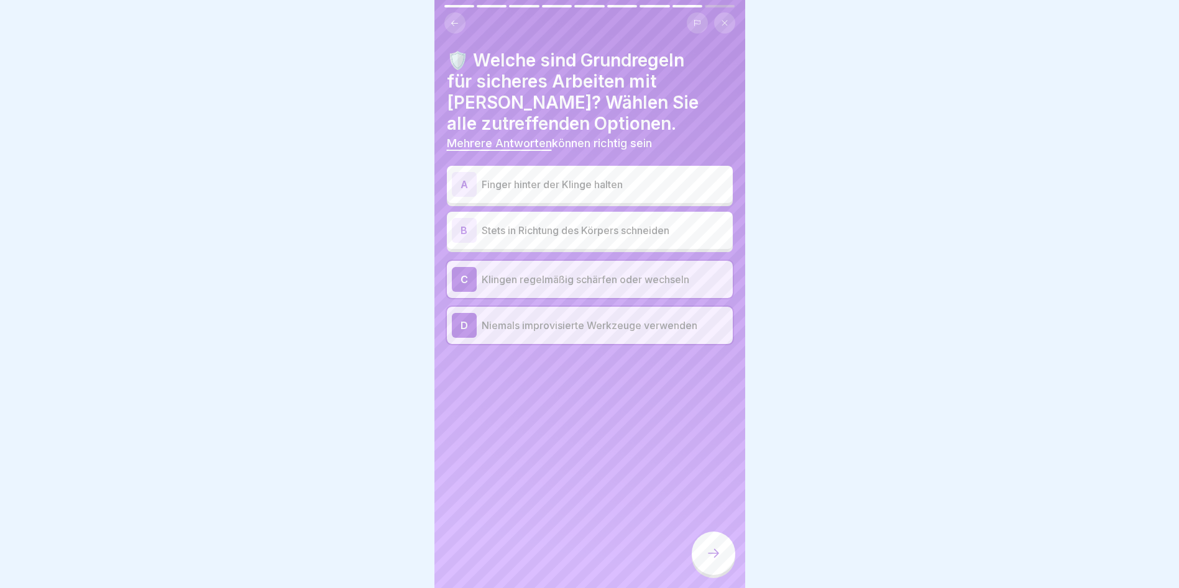
click at [708, 561] on icon at bounding box center [713, 553] width 15 height 15
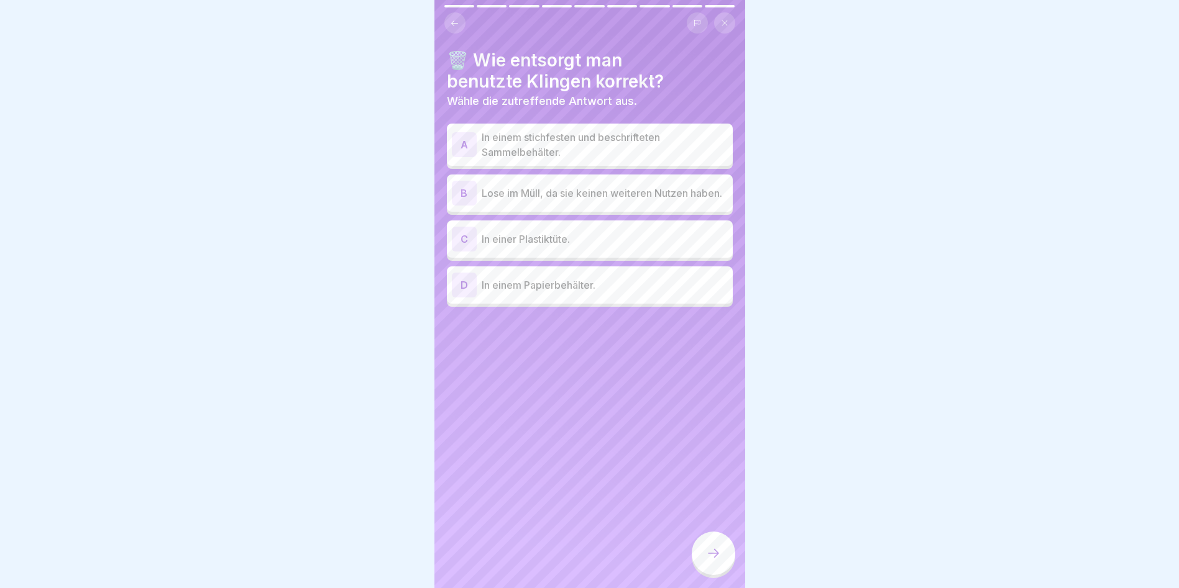
click at [558, 162] on div "A In einem stichfesten und beschrifteten Sammelbehälter." at bounding box center [590, 145] width 286 height 42
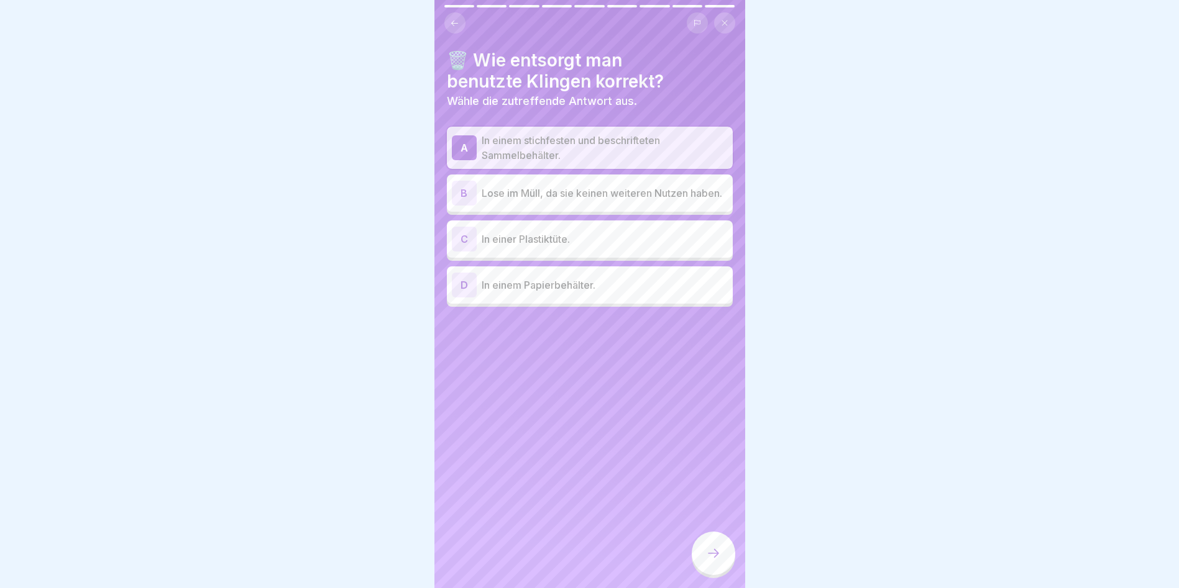
click at [715, 552] on div at bounding box center [712, 553] width 43 height 43
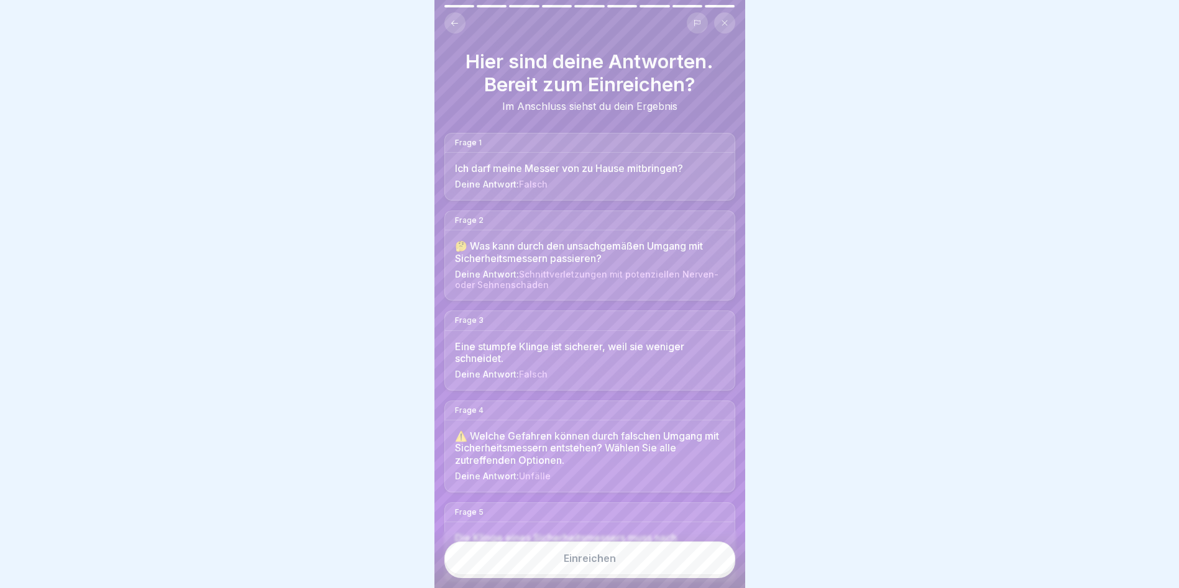
click at [604, 563] on div "Einreichen" at bounding box center [589, 558] width 52 height 11
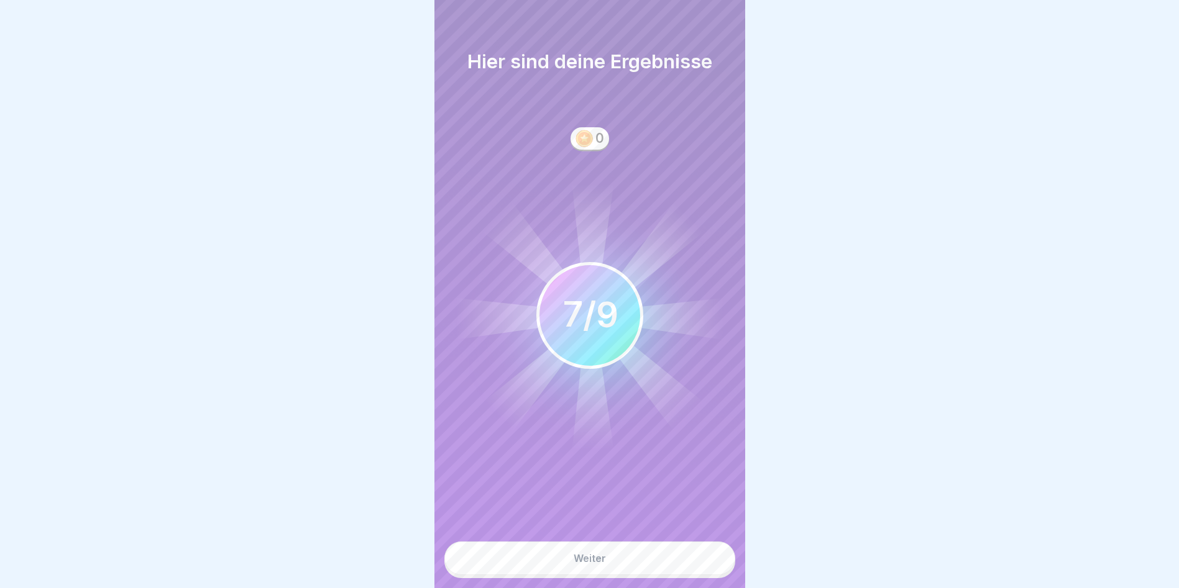
click at [617, 570] on button "Weiter" at bounding box center [589, 559] width 291 height 34
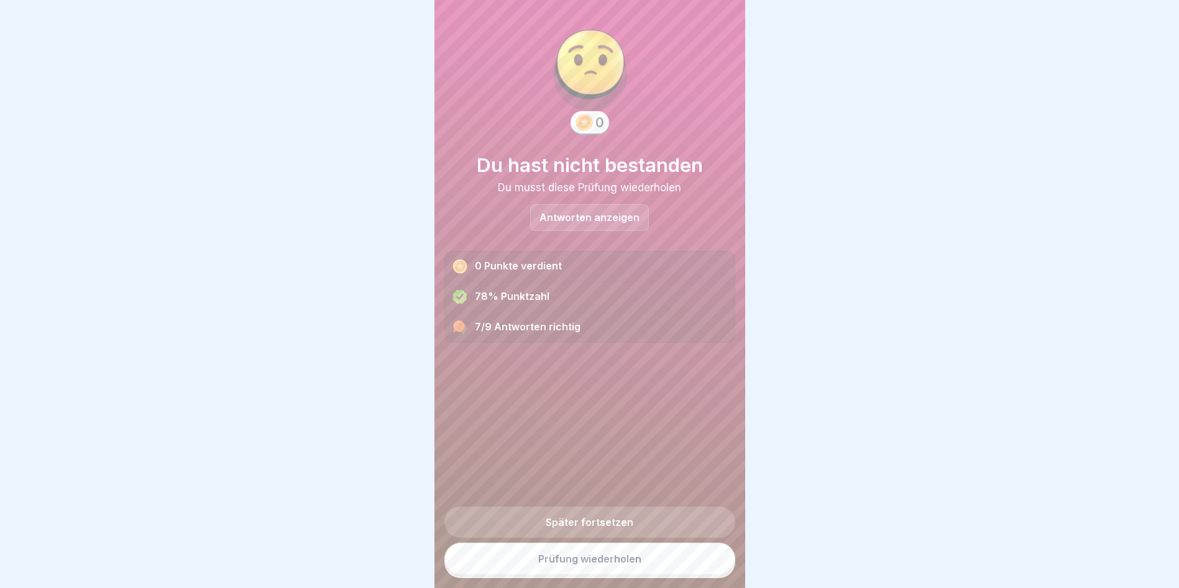
click at [577, 219] on p "Antworten anzeigen" at bounding box center [589, 217] width 100 height 11
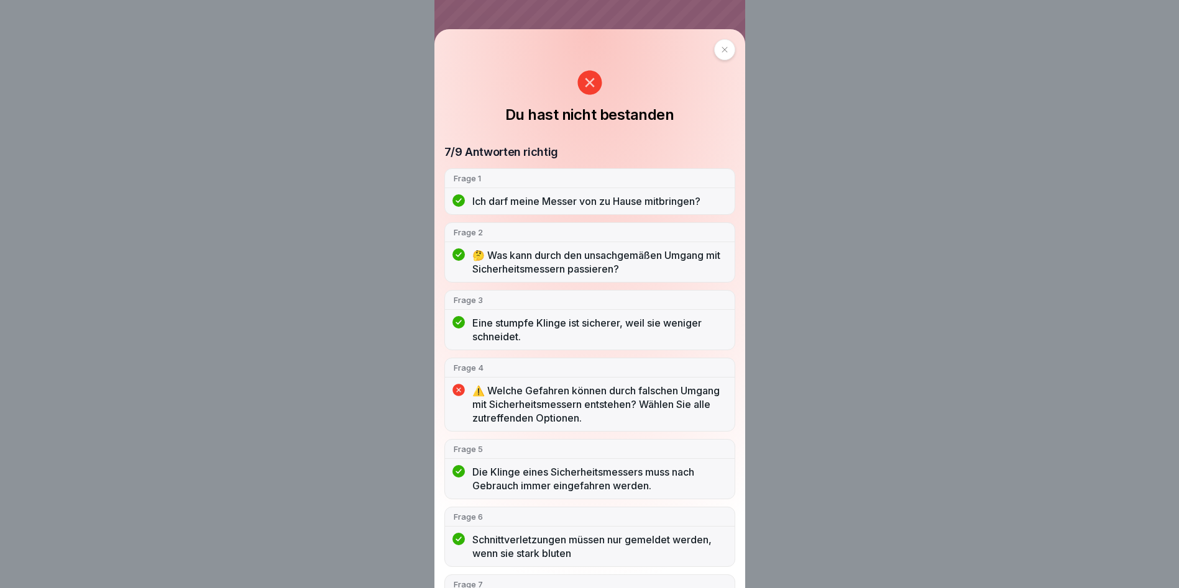
click at [561, 420] on p "⚠️ Welche Gefahren können durch falschen Umgang mit Sicherheitsmessern entstehe…" at bounding box center [598, 404] width 253 height 41
click at [557, 401] on p "⚠️ Welche Gefahren können durch falschen Umgang mit Sicherheitsmessern entstehe…" at bounding box center [598, 404] width 253 height 41
click at [455, 390] on div "⚠️ Welche Gefahren können durch falschen Umgang mit Sicherheitsmessern entstehe…" at bounding box center [590, 407] width 290 height 47
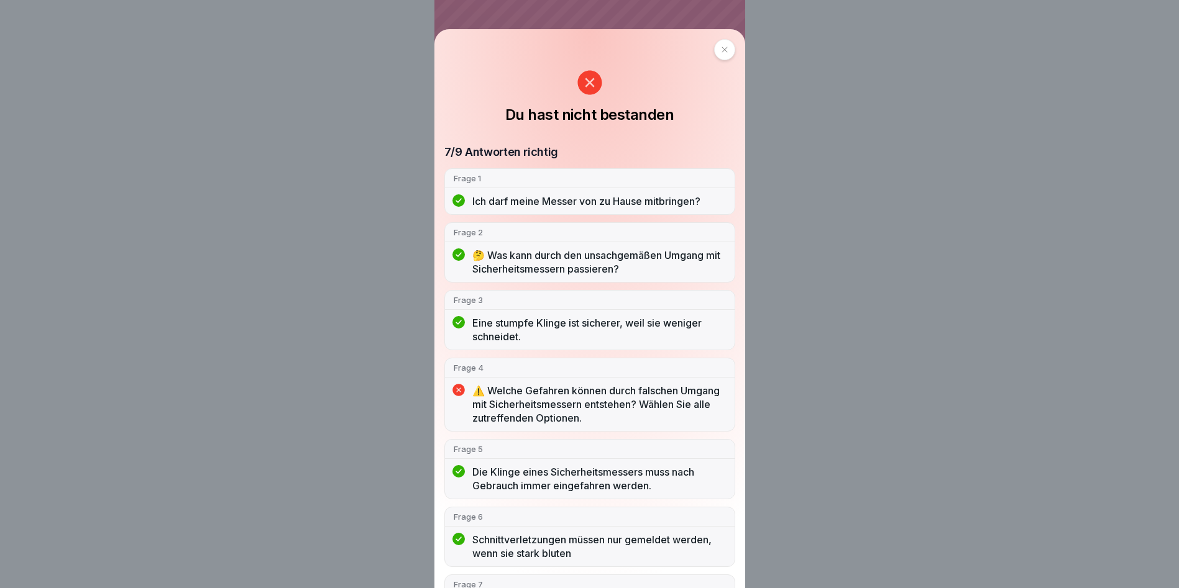
click at [729, 43] on div "Du hast nicht bestanden 7/9 Antworten richtig Frage 1 Ich darf meine Messer von…" at bounding box center [589, 308] width 311 height 559
click at [723, 57] on div at bounding box center [724, 49] width 21 height 21
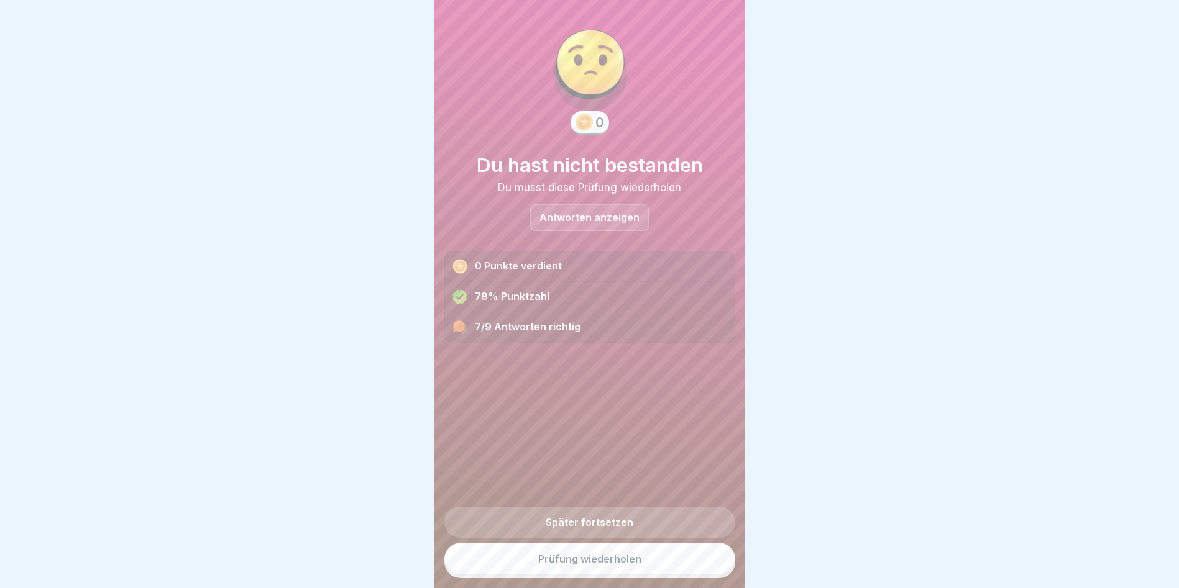
click at [532, 287] on div "78% Punktzahl" at bounding box center [590, 297] width 290 height 30
click at [535, 330] on div "7/9 Antworten richtig" at bounding box center [590, 327] width 290 height 30
click at [599, 560] on link "Prüfung wiederholen" at bounding box center [589, 559] width 291 height 32
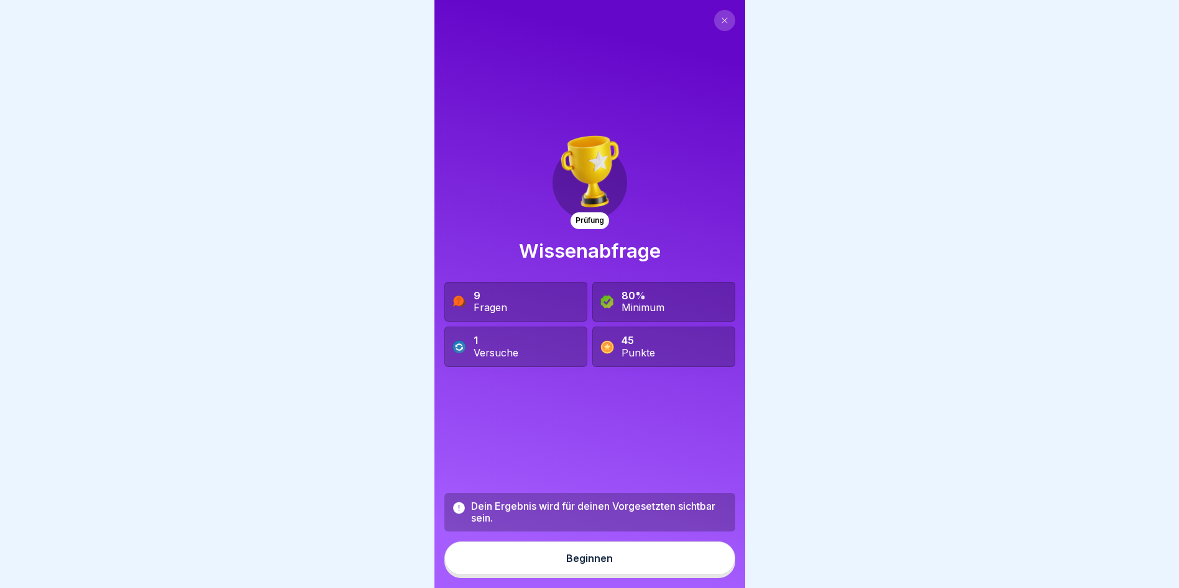
click at [579, 564] on div "Beginnen" at bounding box center [589, 558] width 47 height 11
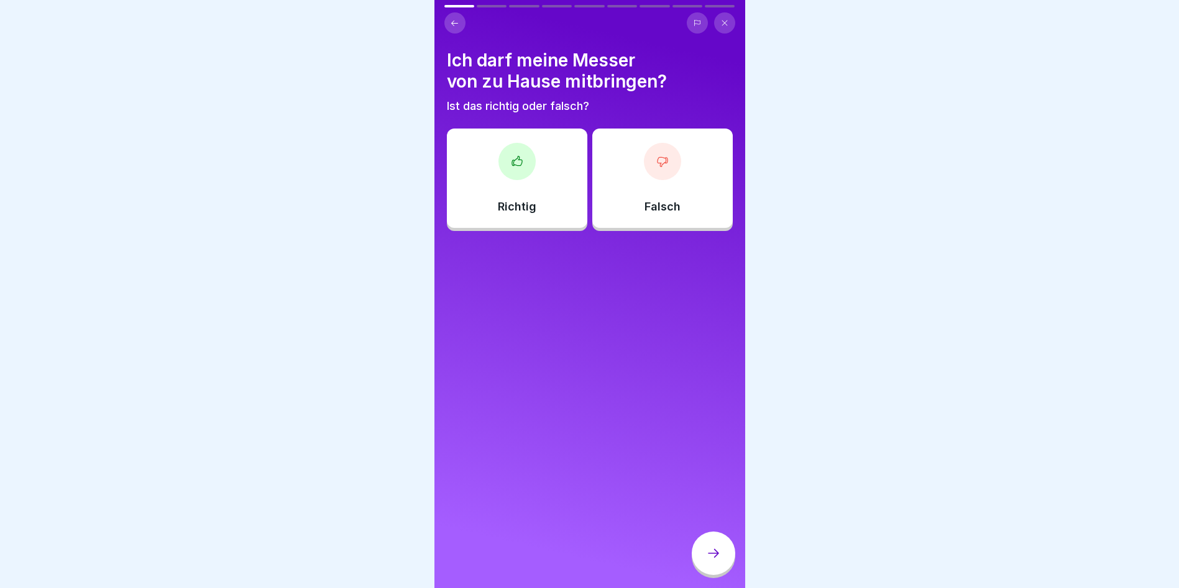
click at [613, 200] on div "Falsch" at bounding box center [662, 178] width 140 height 99
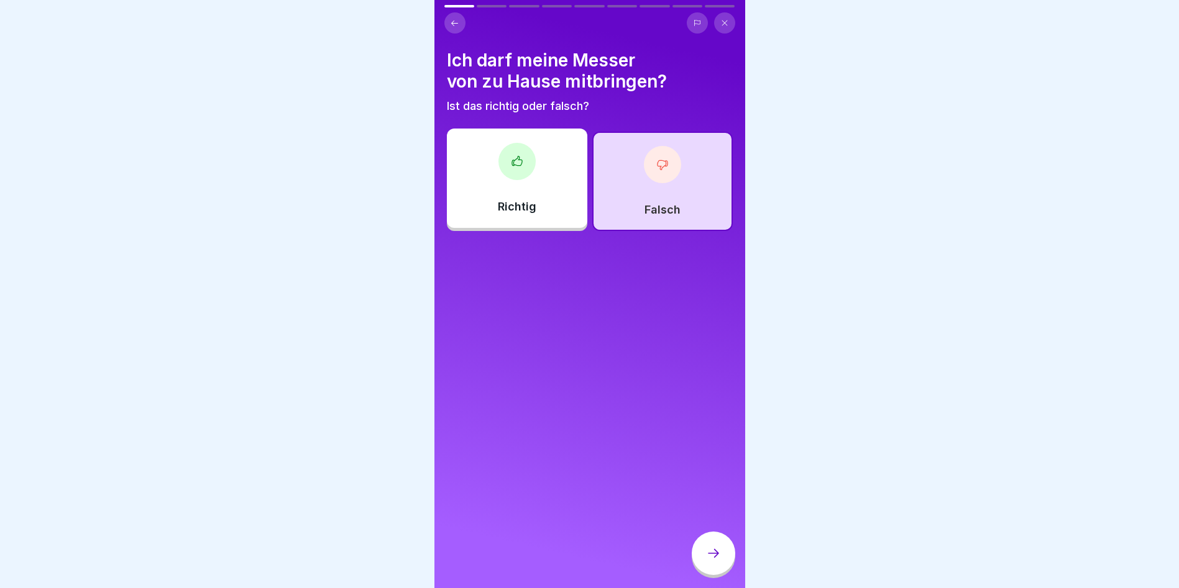
click at [705, 567] on div at bounding box center [712, 553] width 43 height 43
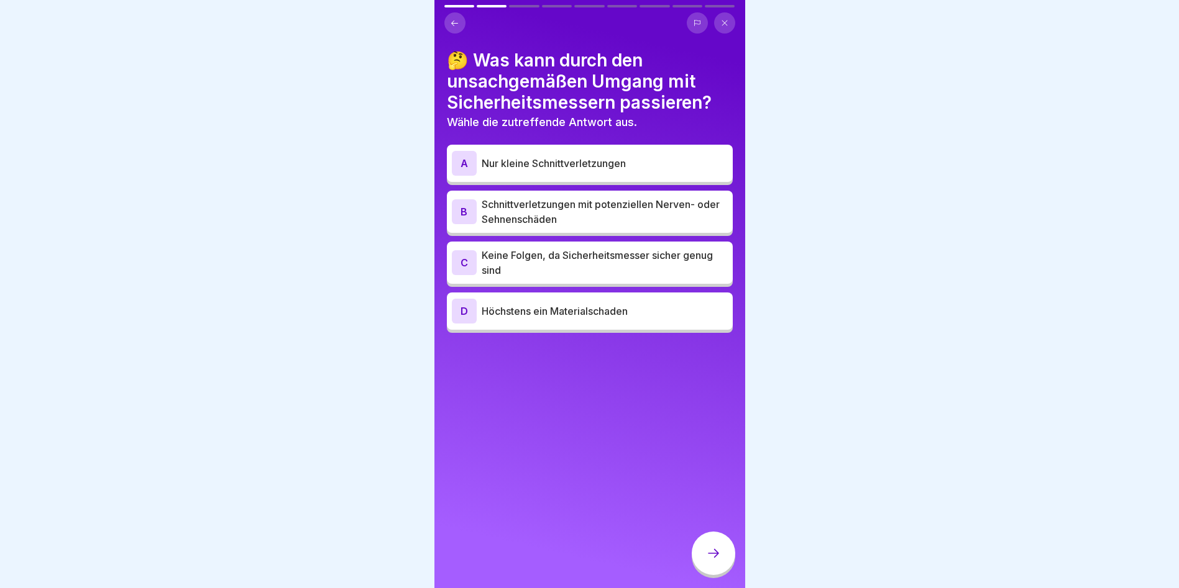
click at [555, 215] on p "Schnittverletzungen mit potenziellen Nerven- oder Sehnenschäden" at bounding box center [604, 212] width 246 height 30
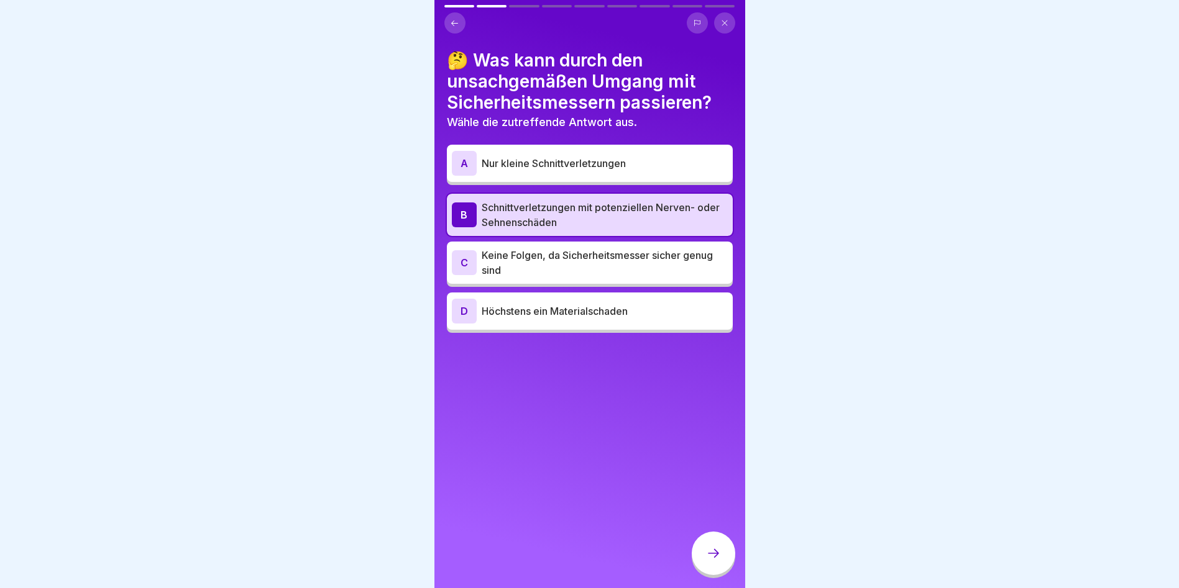
click at [710, 561] on icon at bounding box center [713, 553] width 15 height 15
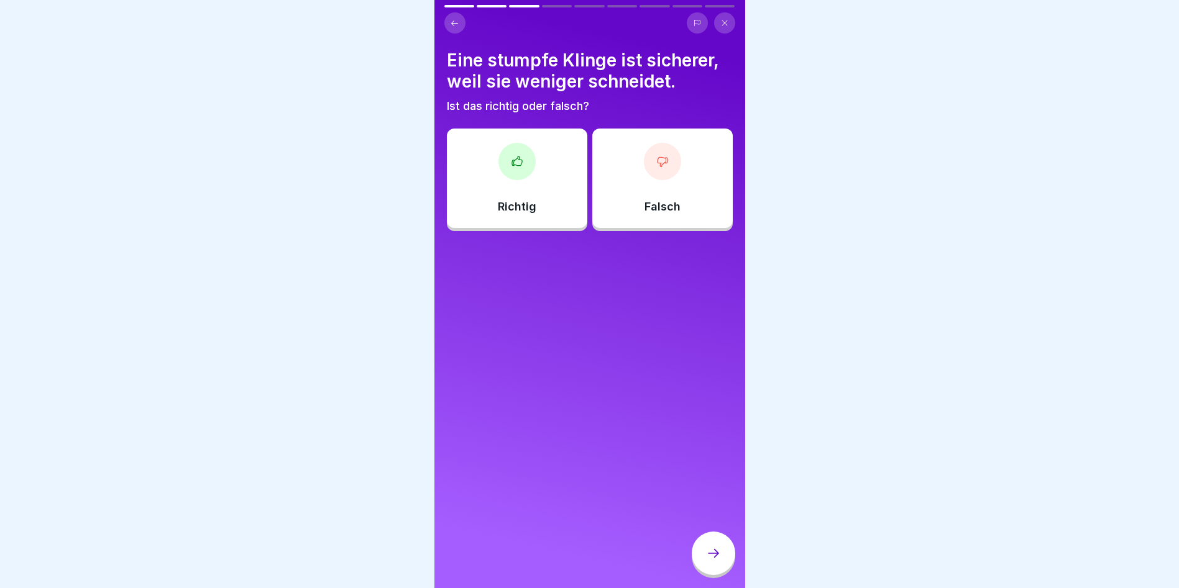
click at [602, 205] on div "Falsch" at bounding box center [662, 178] width 140 height 99
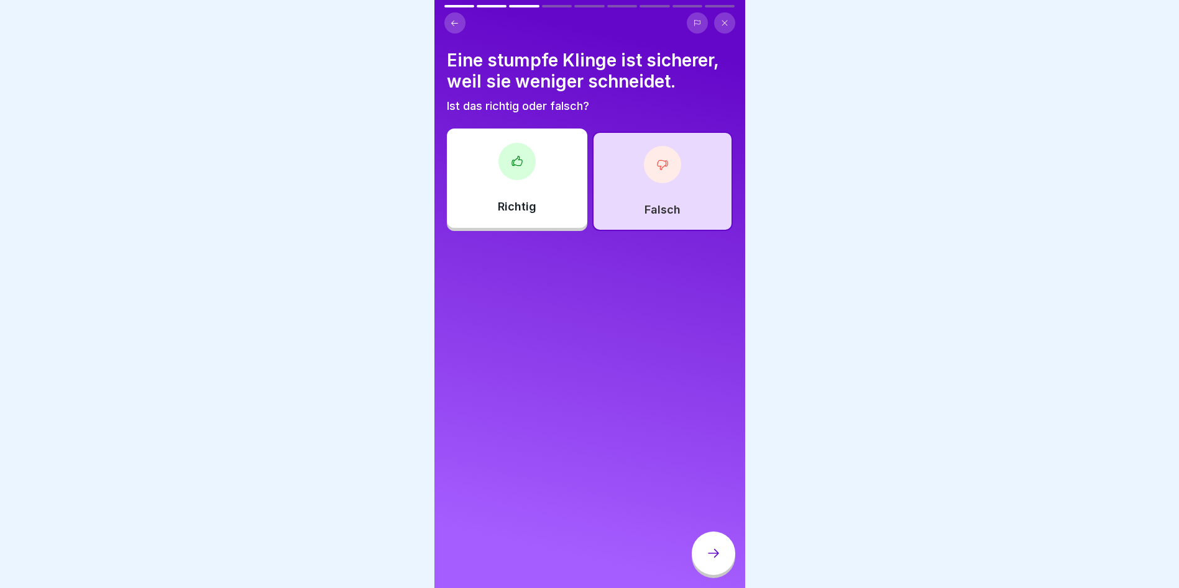
click at [703, 555] on div at bounding box center [712, 553] width 43 height 43
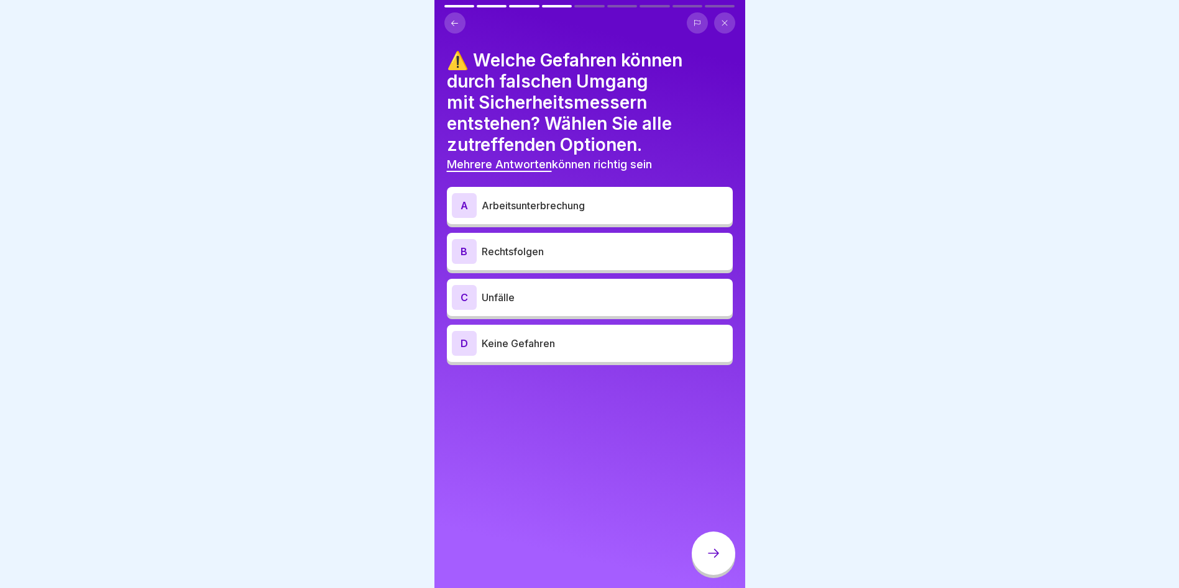
click at [536, 295] on p "Unfälle" at bounding box center [604, 297] width 246 height 15
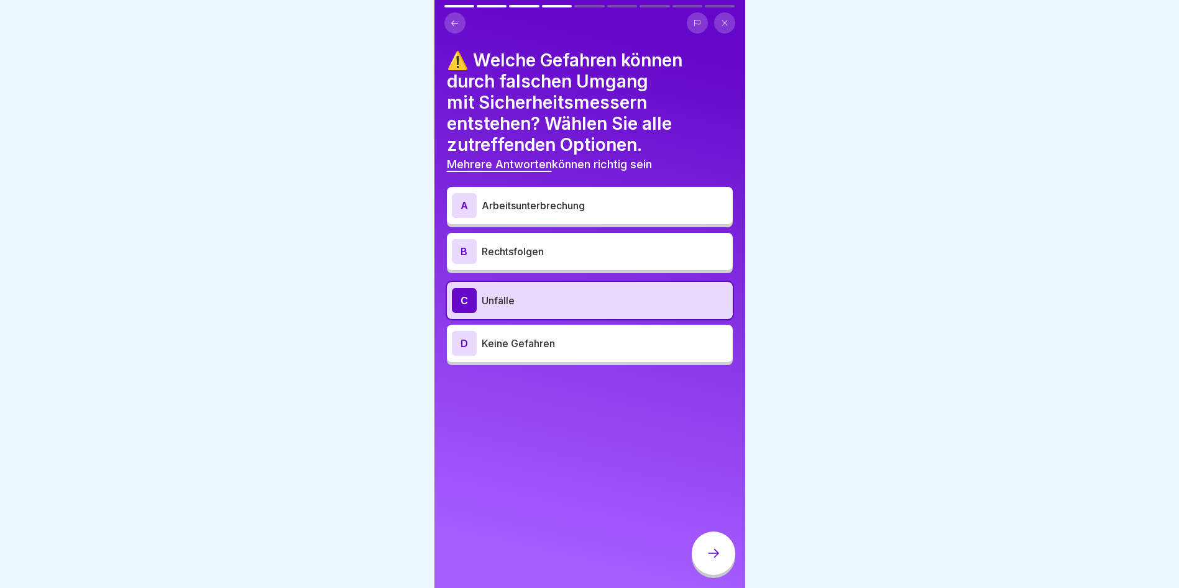
click at [543, 251] on p "Rechtsfolgen" at bounding box center [604, 251] width 246 height 15
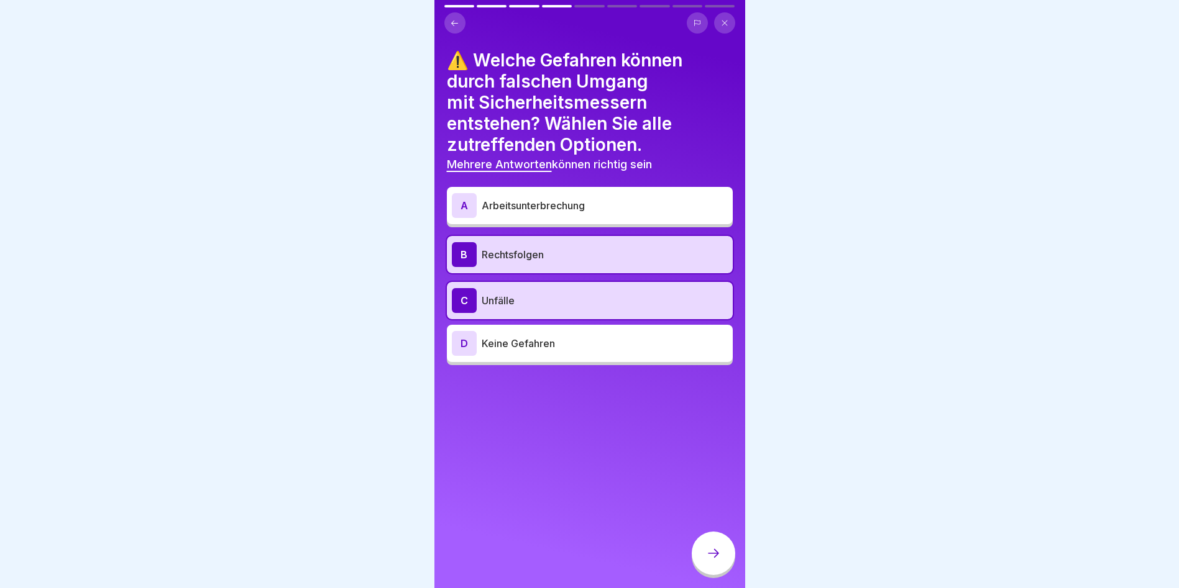
click at [543, 212] on p "Arbeitsunterbrechung" at bounding box center [604, 205] width 246 height 15
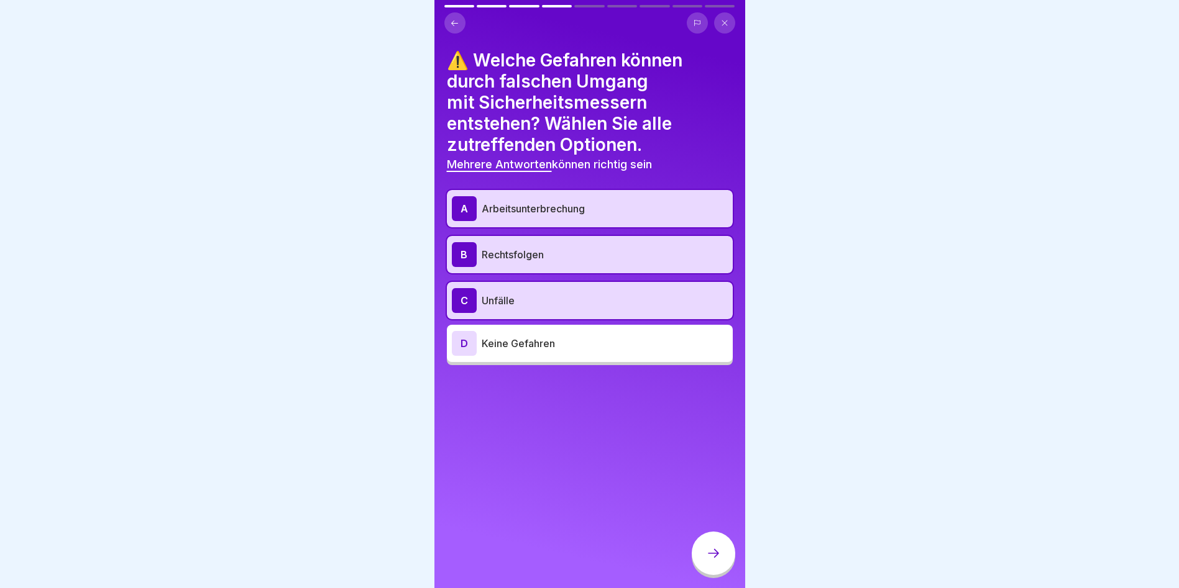
click at [715, 561] on icon at bounding box center [713, 553] width 15 height 15
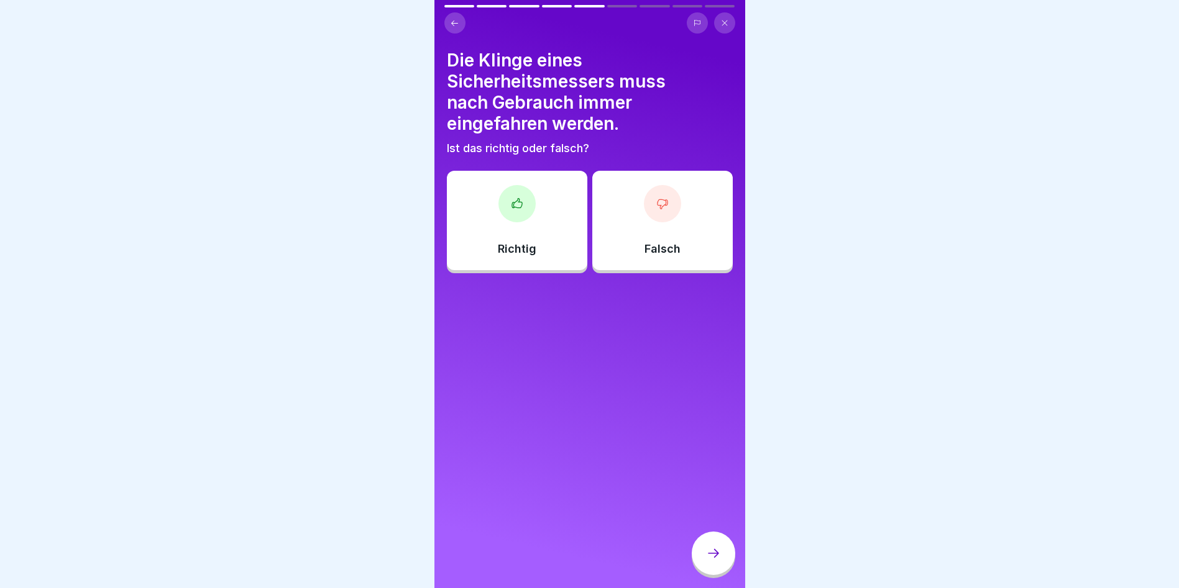
click at [566, 230] on div "Richtig" at bounding box center [517, 220] width 140 height 99
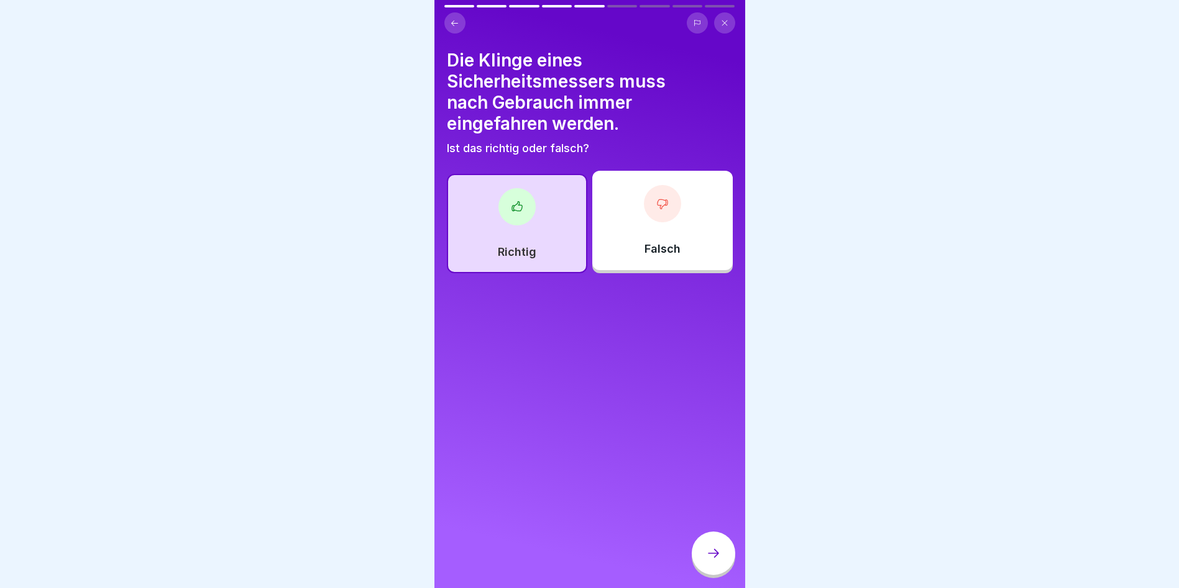
click at [728, 573] on div at bounding box center [712, 553] width 43 height 43
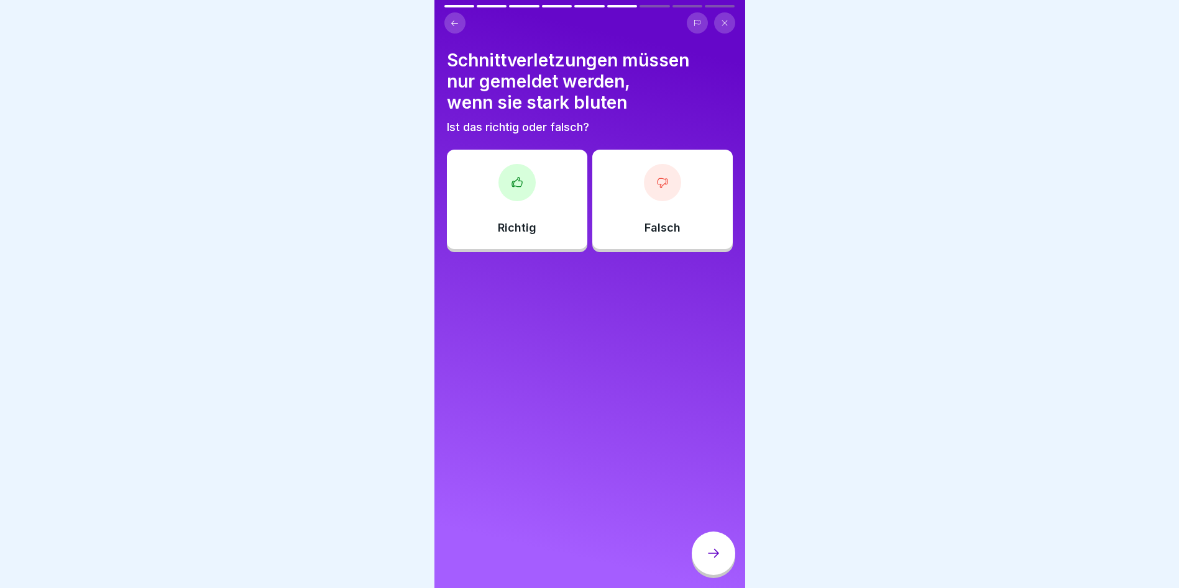
click at [555, 219] on div "Richtig" at bounding box center [517, 199] width 140 height 99
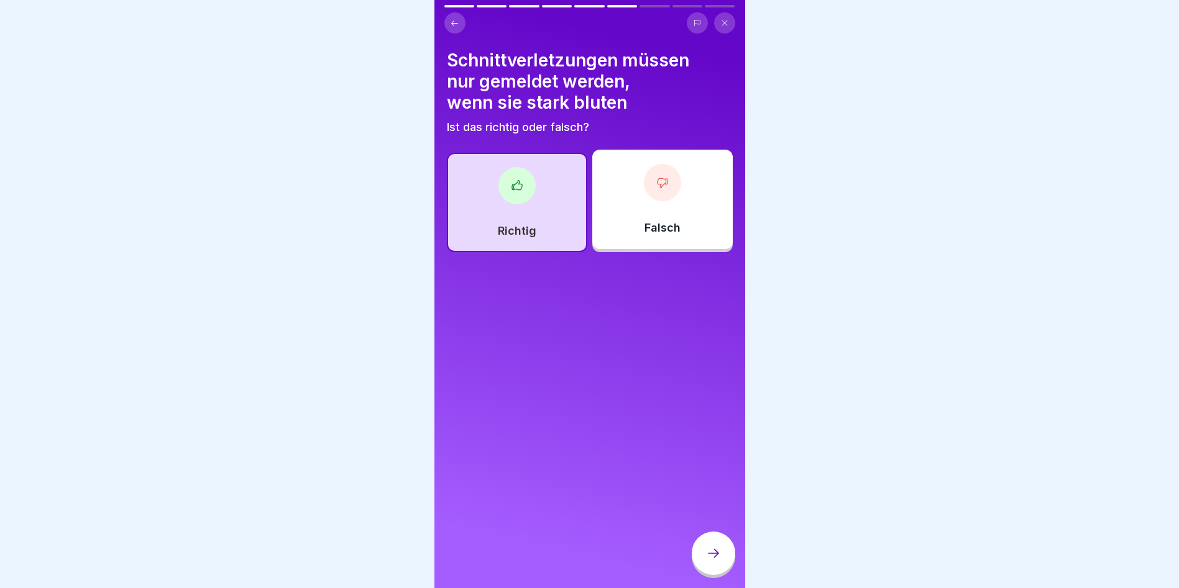
click at [706, 554] on div at bounding box center [712, 553] width 43 height 43
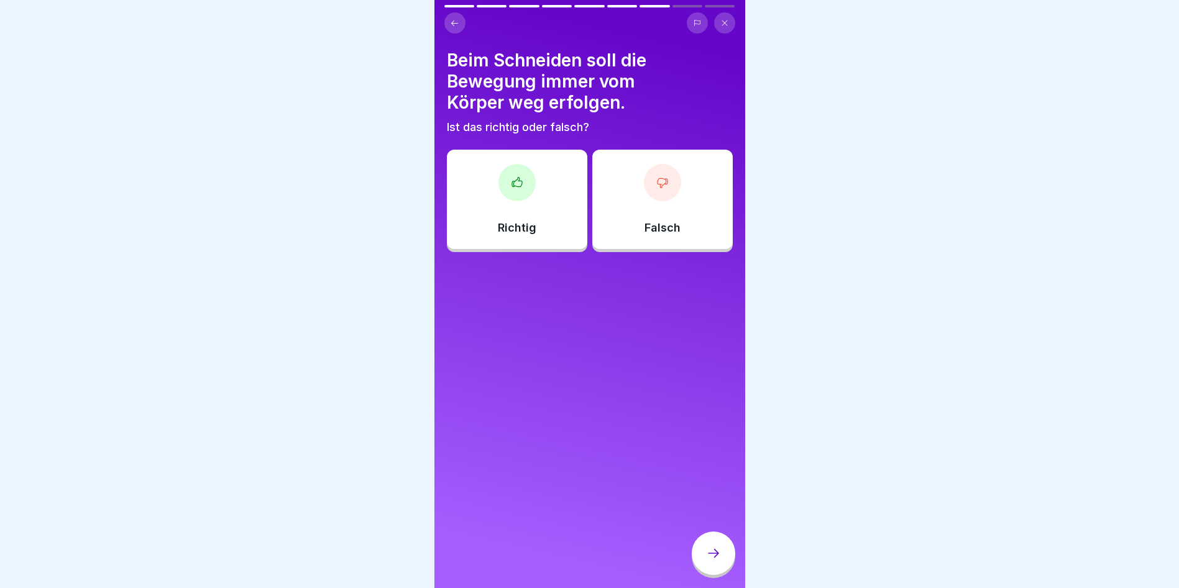
click at [543, 228] on div "Richtig" at bounding box center [517, 199] width 140 height 99
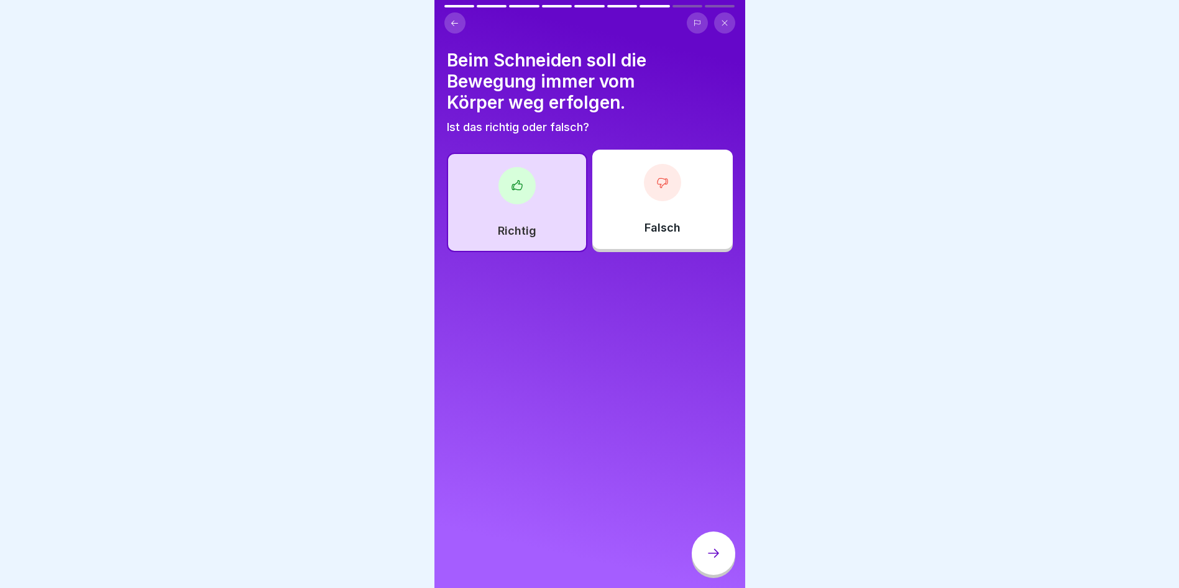
click at [703, 557] on div at bounding box center [712, 553] width 43 height 43
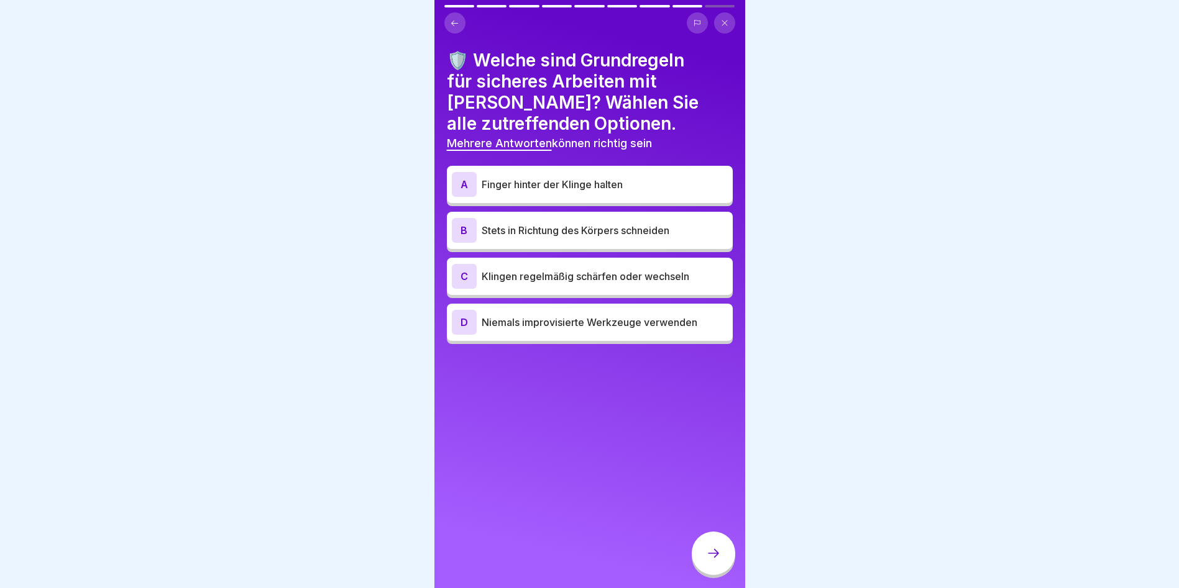
click at [516, 193] on div "A Finger hinter der Klinge halten" at bounding box center [590, 184] width 276 height 25
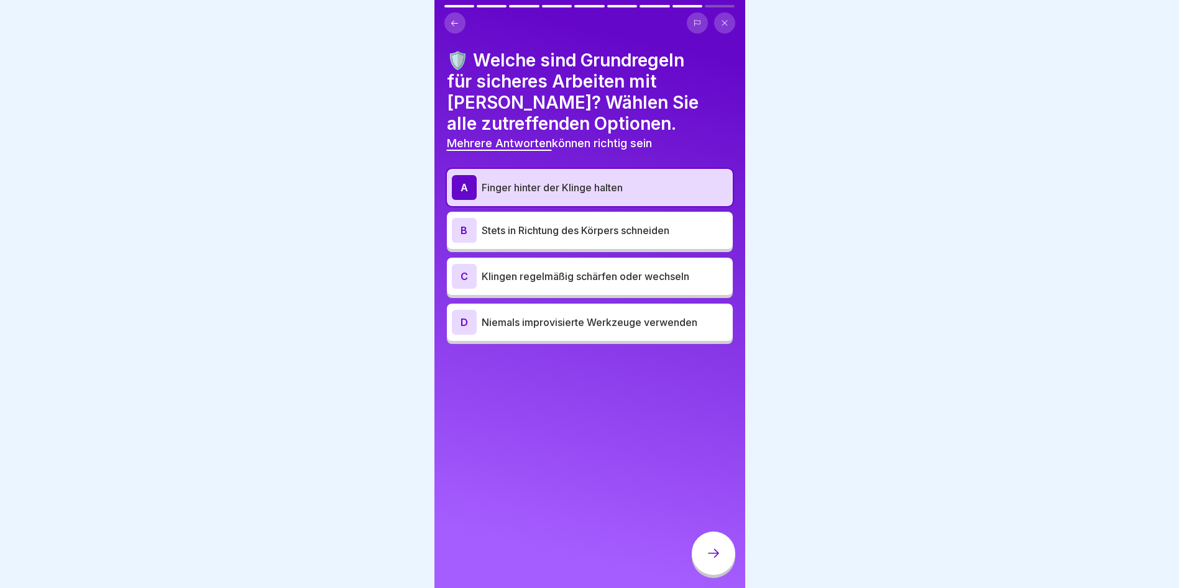
click at [527, 285] on div "C Klingen regelmäßig schärfen oder wechseln" at bounding box center [590, 276] width 276 height 25
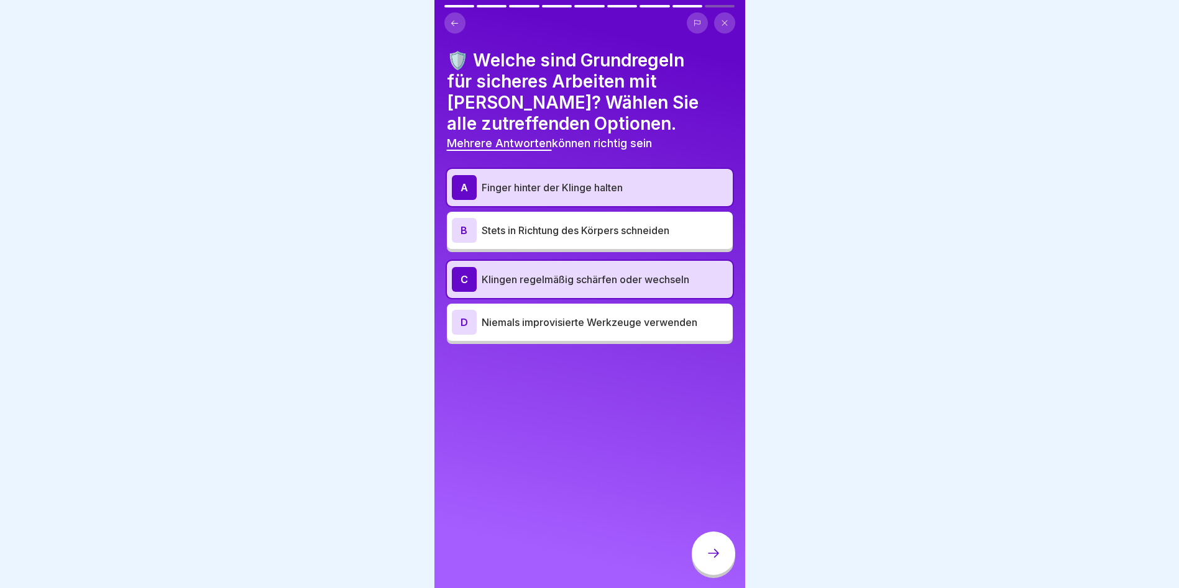
click at [532, 326] on p "Niemals improvisierte Werkzeuge verwenden" at bounding box center [604, 322] width 246 height 15
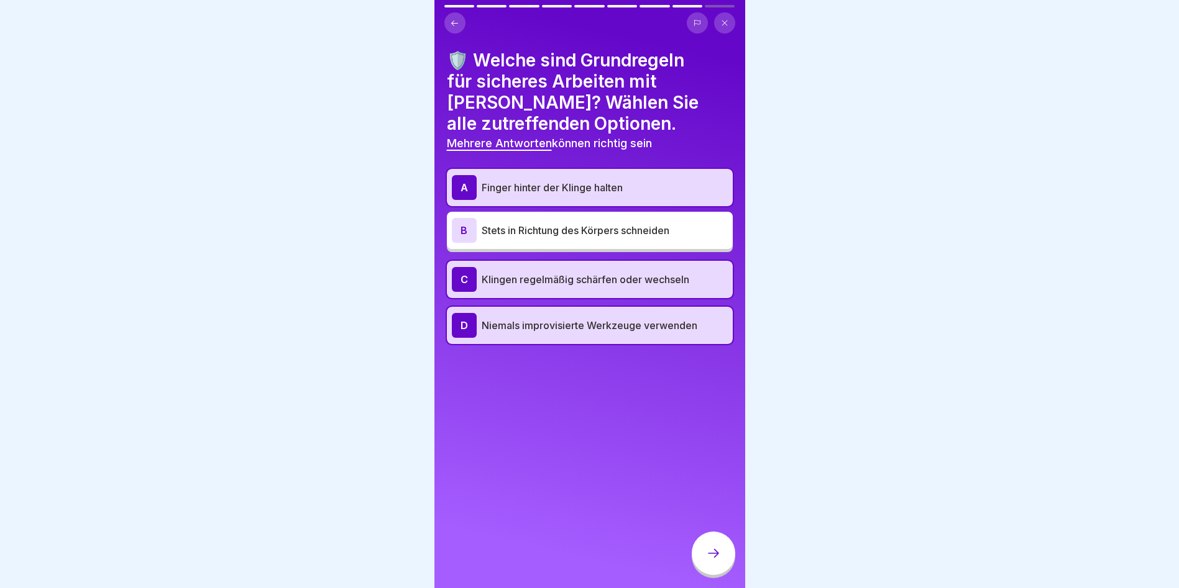
click at [700, 555] on div at bounding box center [712, 553] width 43 height 43
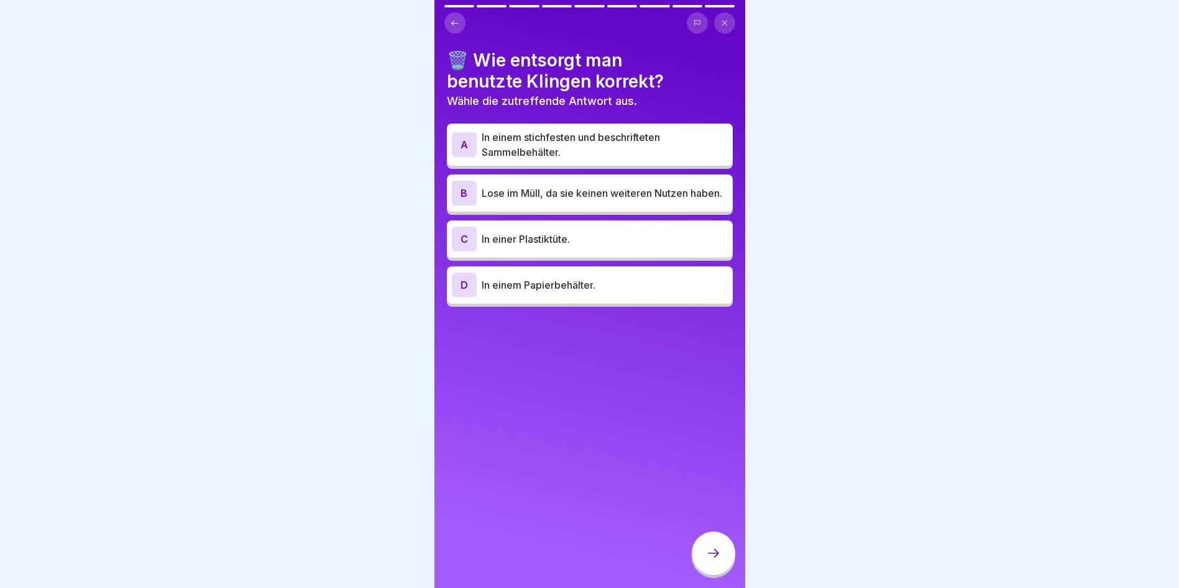
click at [540, 148] on p "In einem stichfesten und beschrifteten Sammelbehälter." at bounding box center [604, 145] width 246 height 30
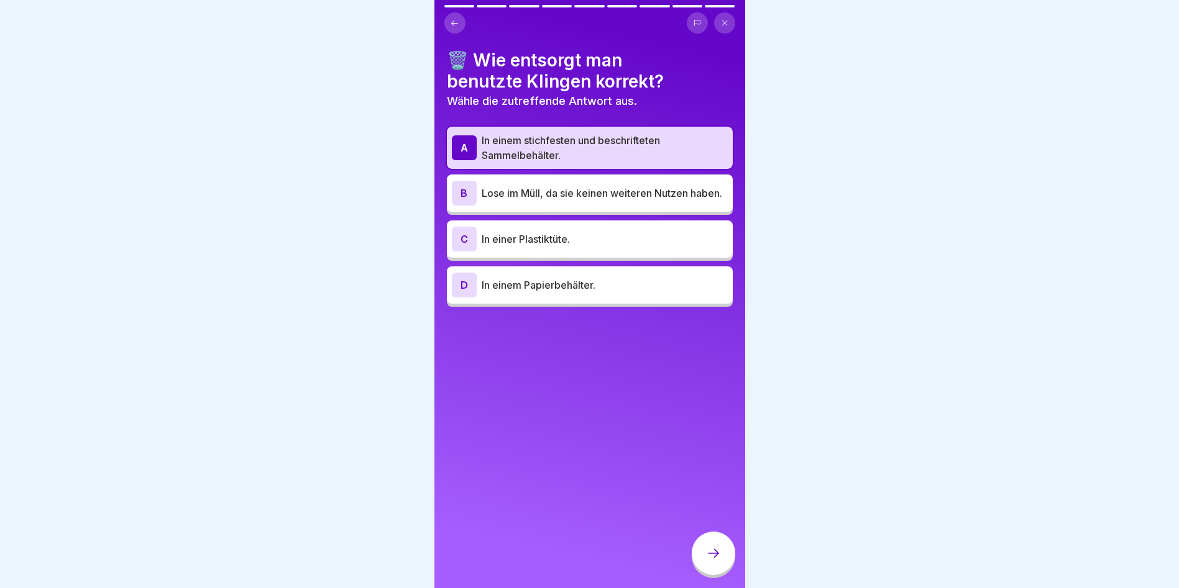
click at [706, 555] on div at bounding box center [712, 553] width 43 height 43
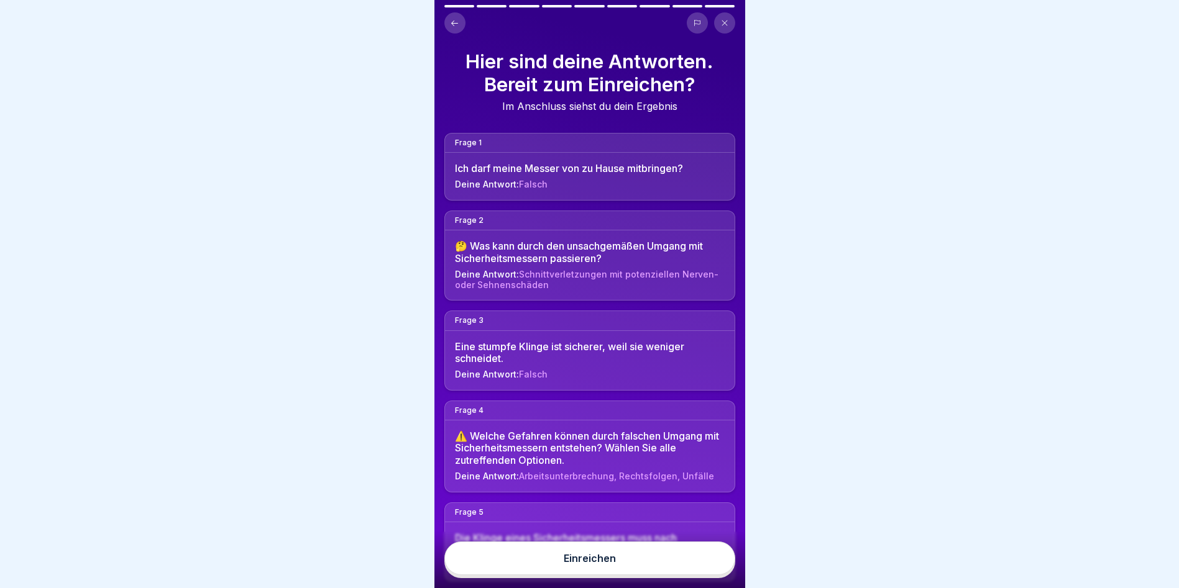
scroll to position [249, 0]
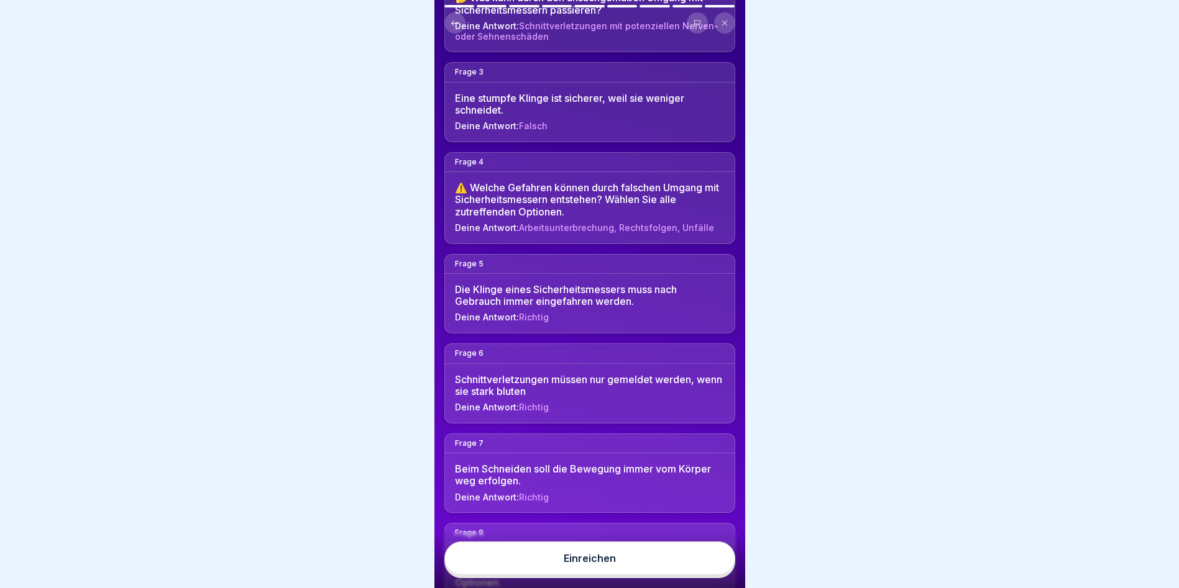
click at [602, 575] on button "Einreichen" at bounding box center [589, 559] width 291 height 34
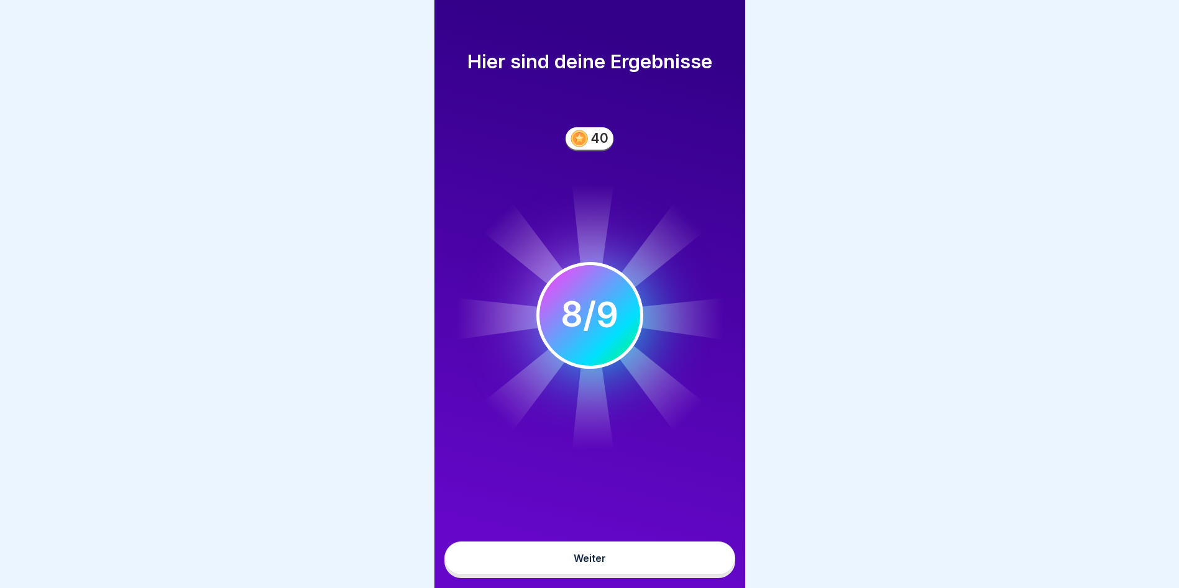
click at [592, 562] on button "Weiter" at bounding box center [589, 559] width 291 height 34
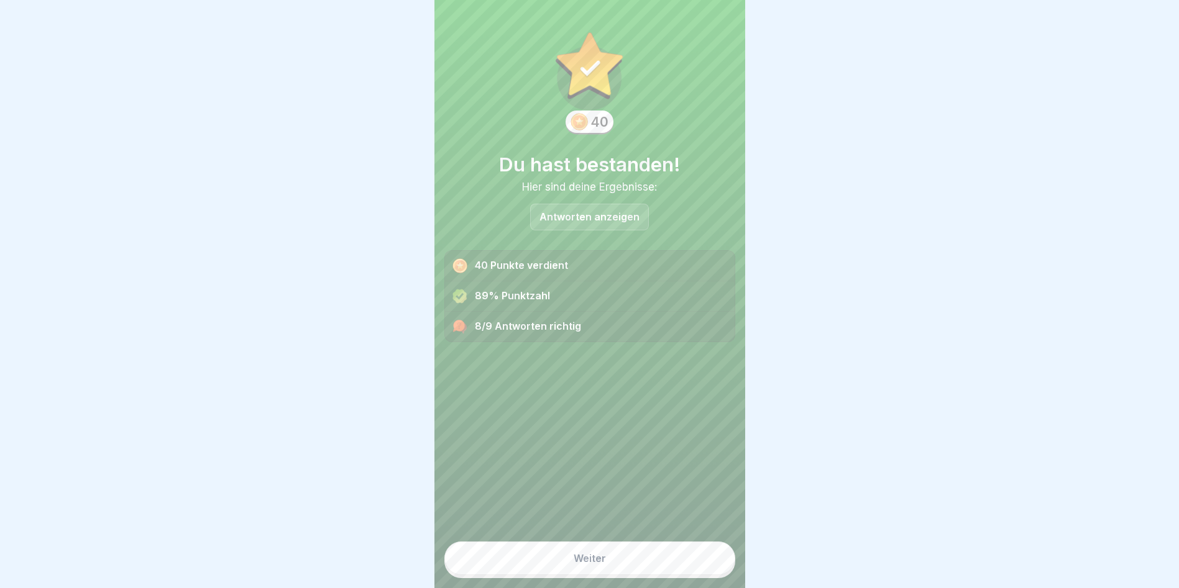
click at [567, 216] on p "Antworten anzeigen" at bounding box center [589, 217] width 100 height 11
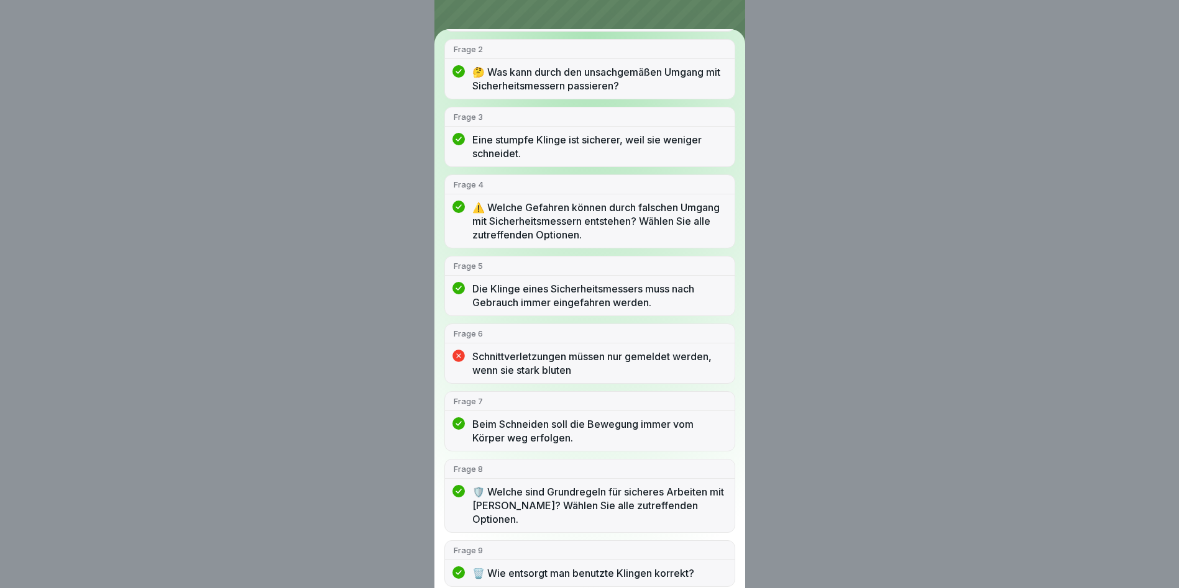
scroll to position [0, 0]
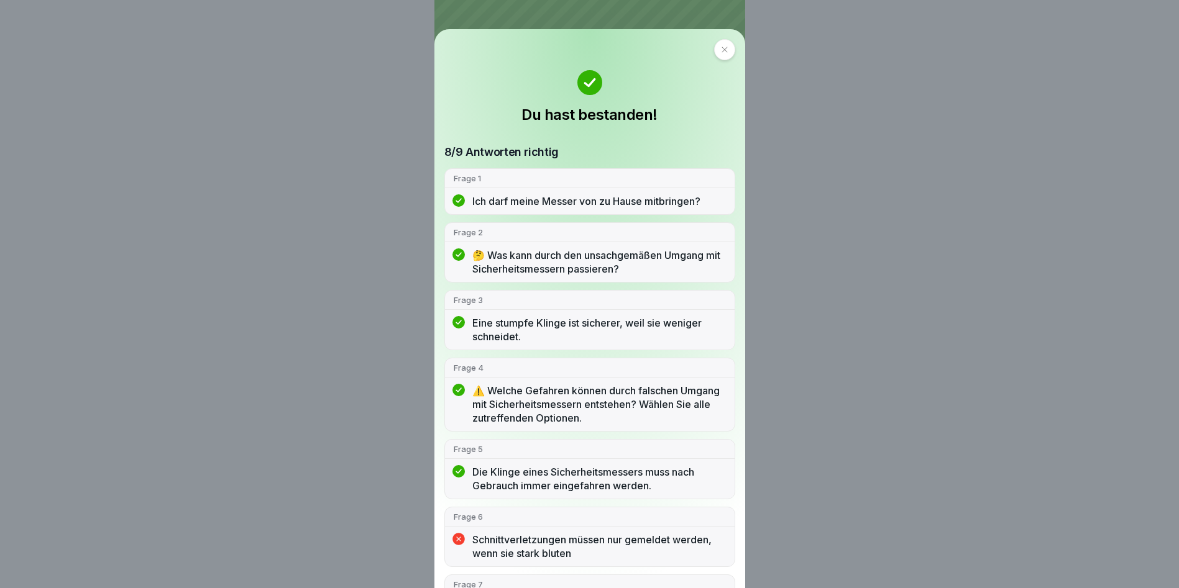
drag, startPoint x: 703, startPoint y: 44, endPoint x: 710, endPoint y: 48, distance: 8.1
click at [704, 44] on div "Du hast bestanden! 8/9 Antworten richtig Frage 1 Ich darf meine Messer von zu H…" at bounding box center [589, 308] width 311 height 559
click at [714, 52] on div at bounding box center [724, 49] width 21 height 21
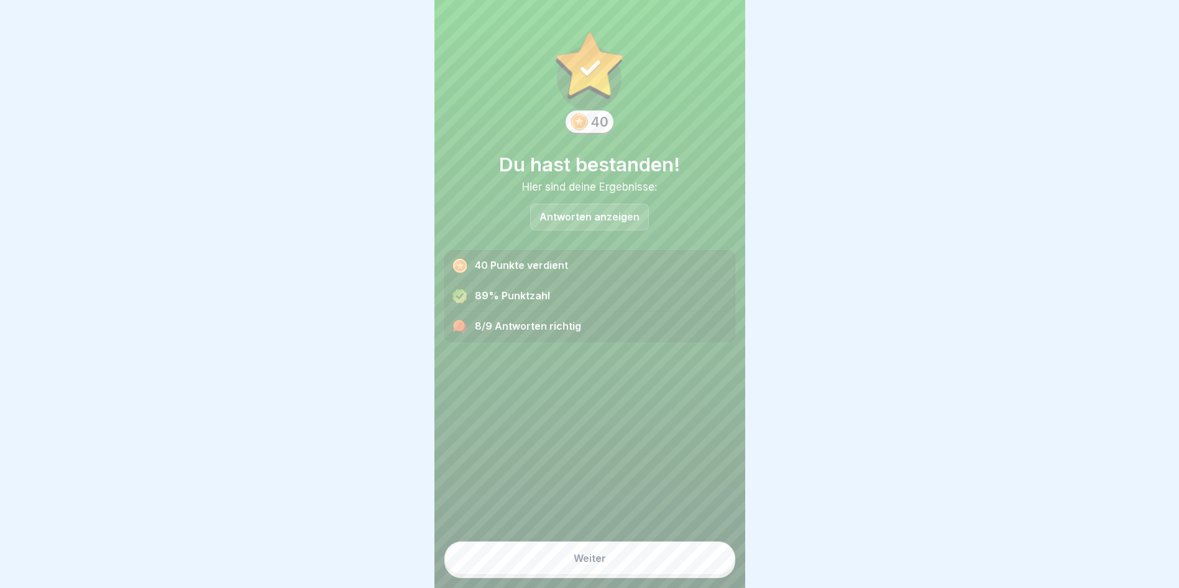
click at [525, 575] on button "Weiter" at bounding box center [589, 559] width 291 height 34
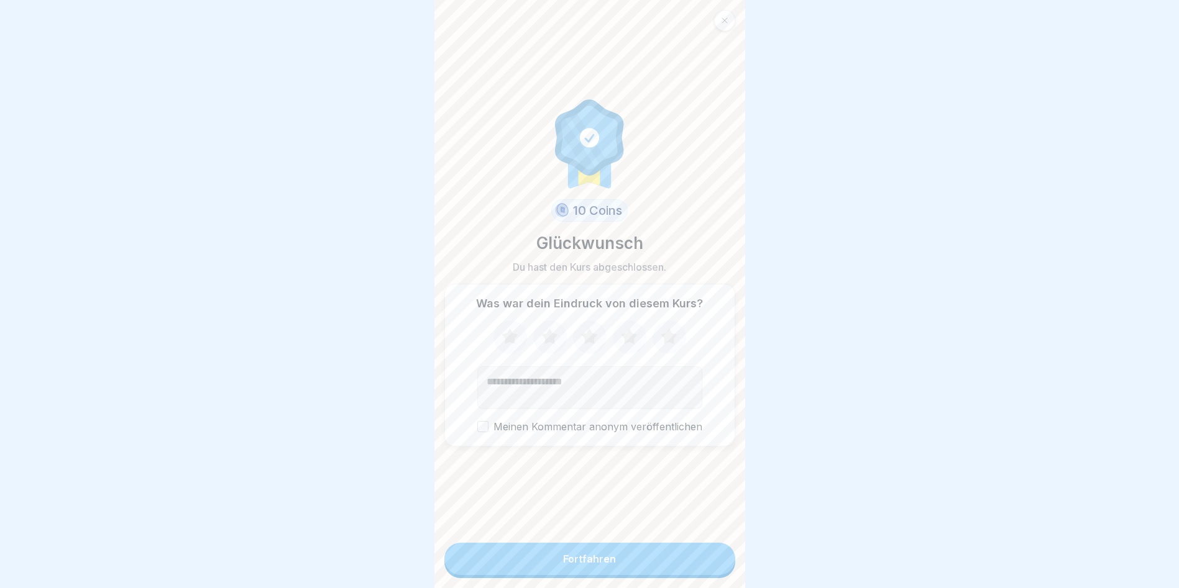
click at [533, 557] on button "Fortfahren" at bounding box center [589, 559] width 291 height 32
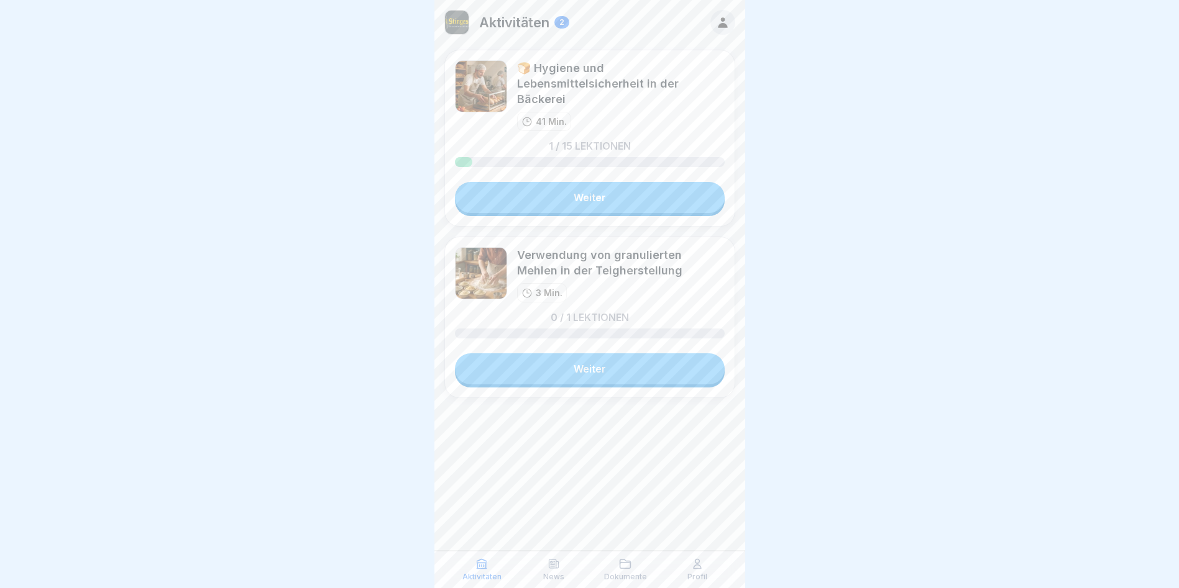
click at [534, 356] on link "Weiter" at bounding box center [590, 368] width 270 height 31
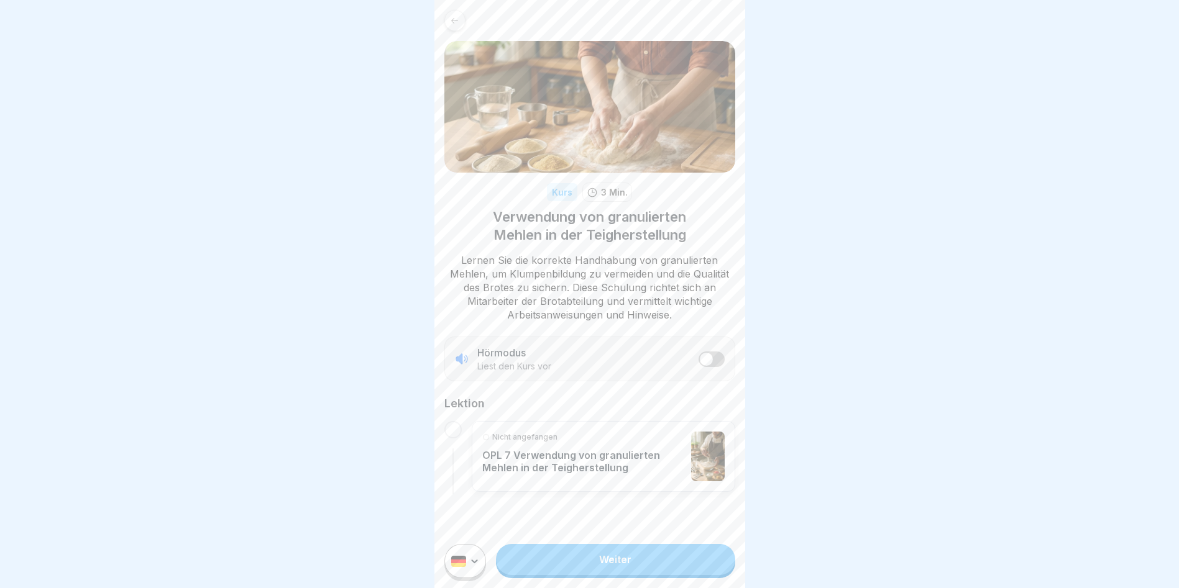
scroll to position [9, 0]
click at [568, 462] on p "OPL 7 Verwendung von granulierten Mehlen in der Teigherstellung" at bounding box center [583, 461] width 203 height 25
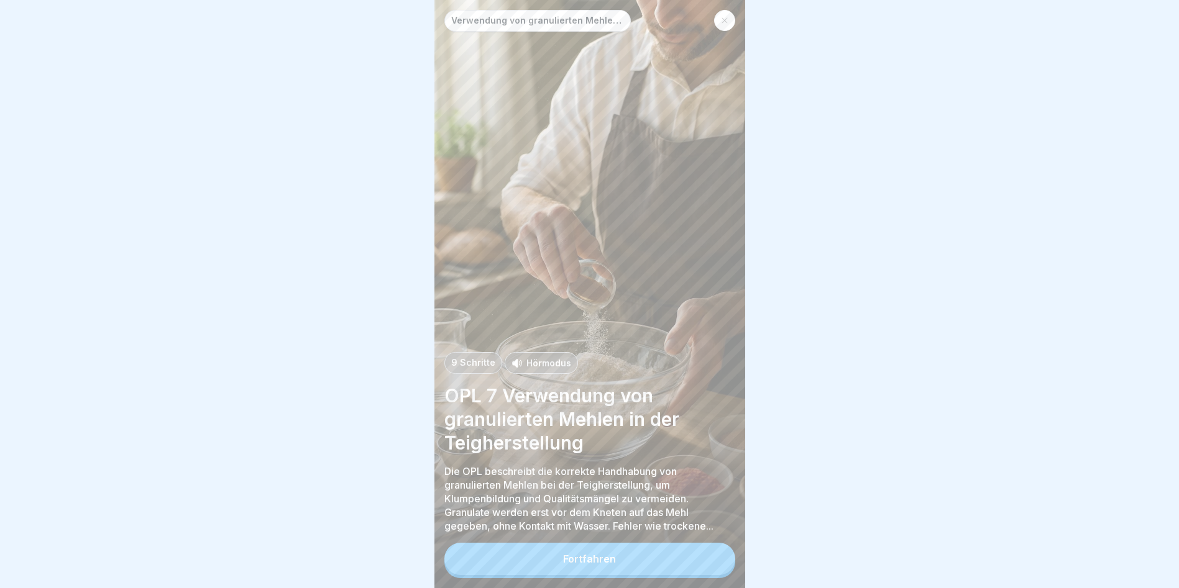
click at [590, 559] on button "Fortfahren" at bounding box center [589, 559] width 291 height 32
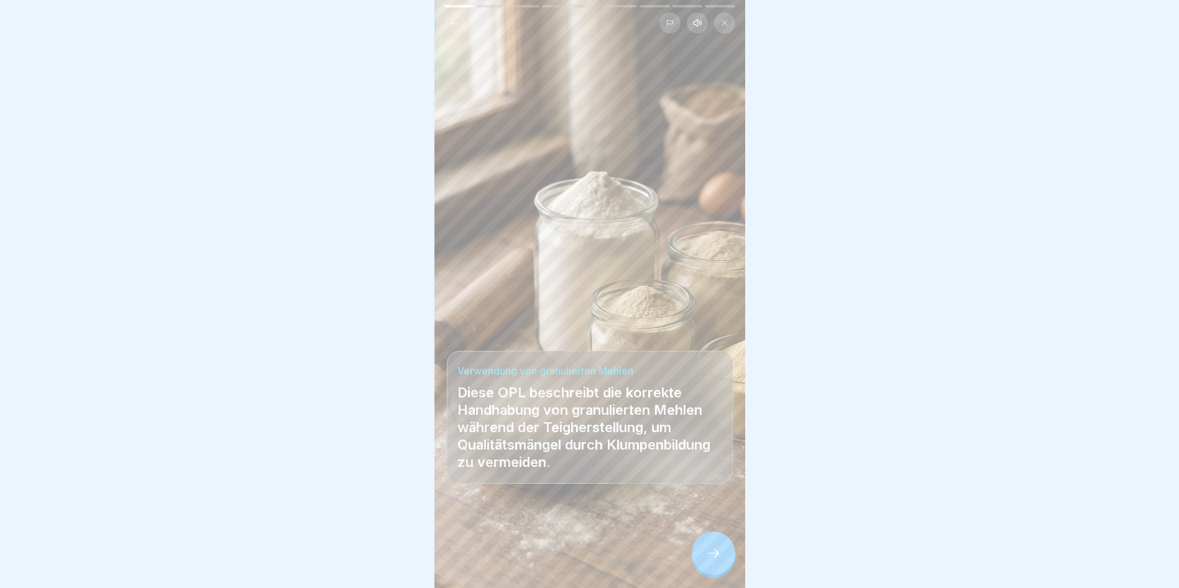
click at [716, 575] on div at bounding box center [712, 553] width 43 height 43
